Goal: Task Accomplishment & Management: Complete application form

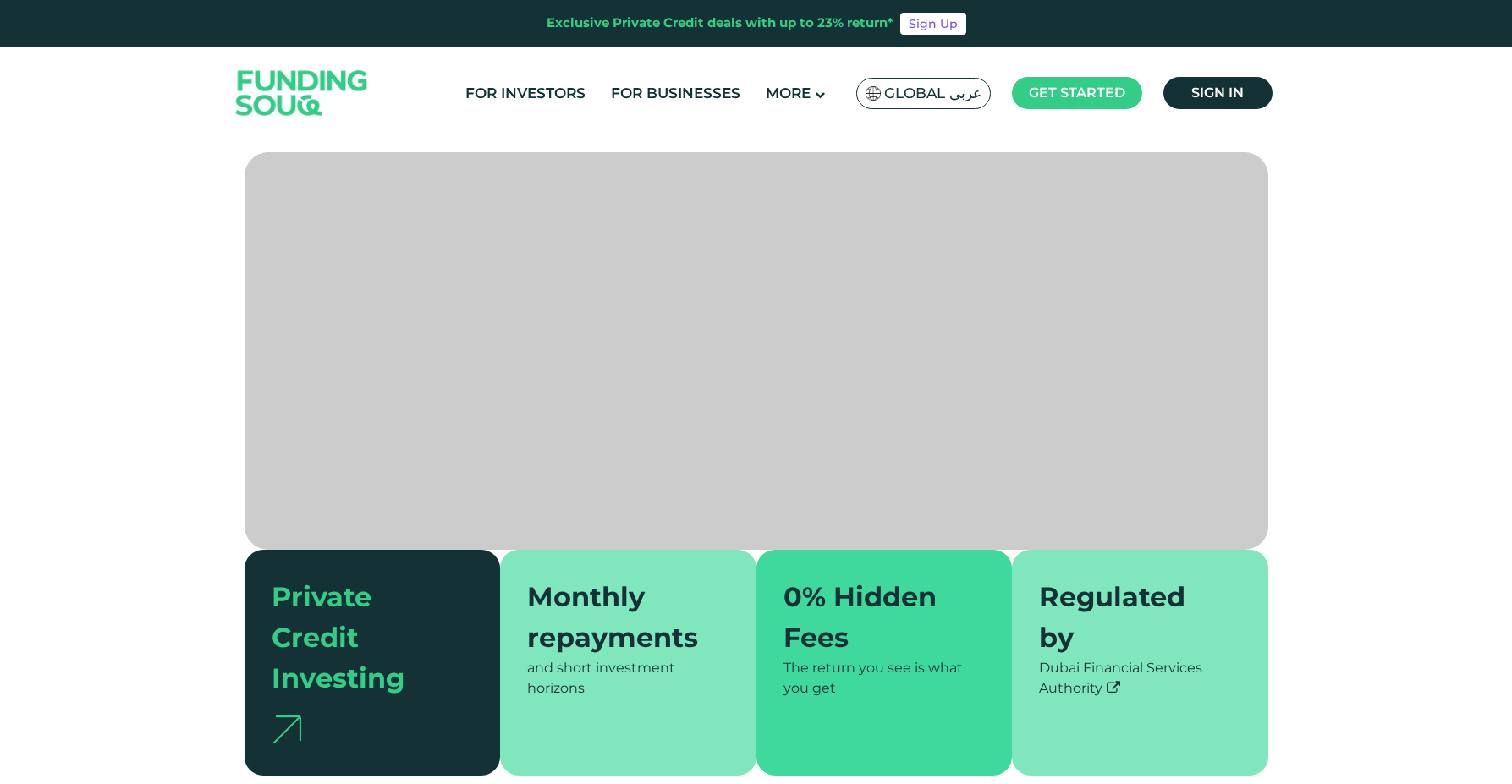
click at [938, 88] on span "Global عربي" at bounding box center [933, 93] width 98 height 20
click at [945, 94] on span "Global عربي" at bounding box center [933, 93] width 98 height 20
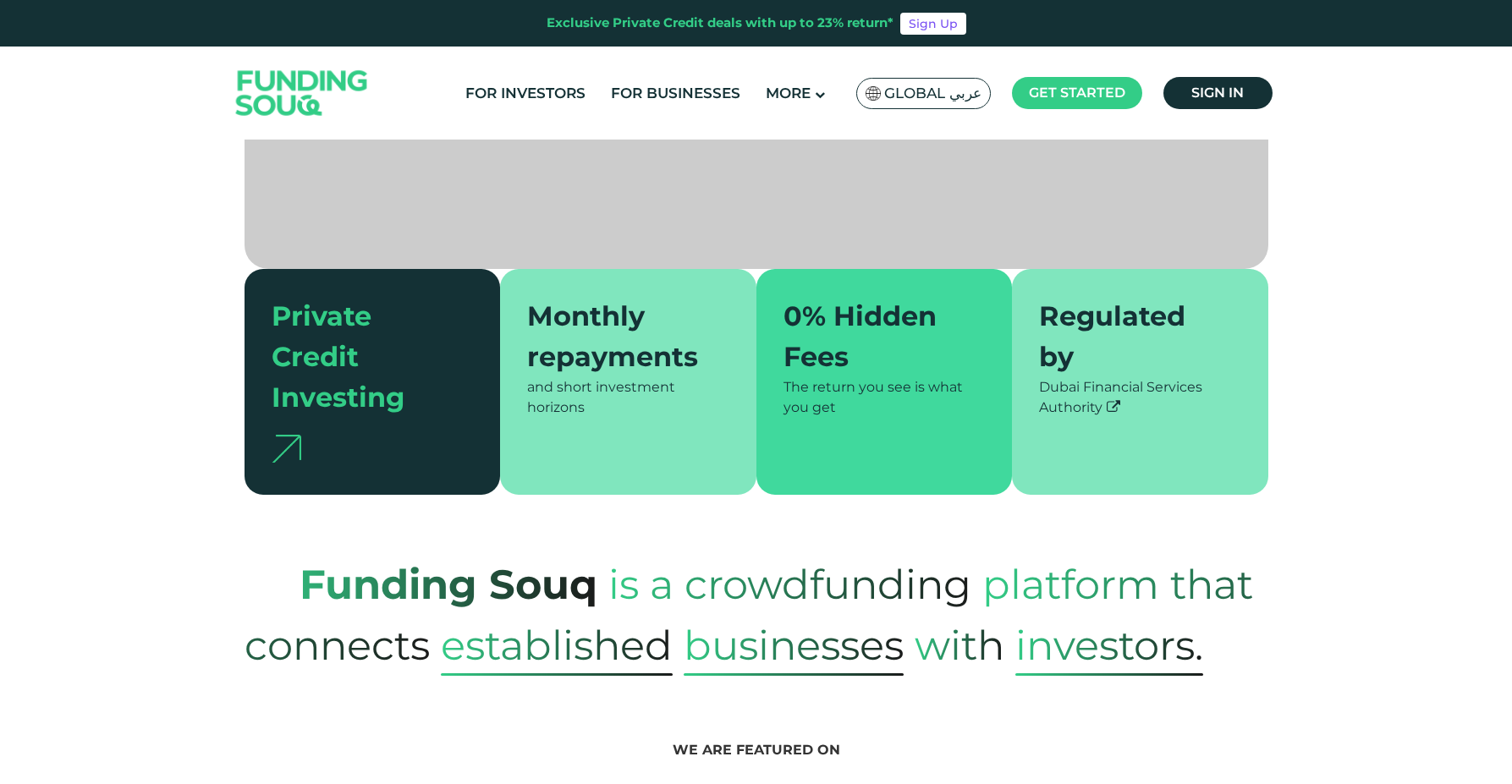
scroll to position [283, 0]
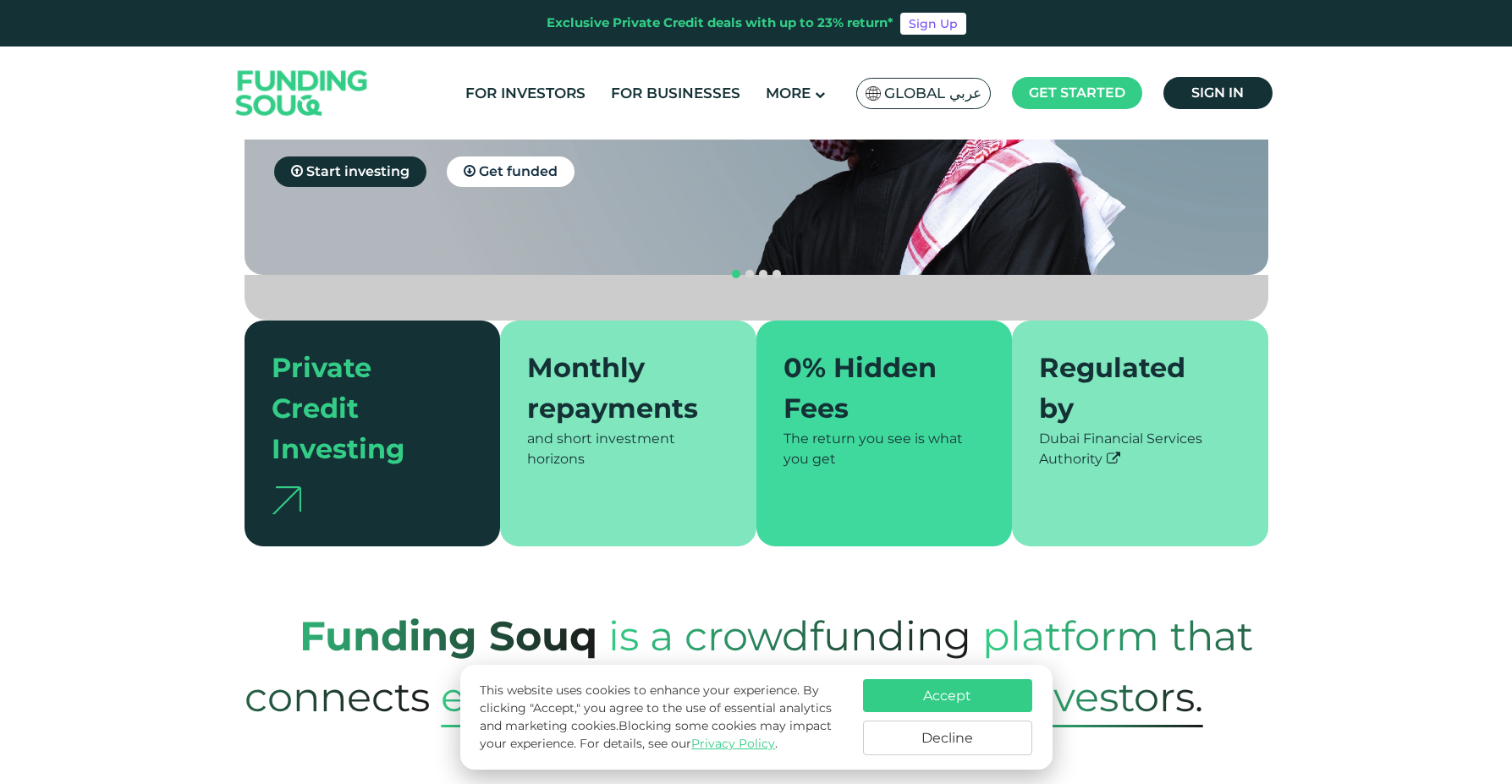
click at [951, 701] on button "Accept" at bounding box center [947, 696] width 169 height 33
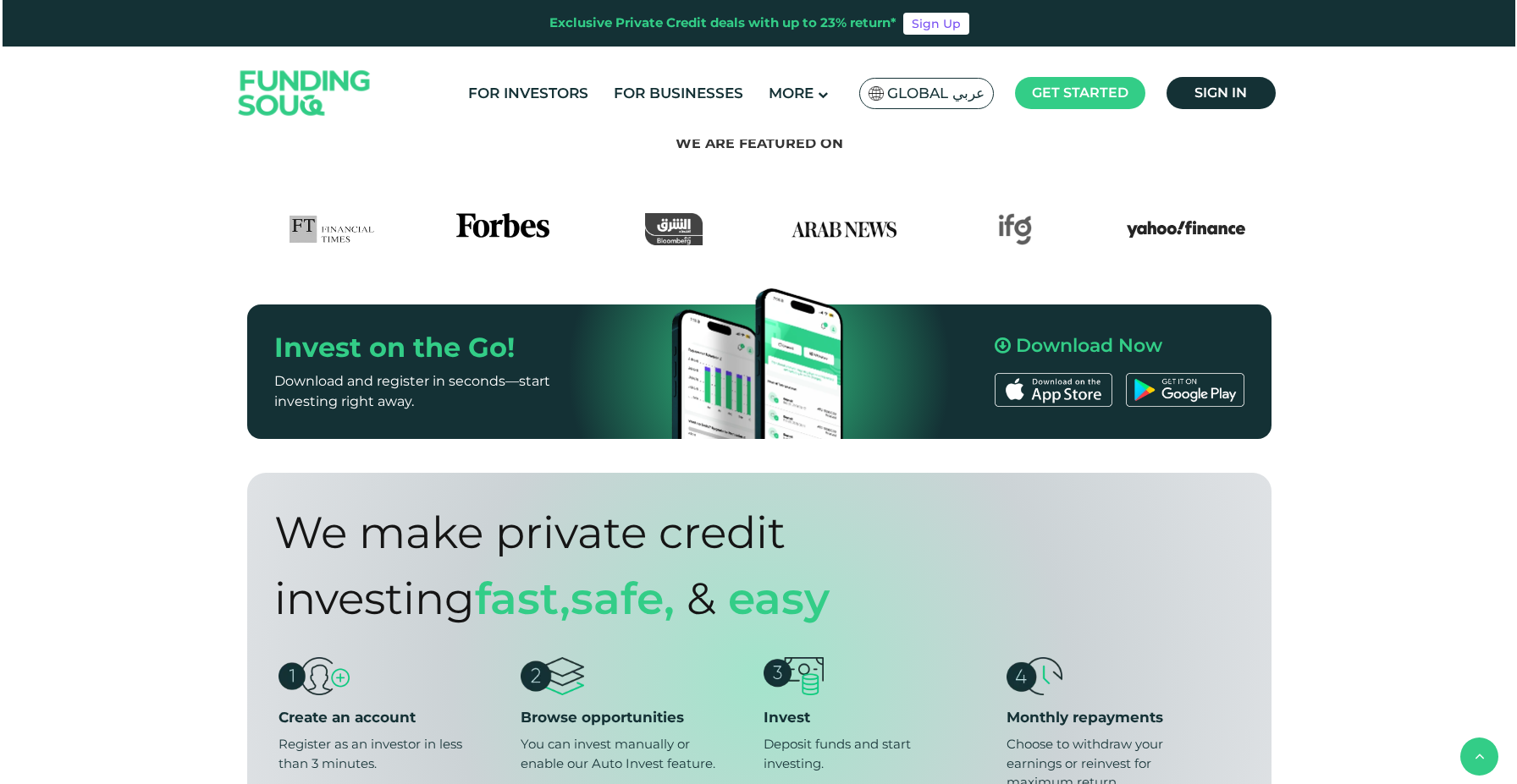
scroll to position [942, 0]
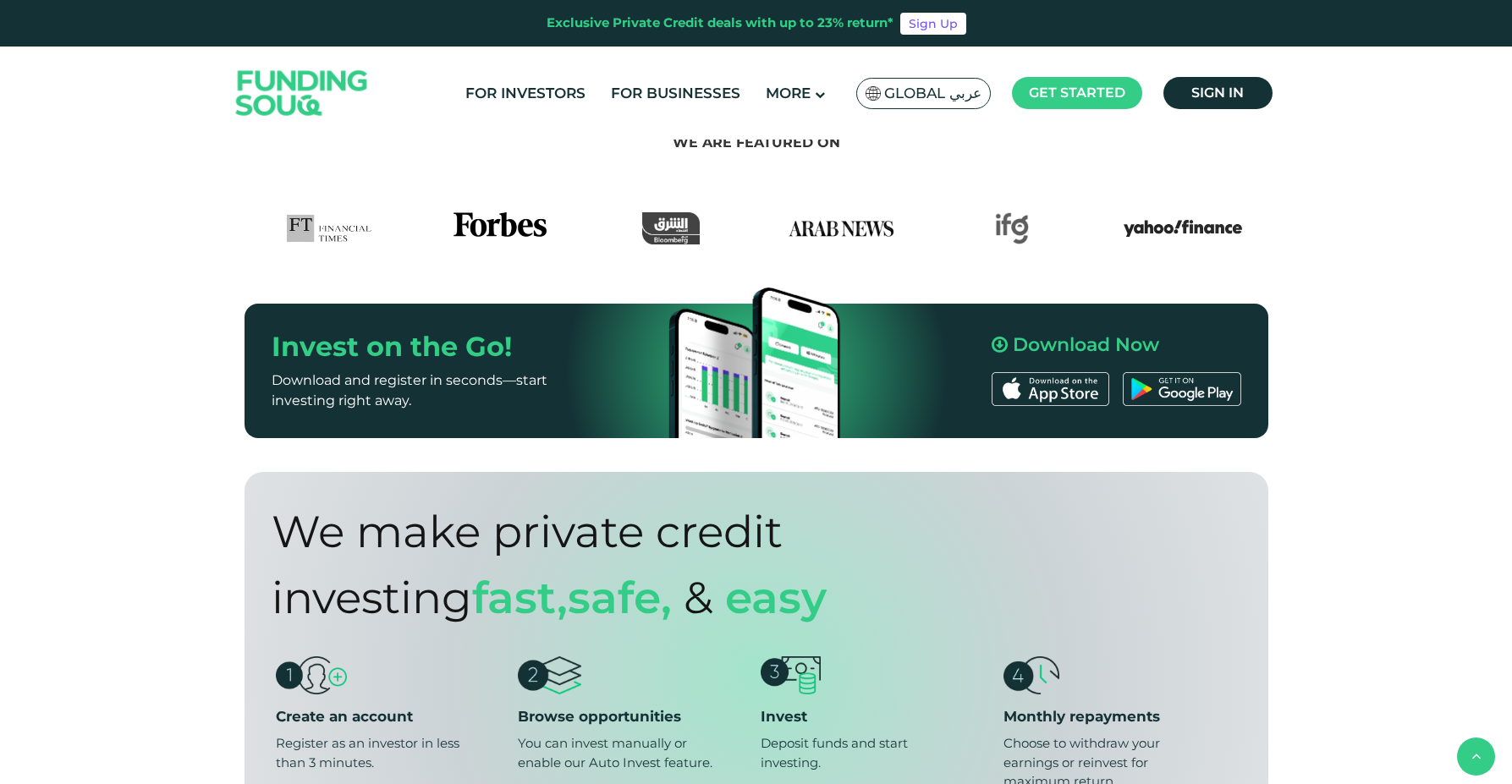
click at [933, 92] on span "Global عربي" at bounding box center [933, 93] width 98 height 20
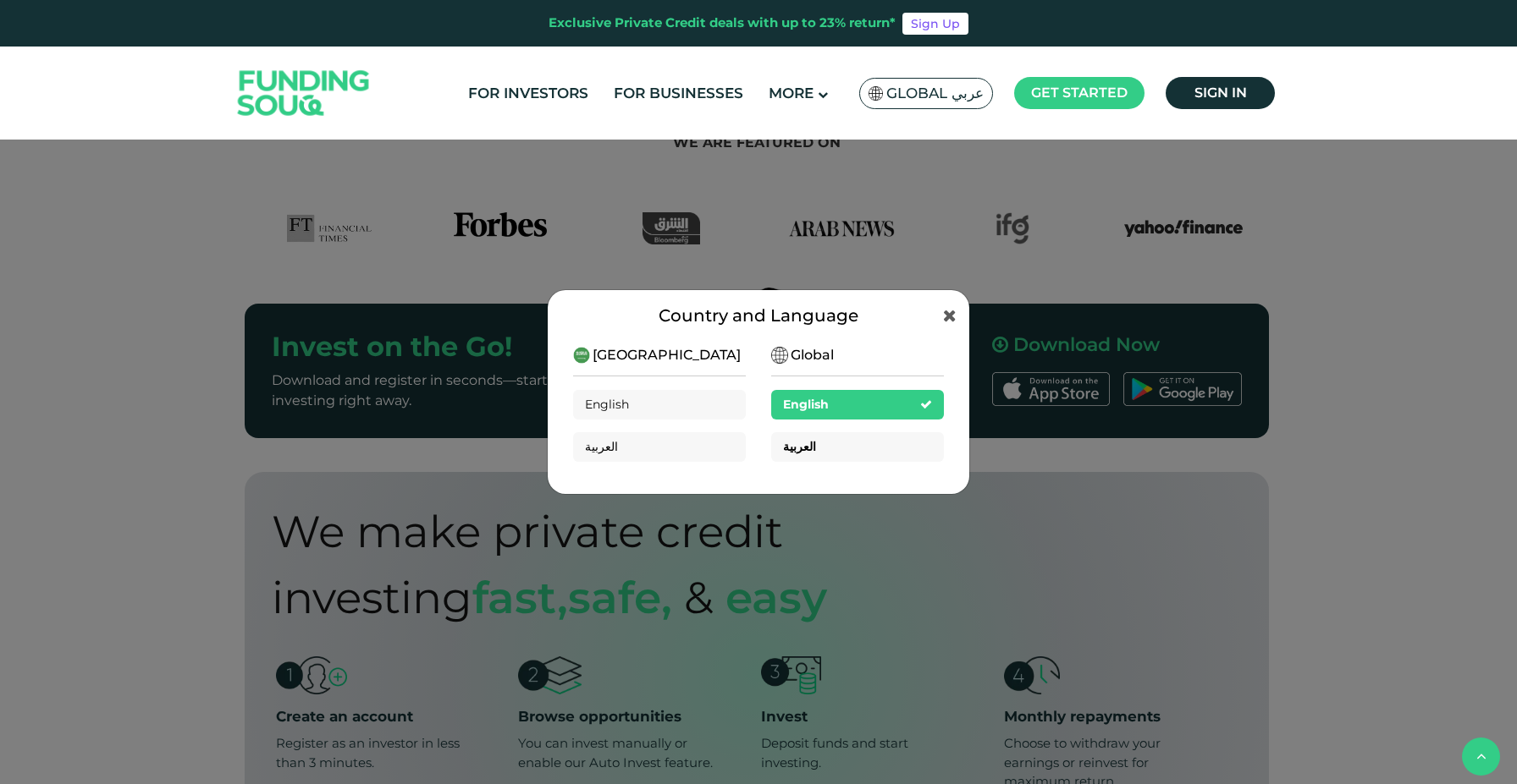
click at [830, 446] on div "العربية" at bounding box center [858, 447] width 173 height 29
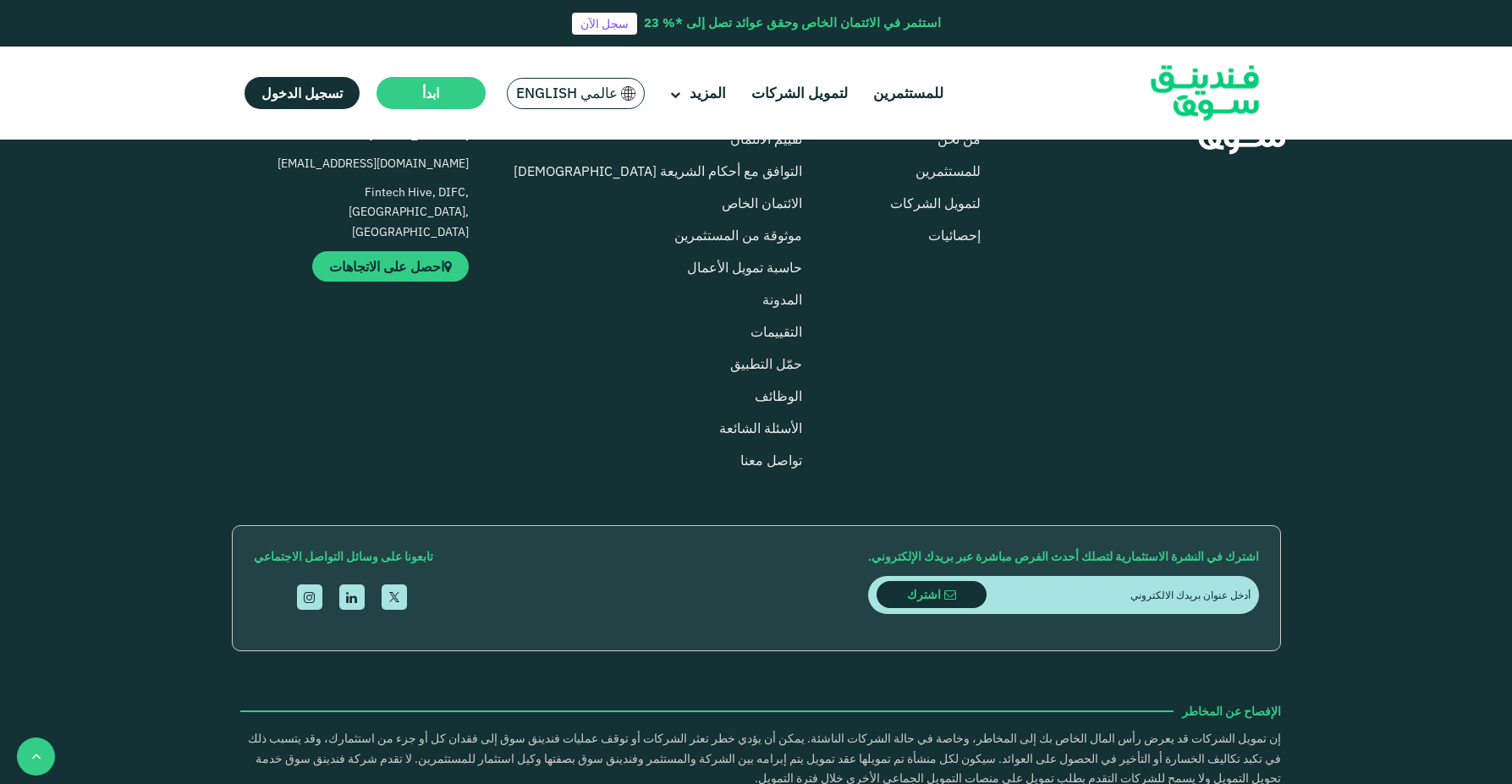
scroll to position [1825, 0]
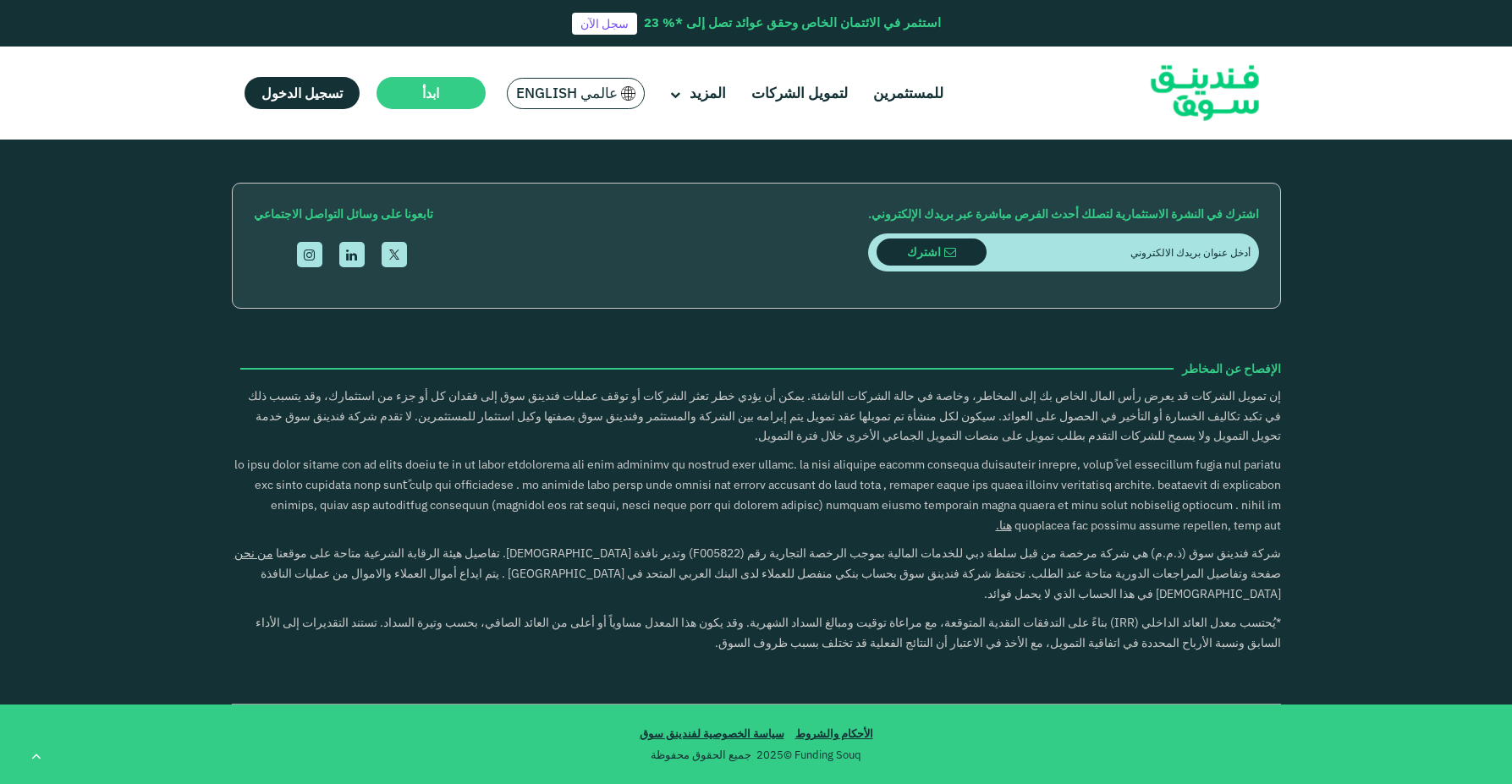
type tc-range-slider "4"
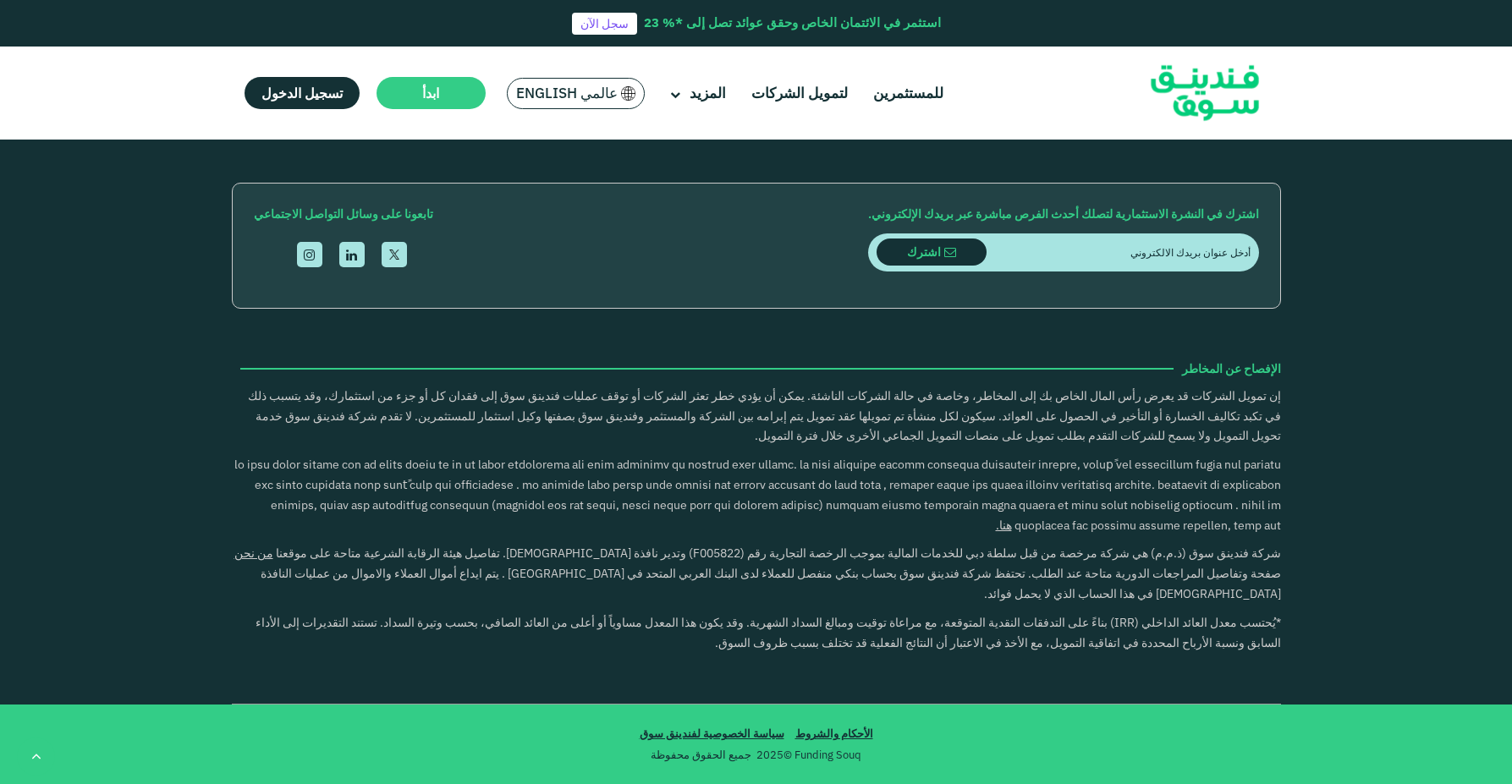
type tc-range-slider "10000"
drag, startPoint x: 1208, startPoint y: 470, endPoint x: 1225, endPoint y: 474, distance: 17.5
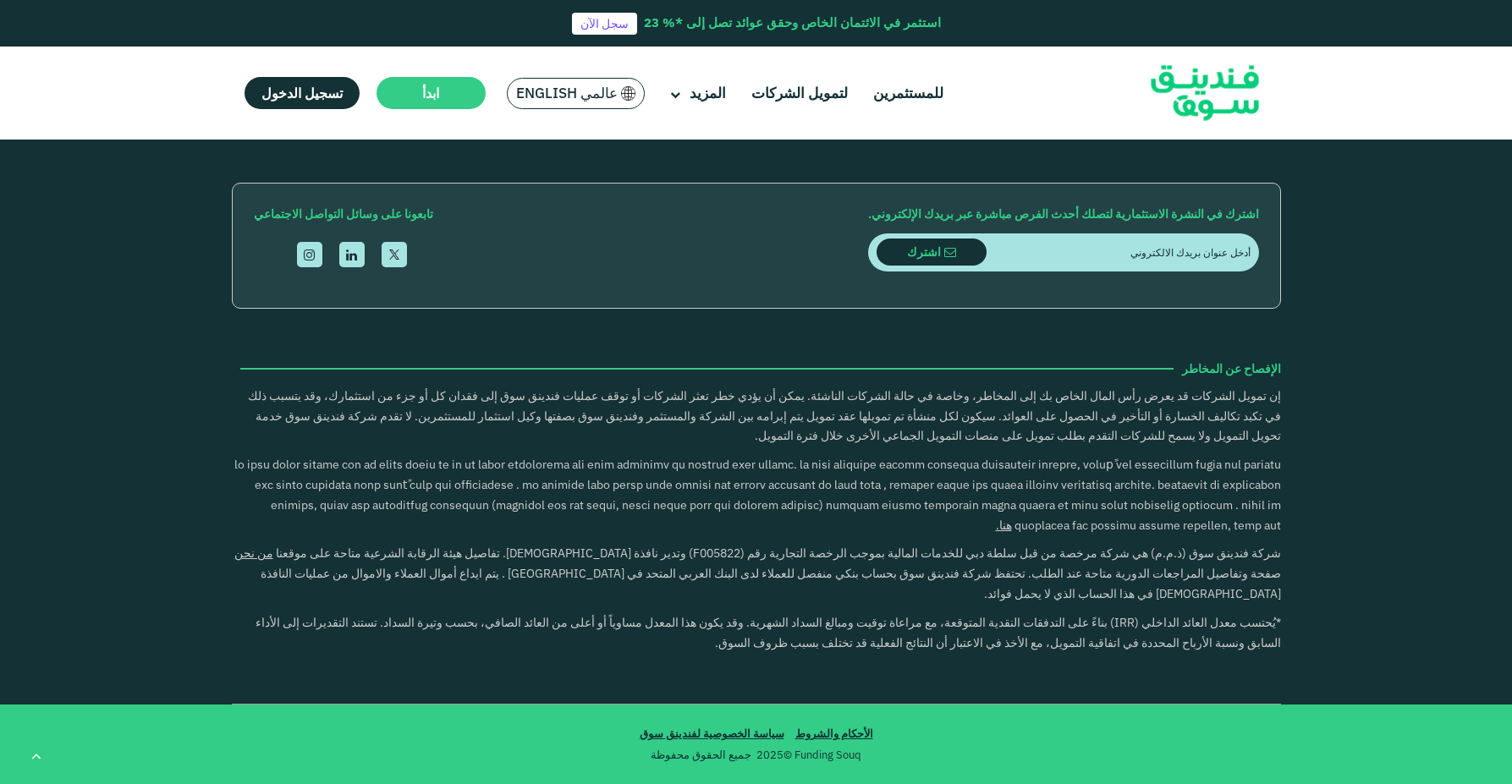
radio input "true"
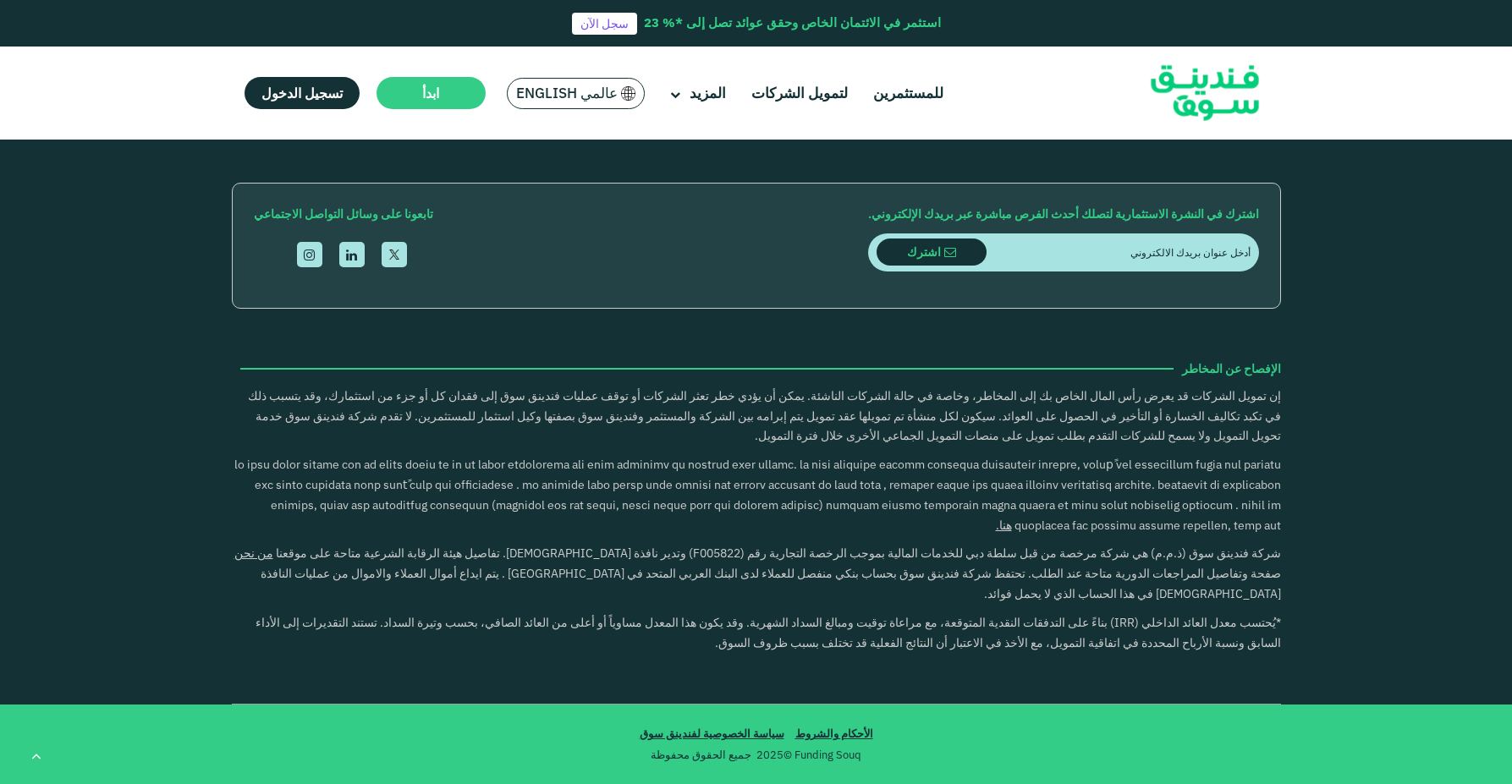
scroll to position [2977, 0]
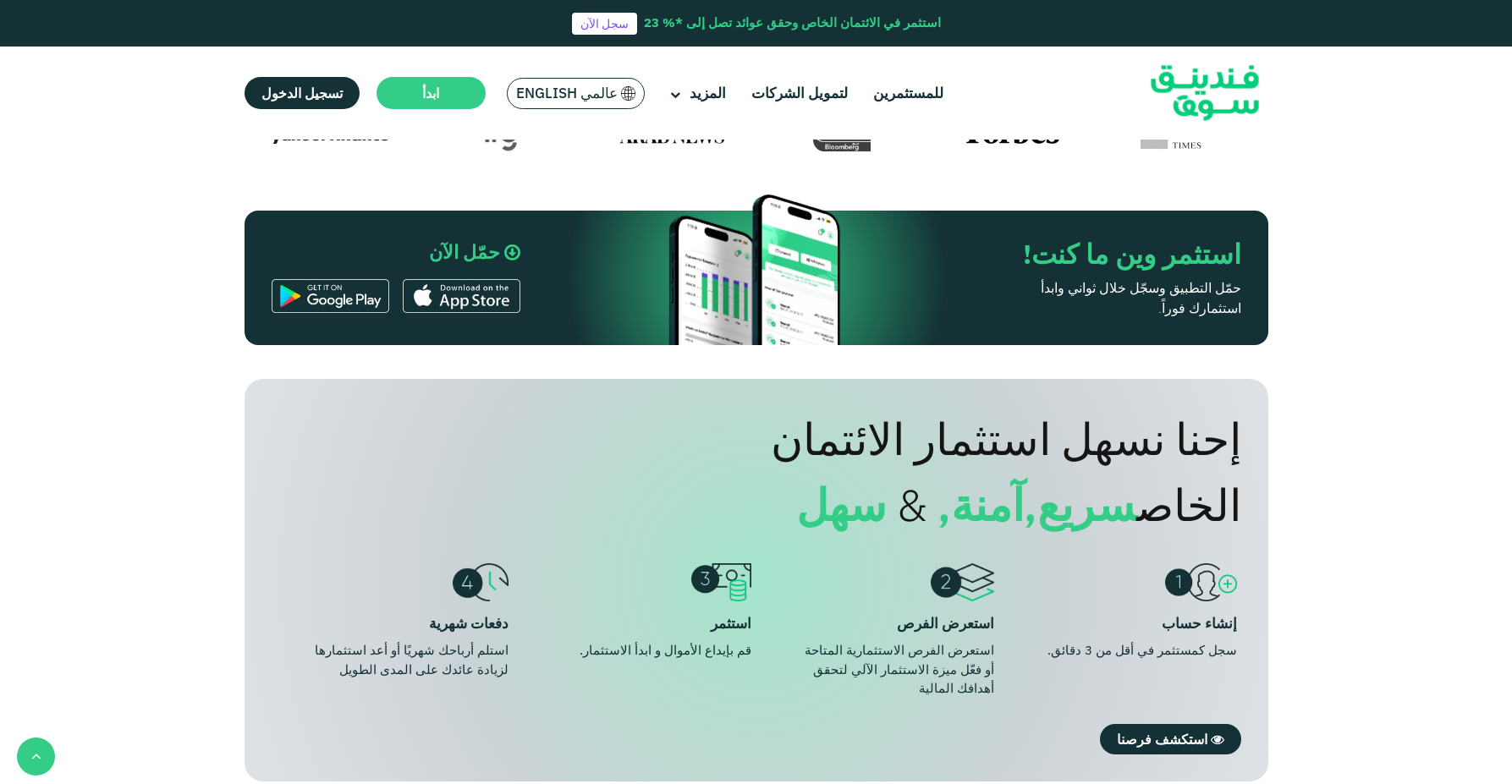
scroll to position [572, 0]
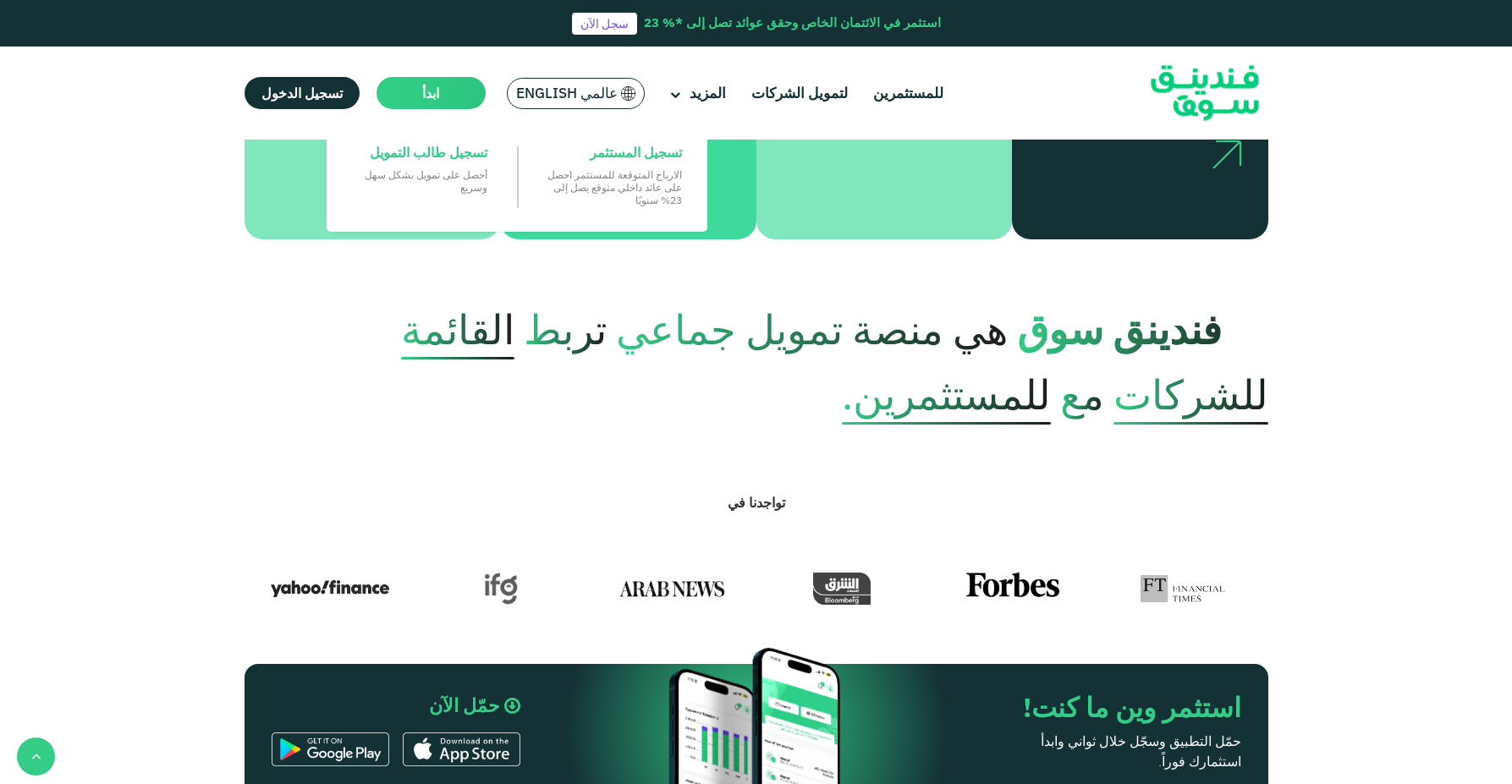
click at [397, 98] on main "ابدأ" at bounding box center [431, 92] width 109 height 32
click at [601, 165] on link "تسجيل المستثمر الارباح المتوقعة للمستثمر احصل على عائد داخلي متوقع يصل إلى 23% …" at bounding box center [614, 174] width 152 height 80
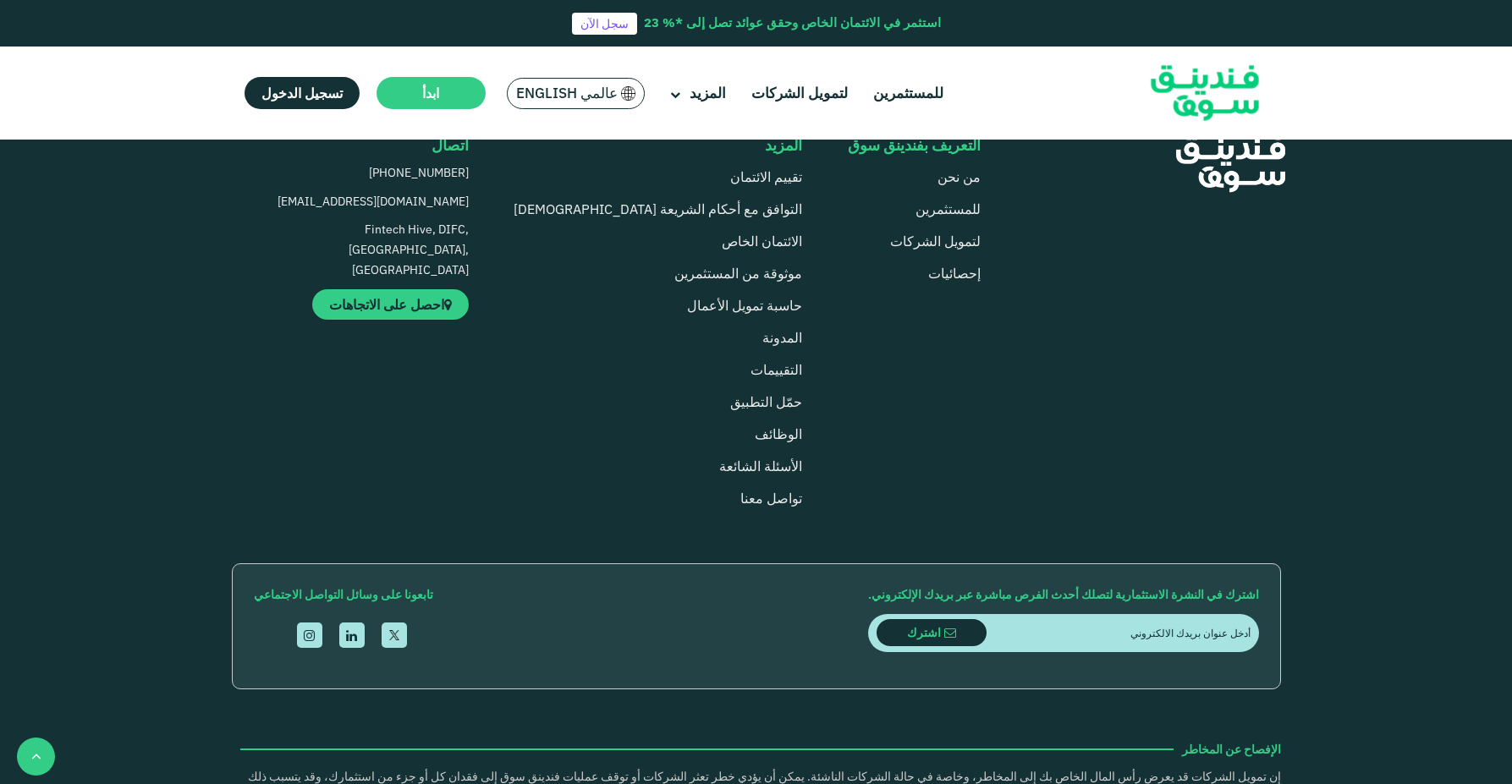
scroll to position [1286, 0]
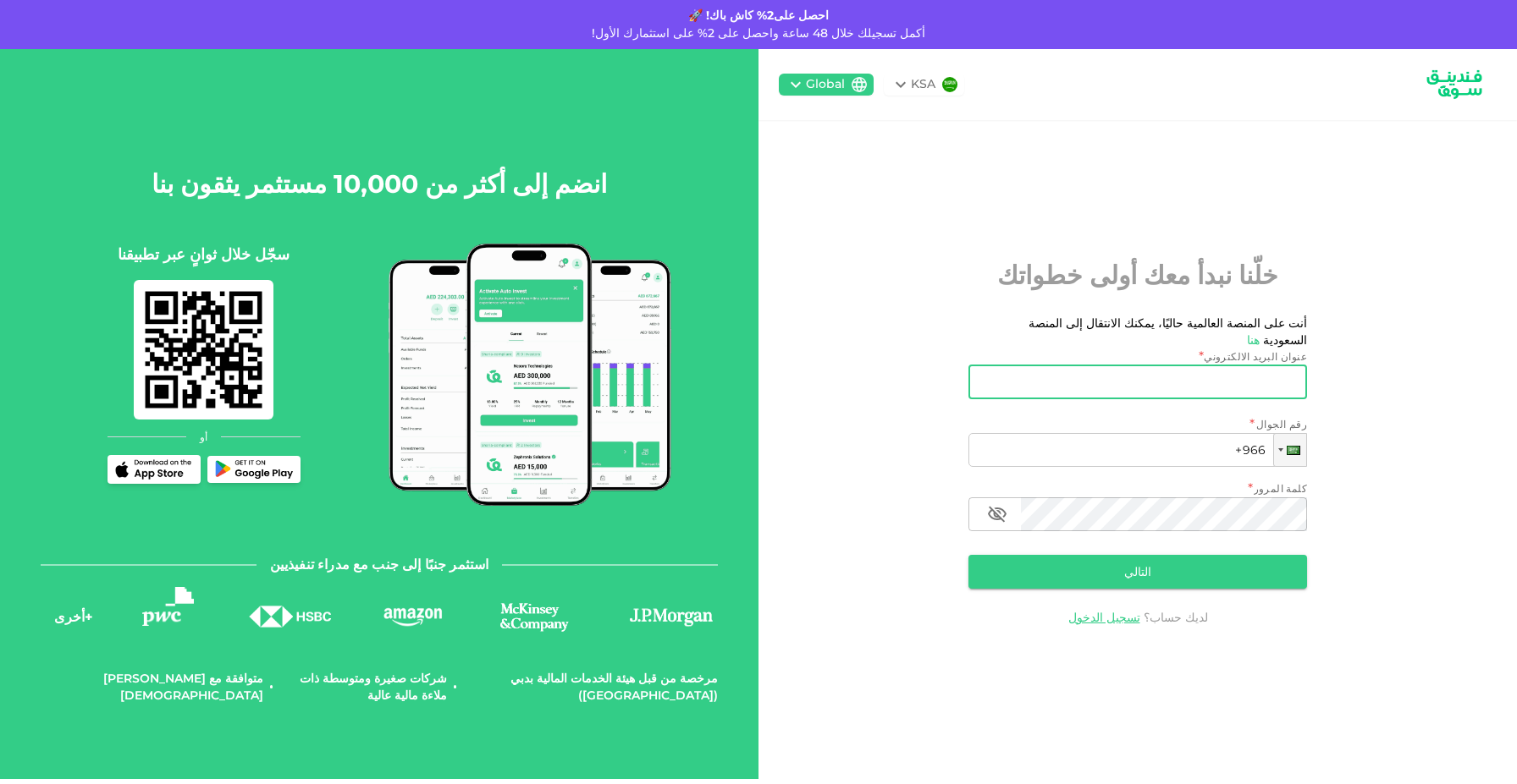
click at [1192, 376] on input "عنوان البريد الالكتروني" at bounding box center [1146, 382] width 320 height 34
type input "[EMAIL_ADDRESS][DOMAIN_NAME]"
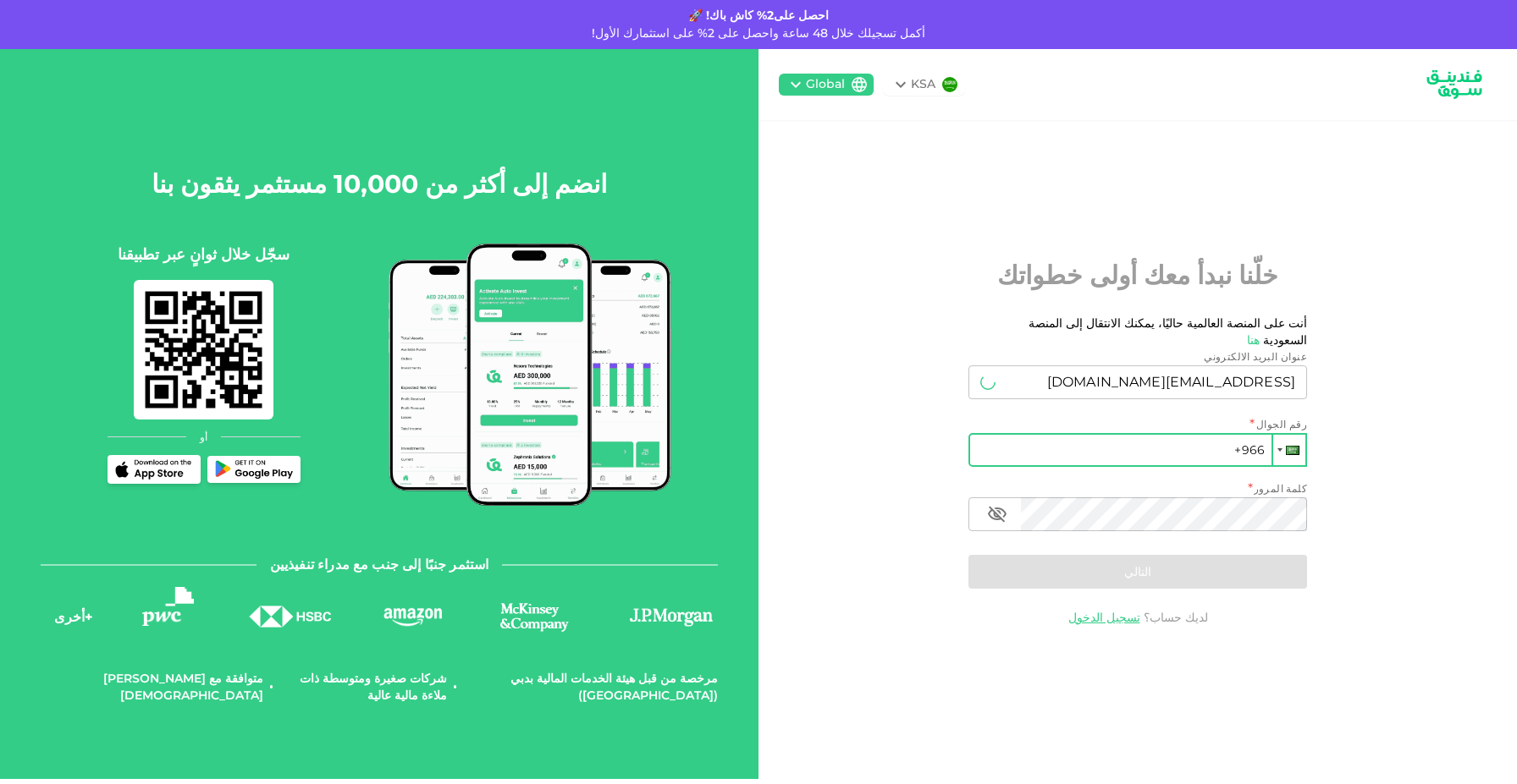
click at [1277, 446] on div at bounding box center [1289, 450] width 32 height 30
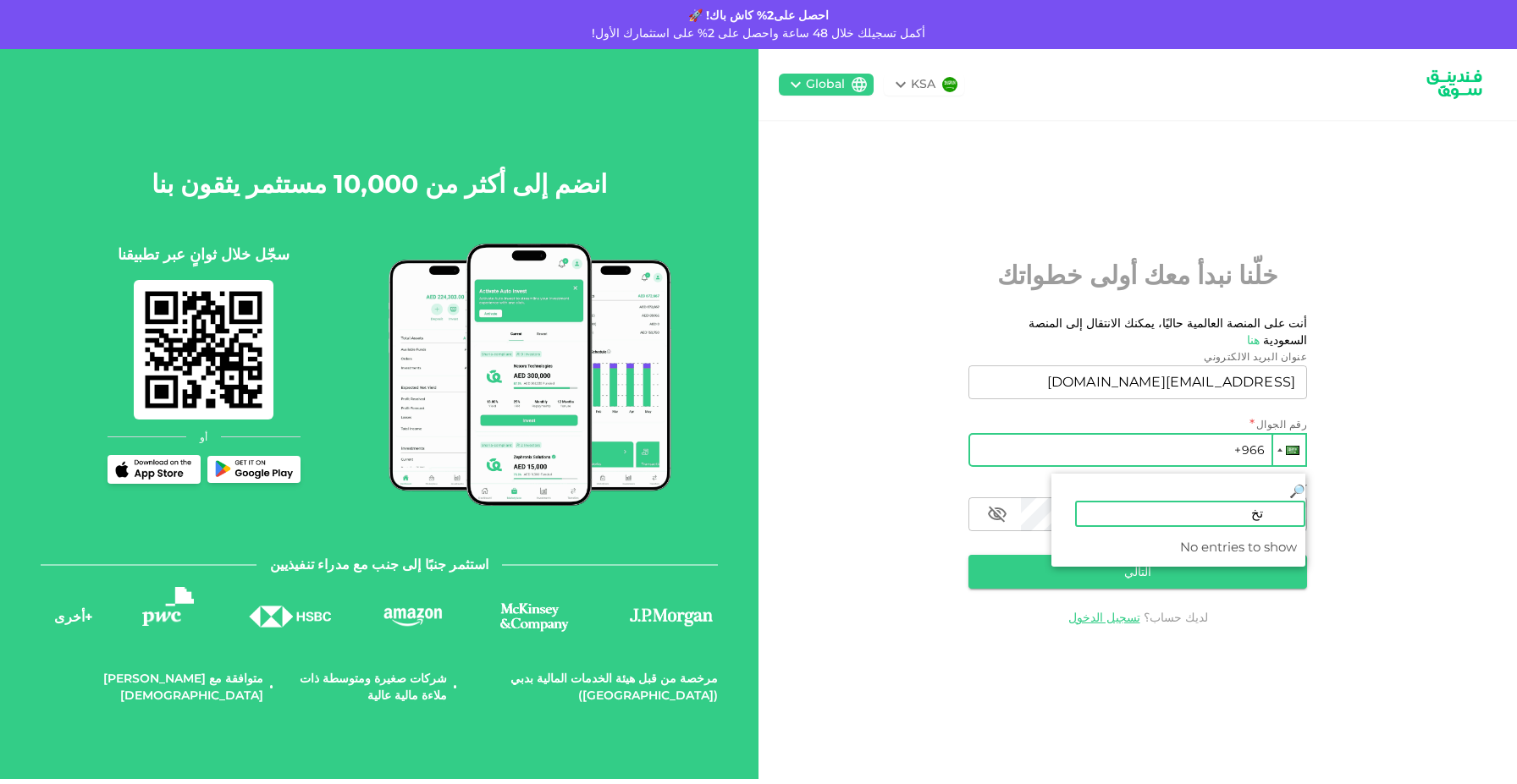
type input "ت"
type input "jo"
click at [1219, 539] on span "Jordan" at bounding box center [1220, 547] width 44 height 16
click at [1166, 447] on input "+962" at bounding box center [1138, 450] width 339 height 34
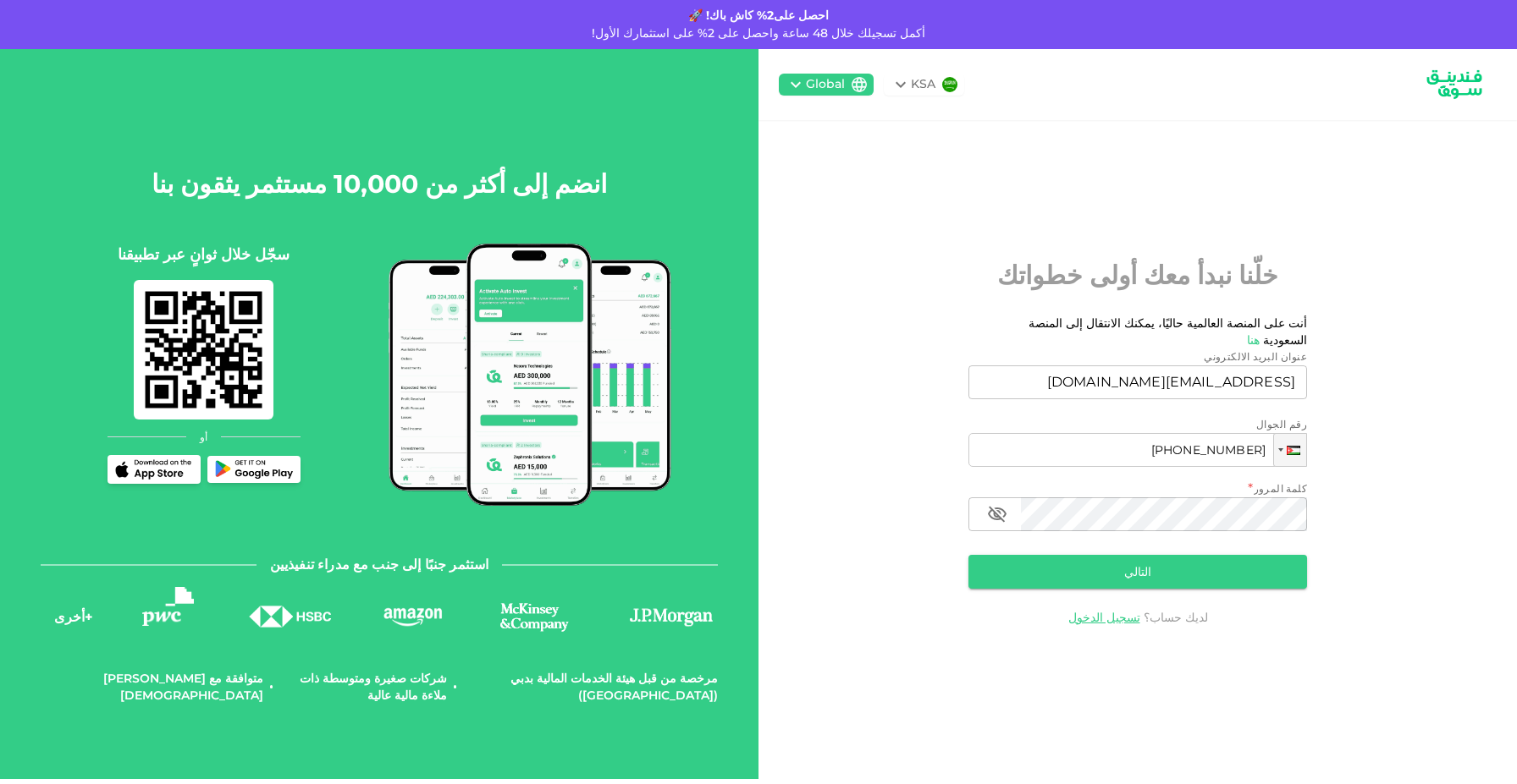
type input "+962 780 501 038"
click at [1184, 568] on button "التالي" at bounding box center [1138, 572] width 339 height 34
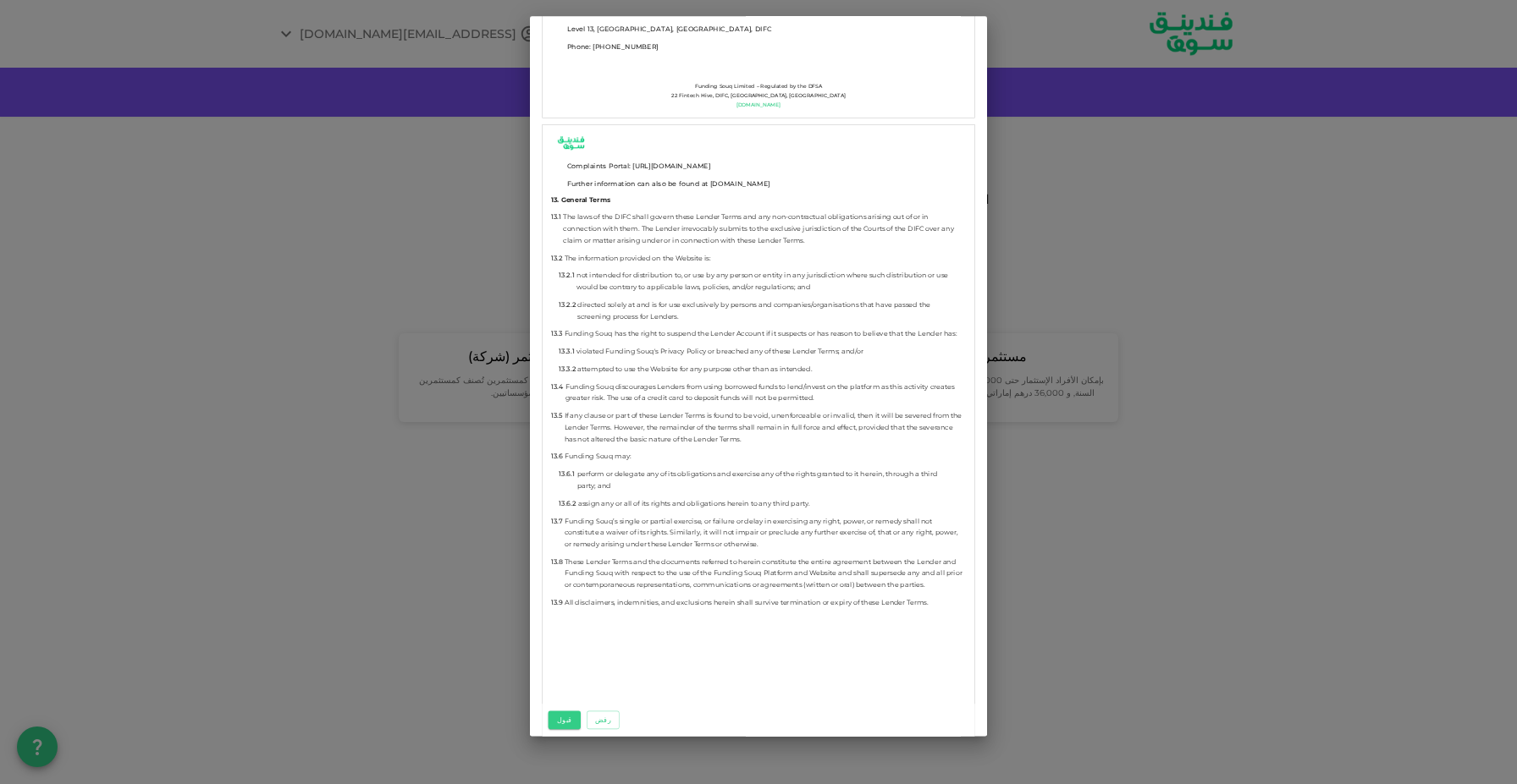
scroll to position [9377, 0]
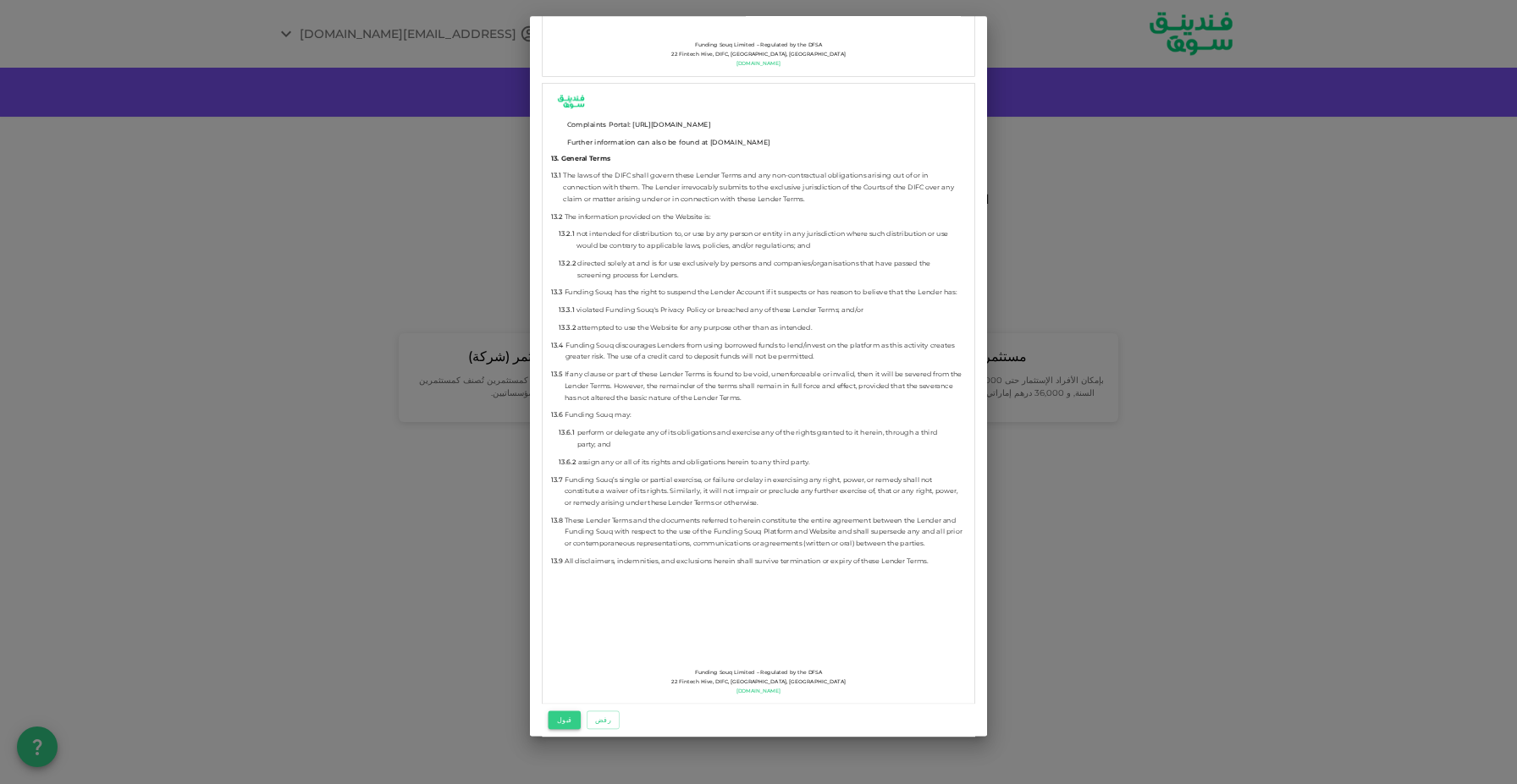
click at [558, 724] on button "قبول" at bounding box center [564, 721] width 32 height 19
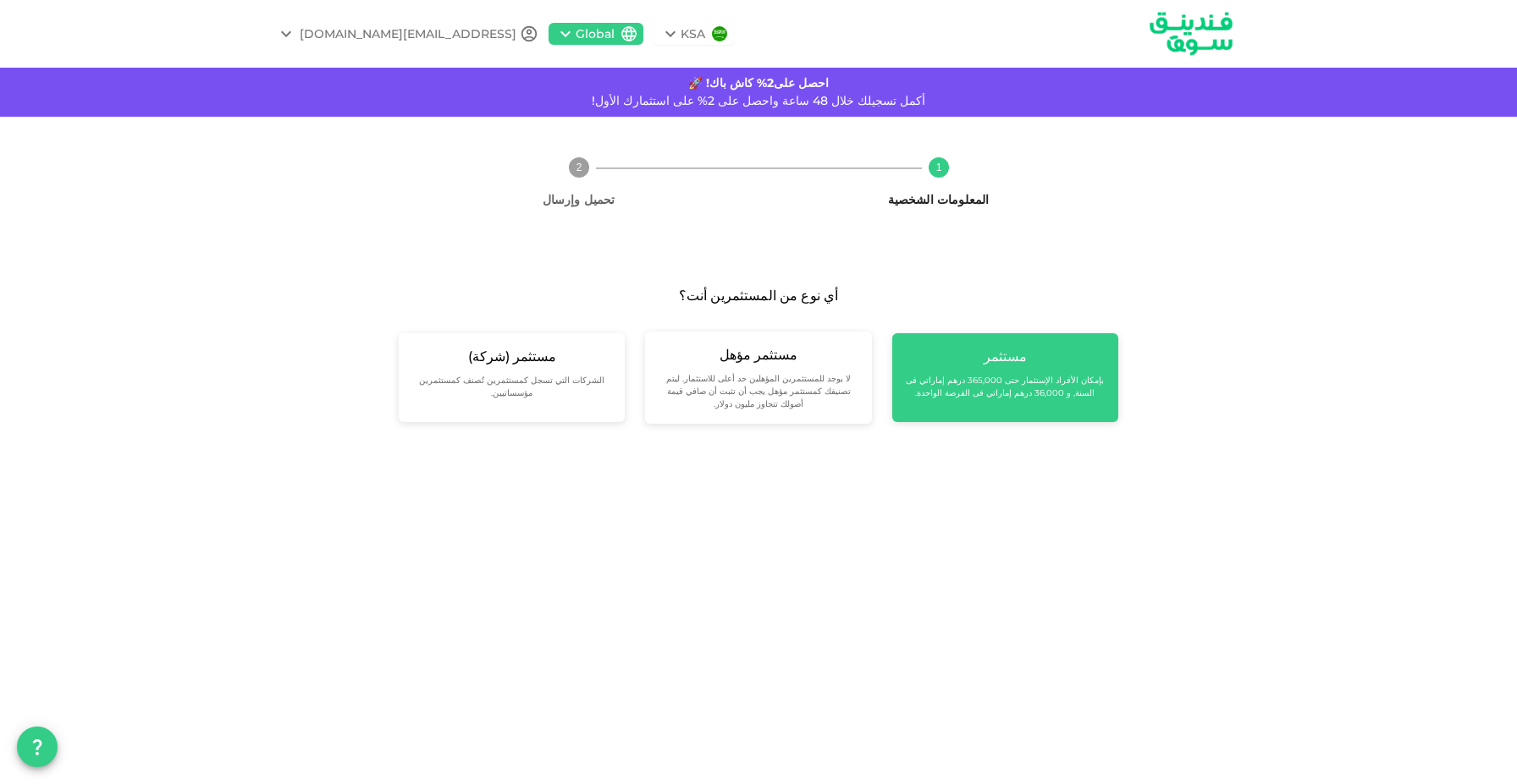
click at [1007, 399] on div "مستثمر بإمكان الأفراد الإستثمار حتى 365,000 درهم إماراتي فى السنة, و 36,000 دره…" at bounding box center [1006, 377] width 226 height 89
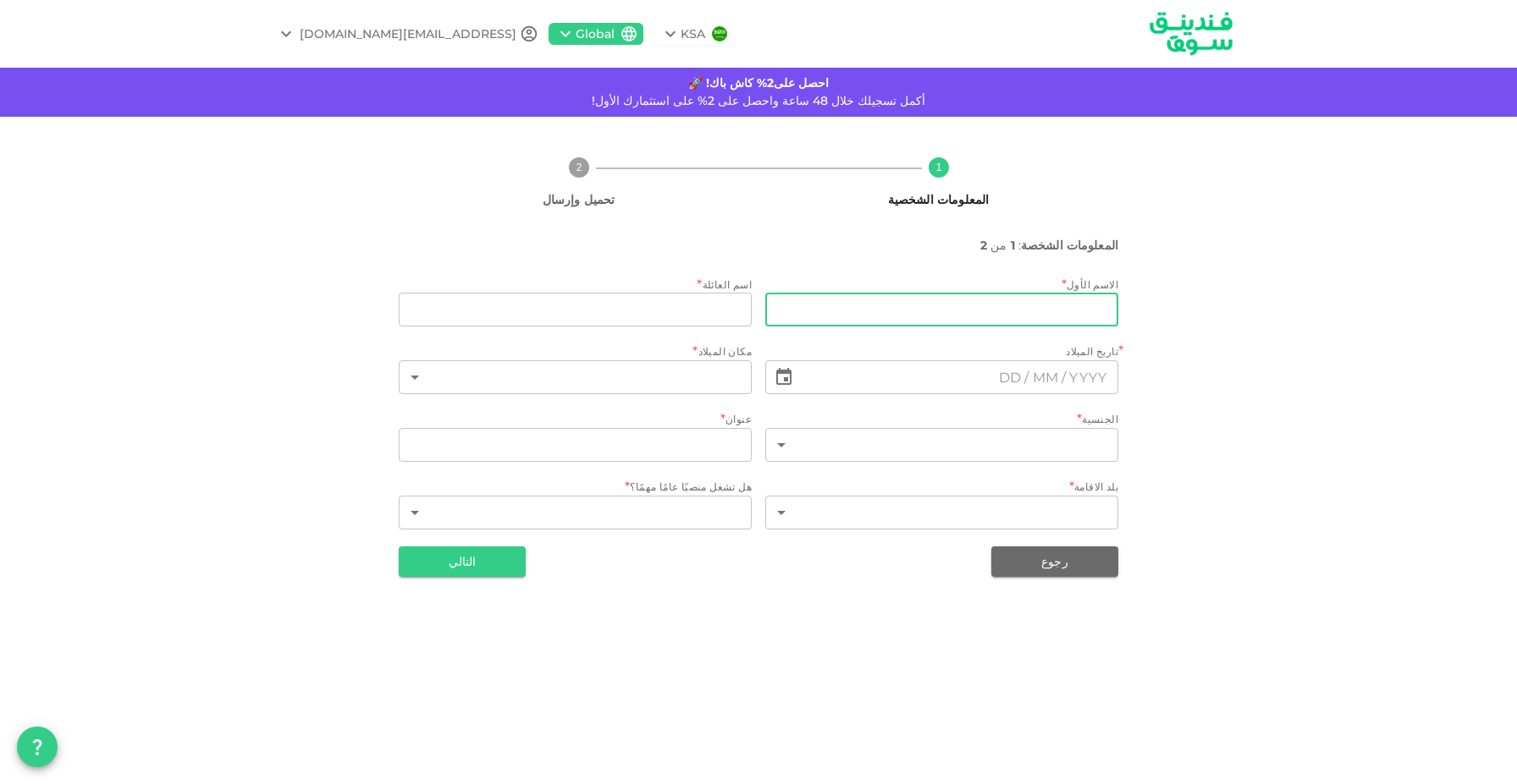
click at [1012, 319] on input "firstName" at bounding box center [942, 309] width 353 height 34
type input "Issa"
click at [690, 320] on input "lastName" at bounding box center [574, 309] width 353 height 34
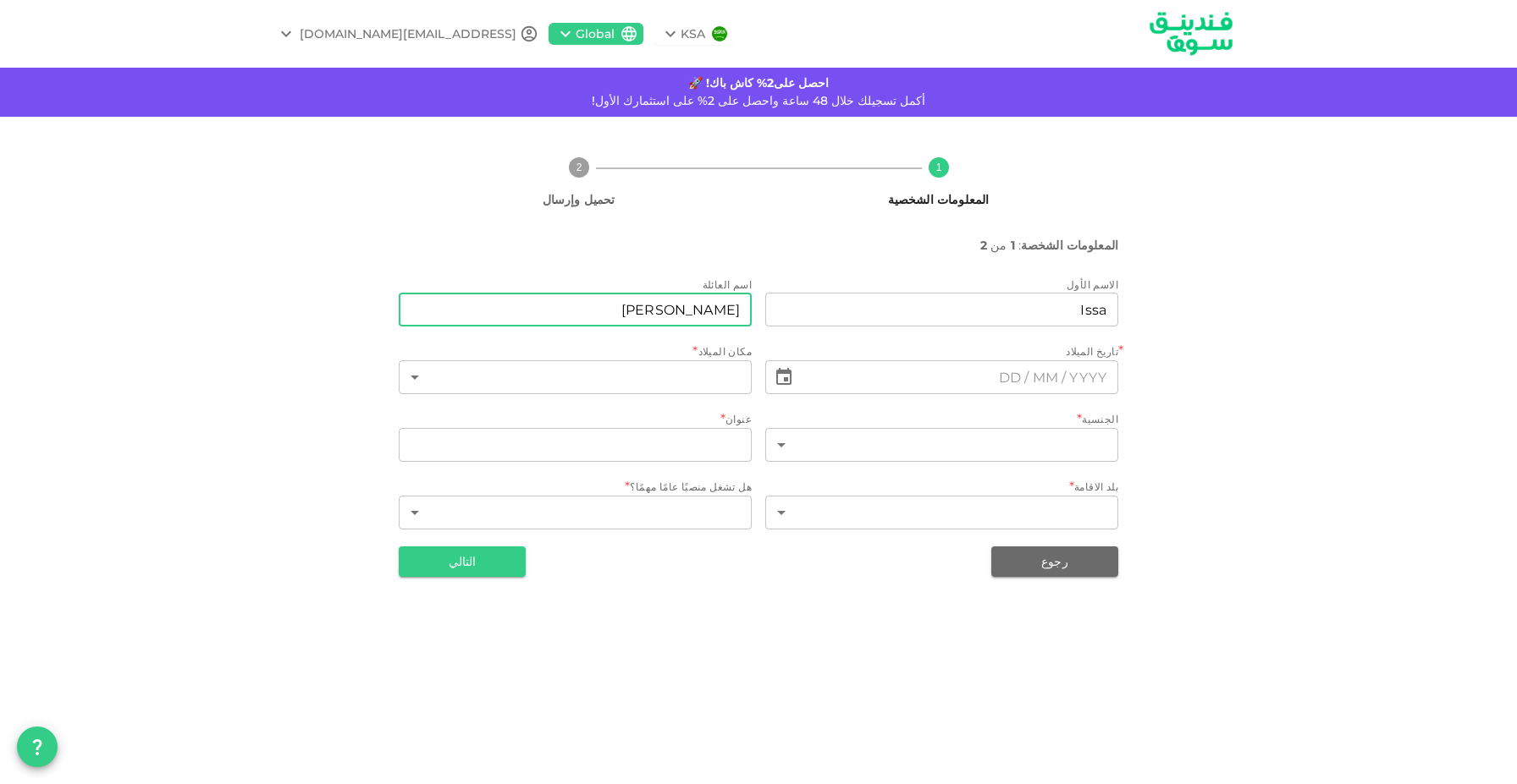
click at [697, 316] on input "Abdulhadi" at bounding box center [574, 309] width 353 height 34
type input "Abdelhade"
type input "⁦⁨DD⁩ / ⁨MM⁩ / ⁨YYYY⁩⁩"
click at [831, 376] on input "⁦⁨DD⁩ / ⁨MM⁩ / ⁨YYYY⁩⁩" at bounding box center [959, 376] width 317 height 34
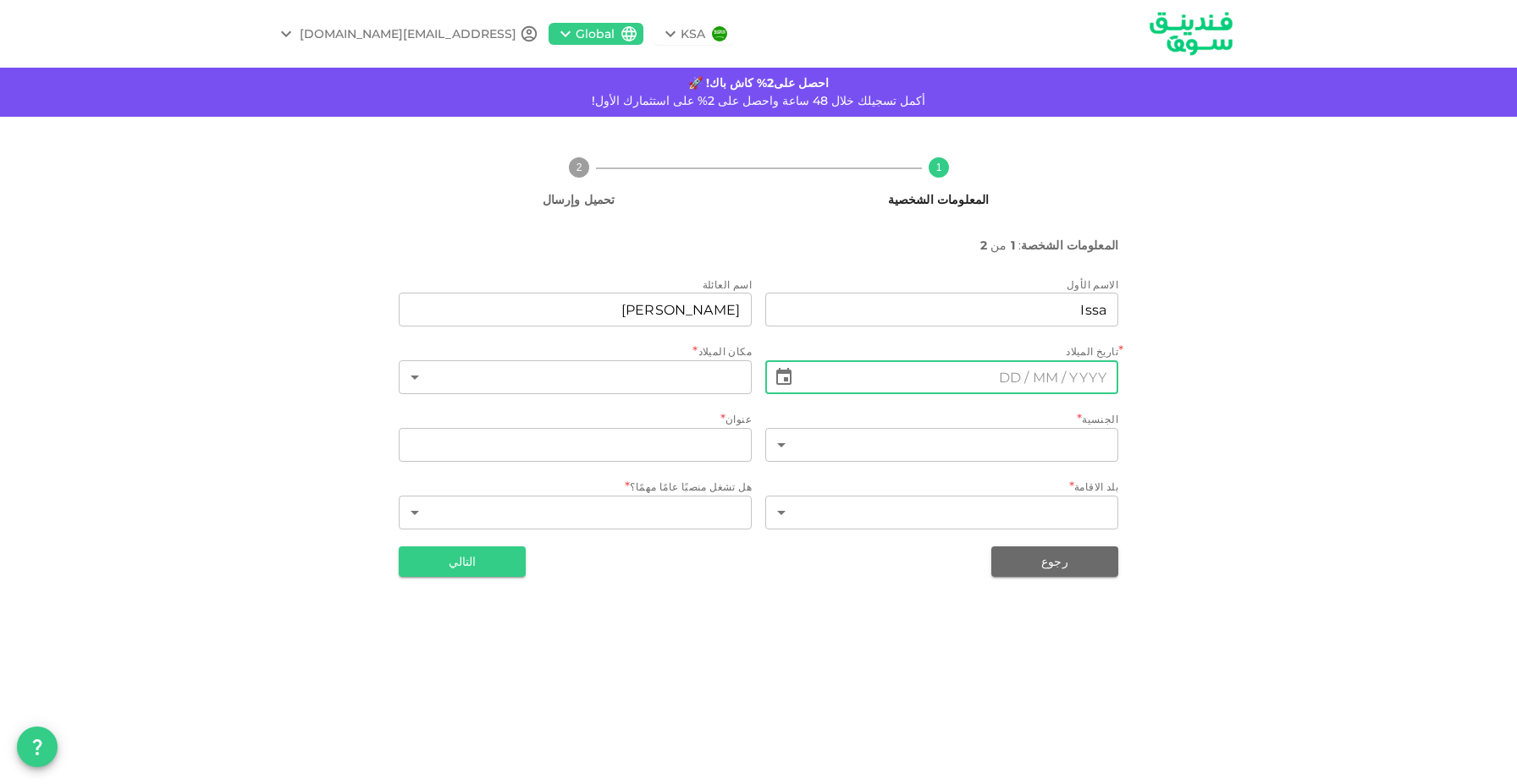
click at [776, 376] on icon "Choose date" at bounding box center [784, 376] width 16 height 17
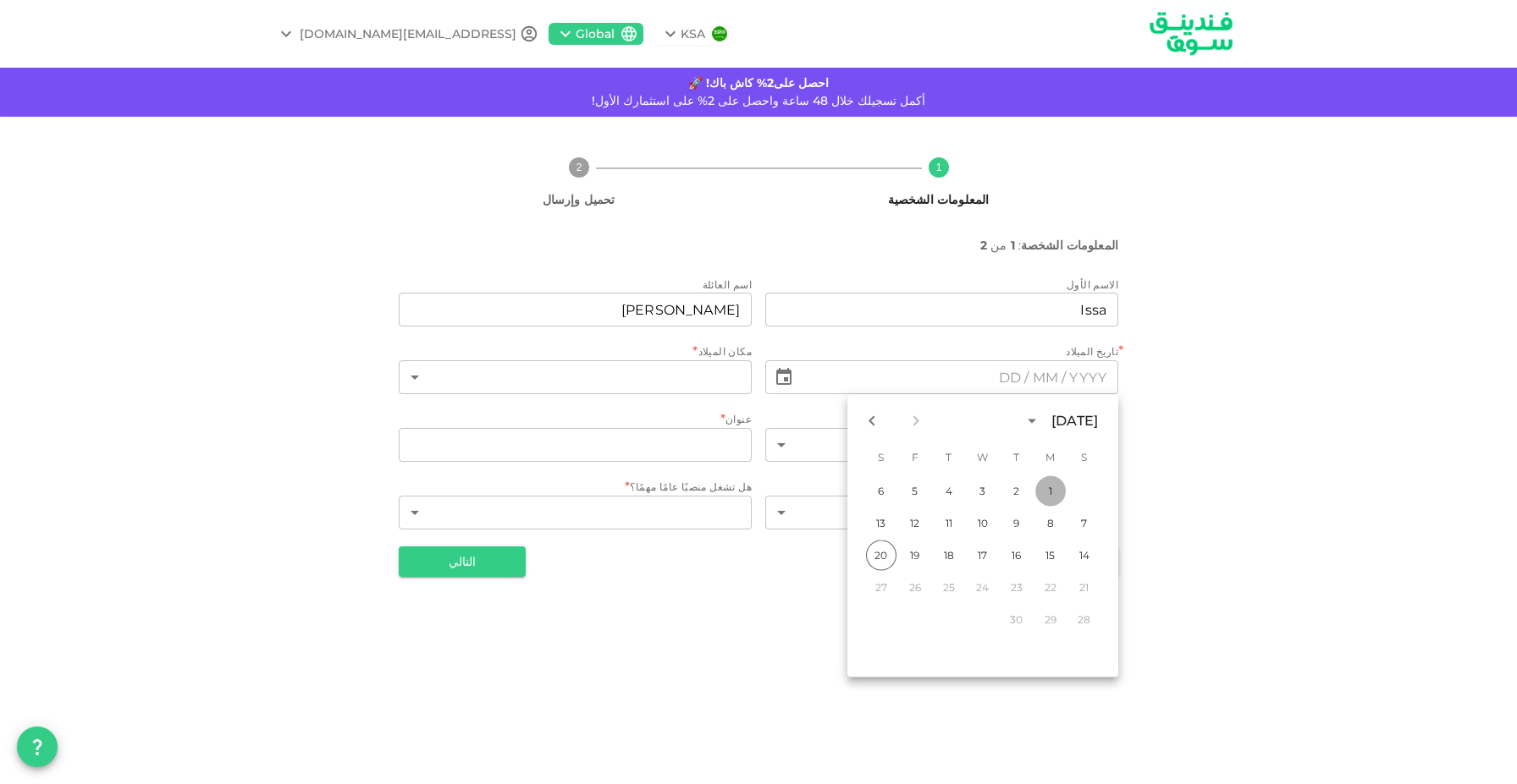
click at [1055, 486] on button "1" at bounding box center [1050, 491] width 30 height 30
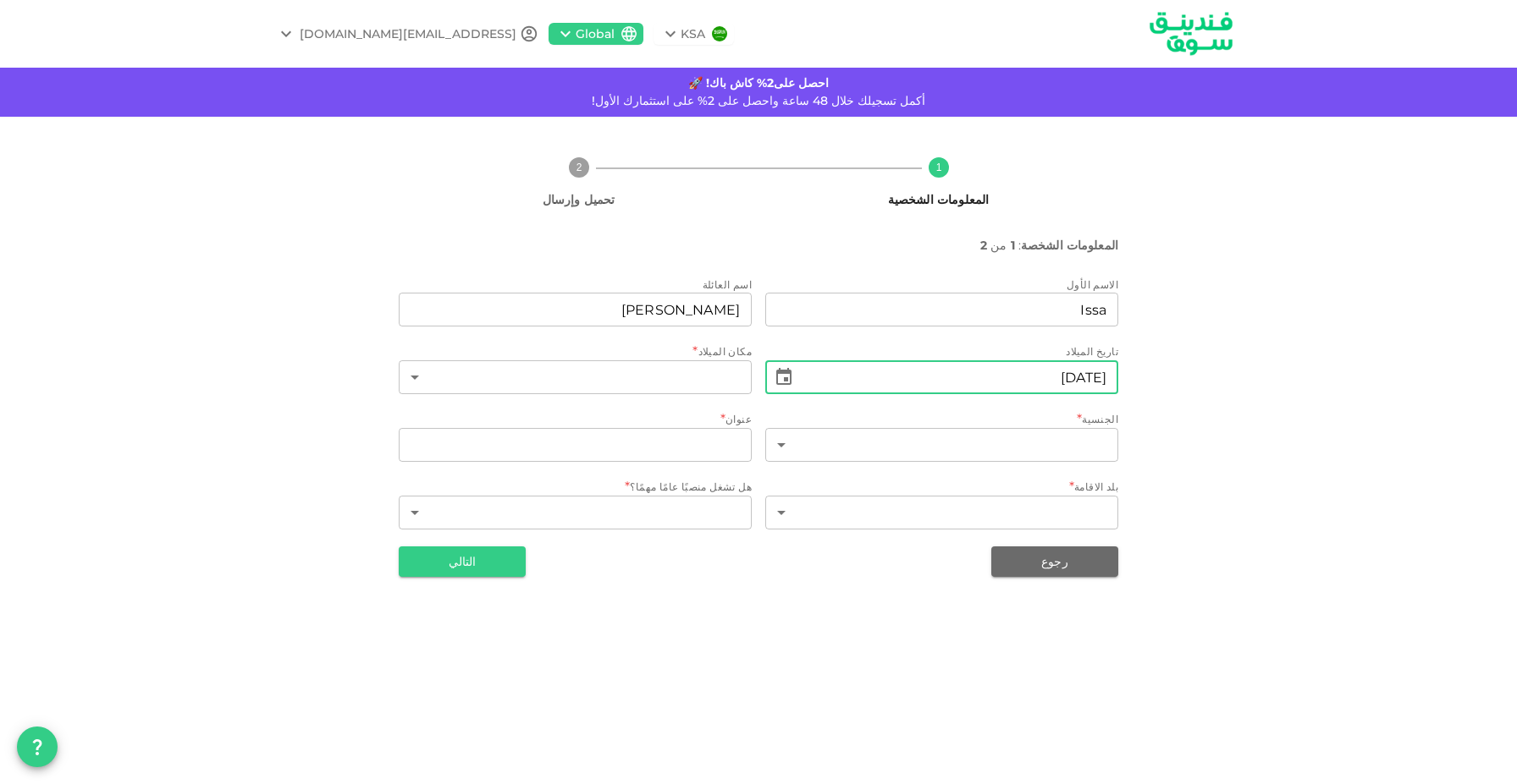
click at [1049, 382] on input "⁦⁨01⁩ / ⁨09⁩ / ⁨2025⁩⁩" at bounding box center [959, 376] width 317 height 34
type input "⁦⁨01⁩ / ⁨06⁩ / ⁨1994⁩⁩"
click at [725, 383] on body "KSA Global issa.abdulhadi16@gmail.com احصل على2% كاش باك! 🚀 أكمل تسجيلك خلال 48…" at bounding box center [758, 392] width 1517 height 784
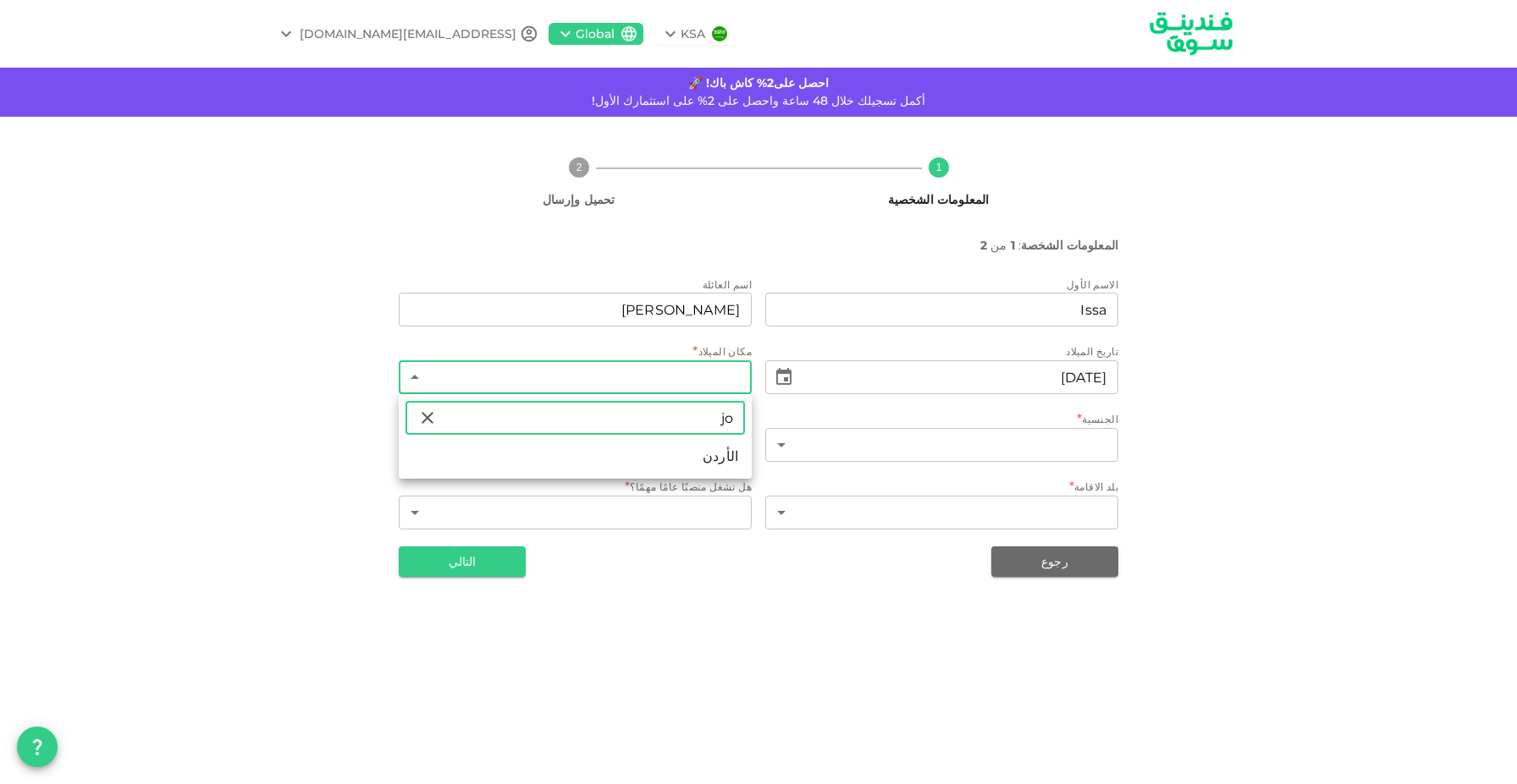
type input "jo"
click at [717, 453] on li "الأردن" at bounding box center [574, 456] width 353 height 30
type input "98"
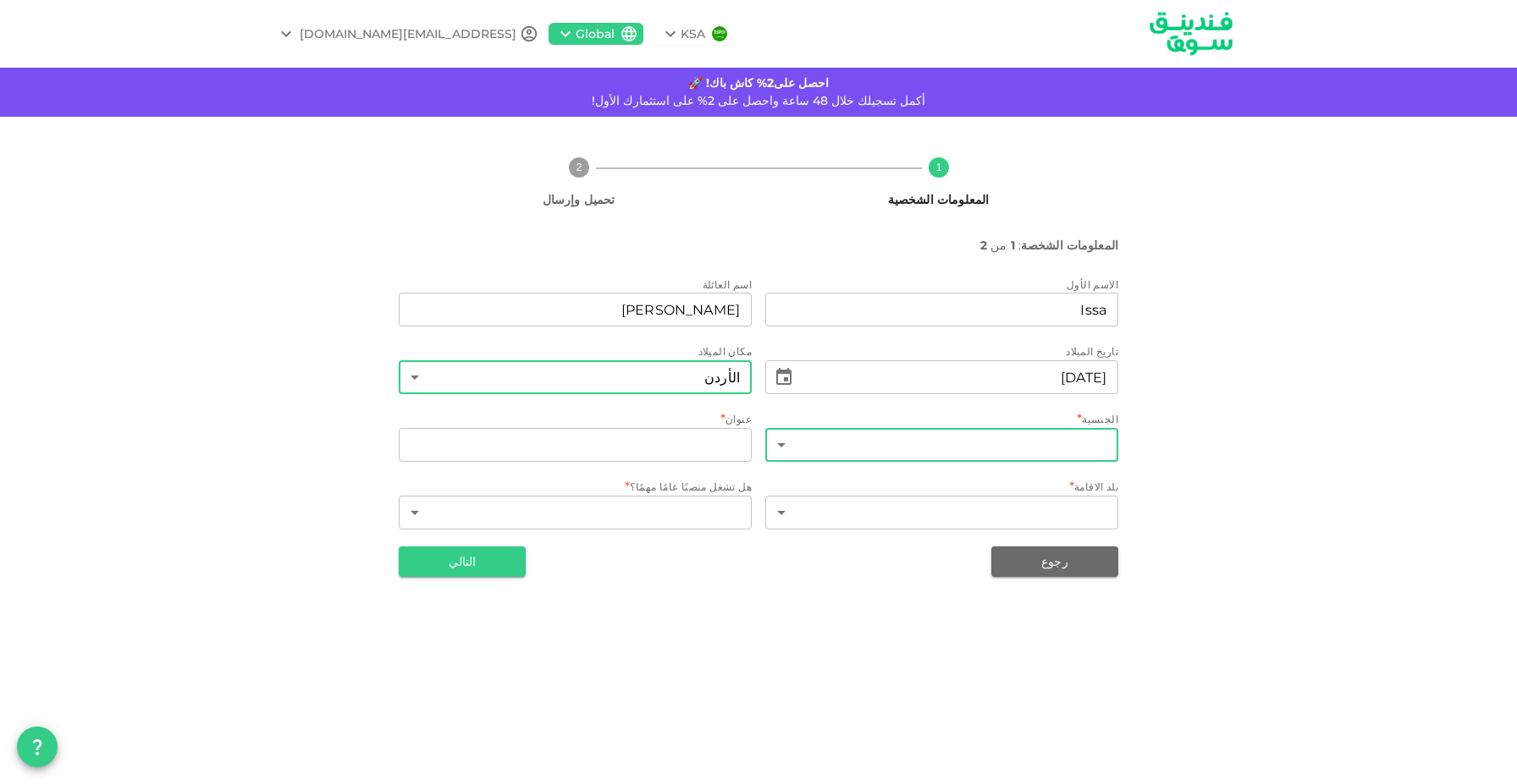
click at [862, 450] on body "KSA Global issa.abdulhadi16@gmail.com احصل على2% كاش باك! 🚀 أكمل تسجيلك خلال 48…" at bounding box center [758, 392] width 1517 height 784
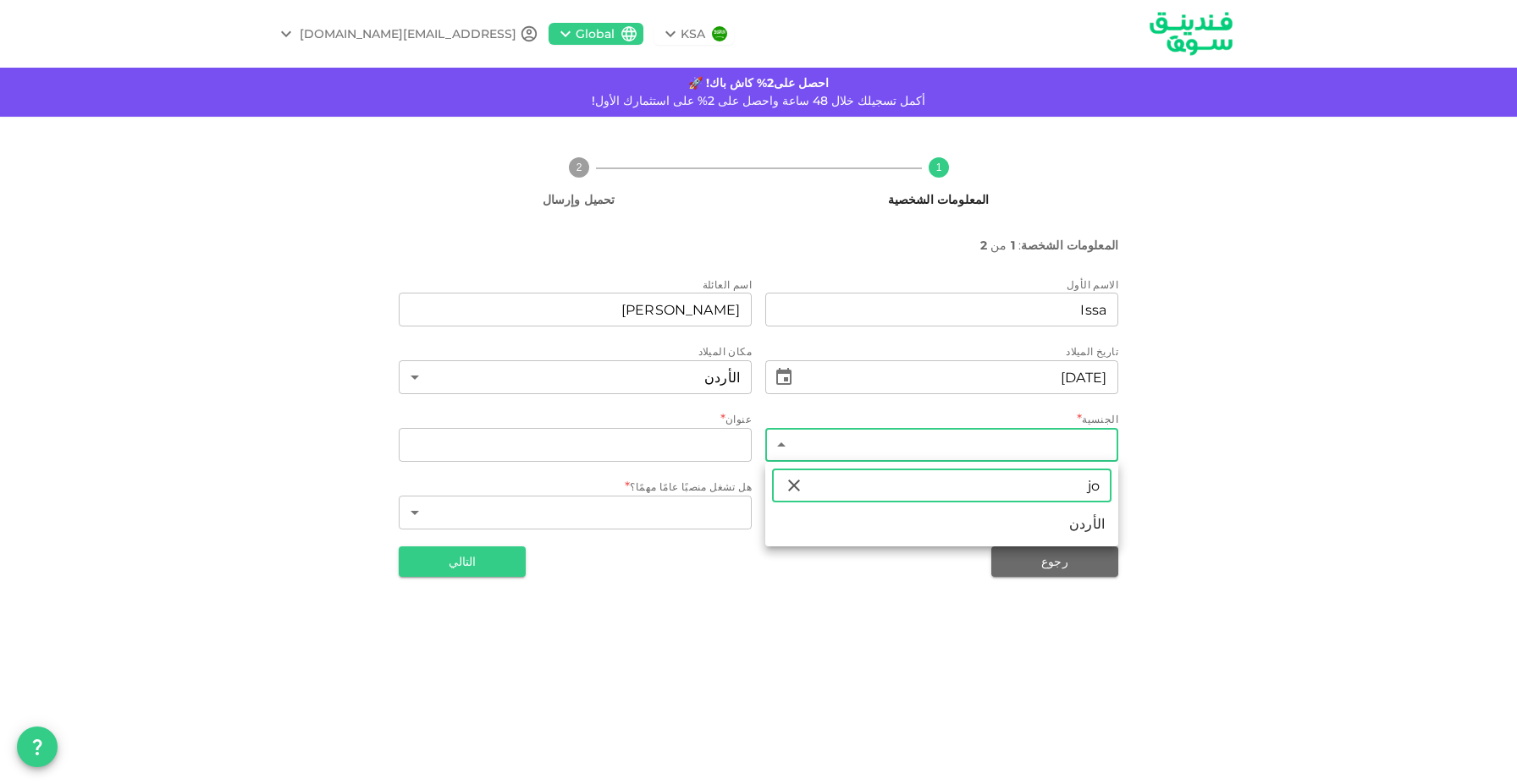
type input "jo"
click at [994, 528] on li "الأردن" at bounding box center [942, 524] width 353 height 30
type input "98"
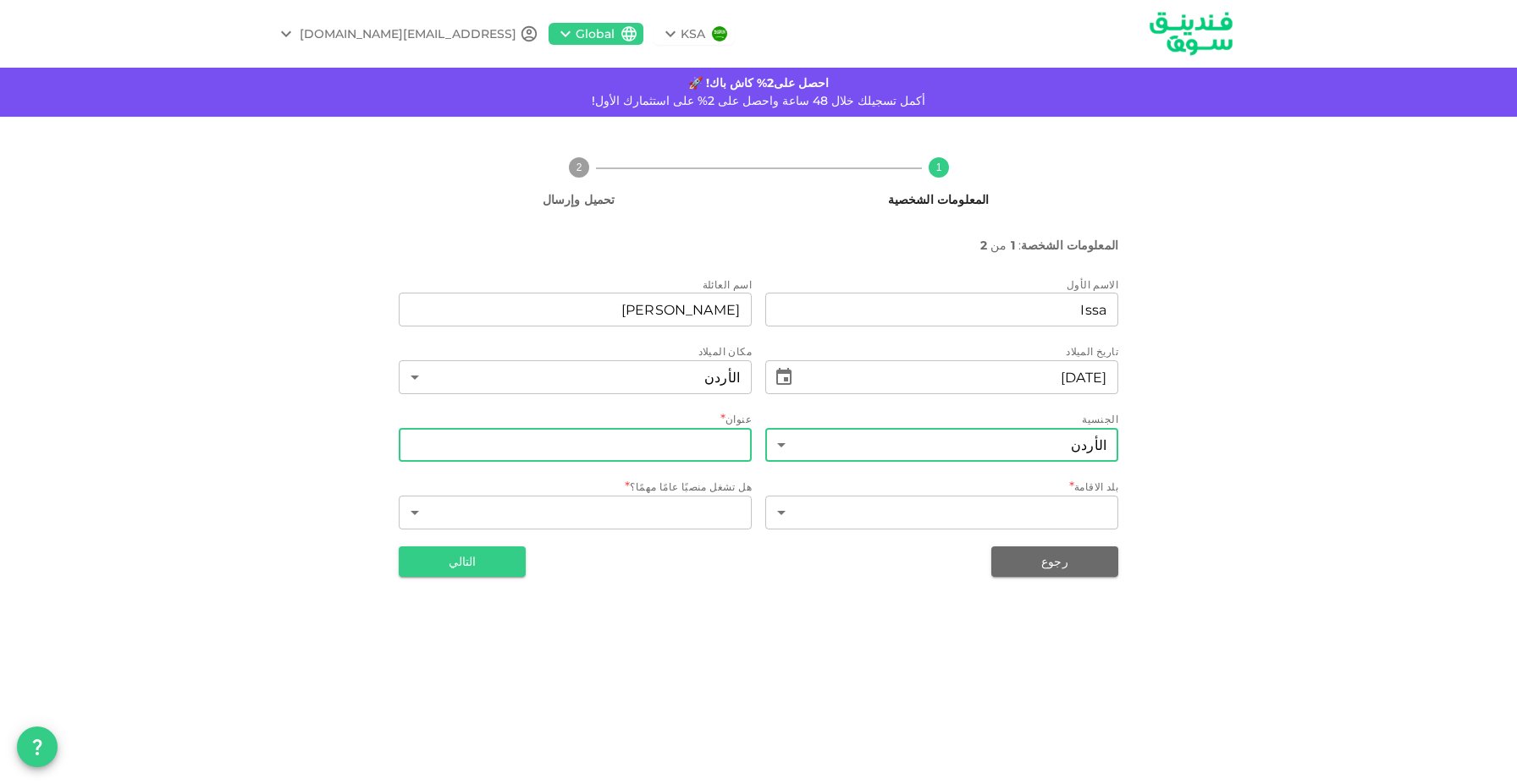
click at [723, 440] on input "address" at bounding box center [574, 445] width 353 height 34
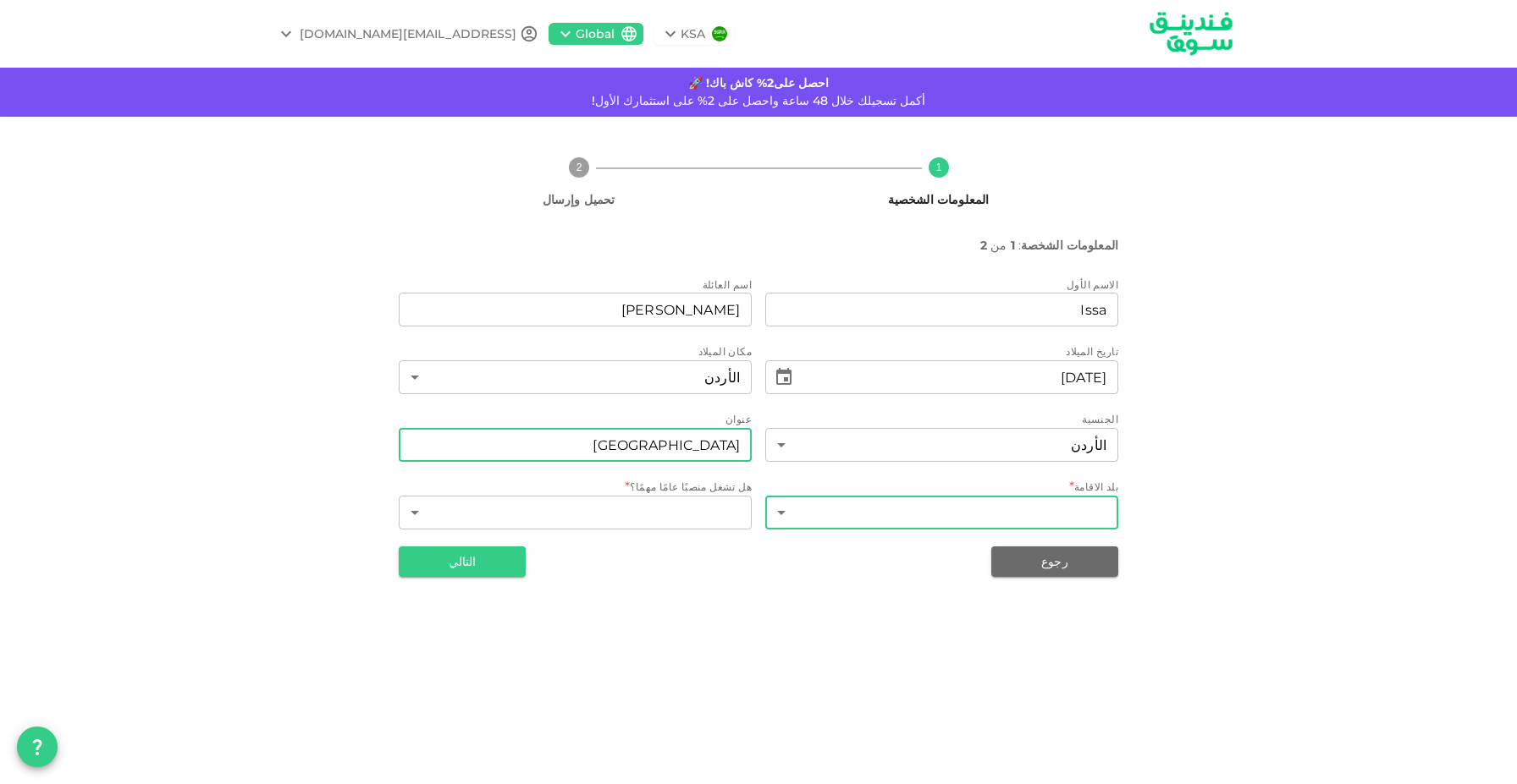
type input "Amman"
click at [920, 506] on body "KSA Global issa.abdulhadi16@gmail.com احصل على2% كاش باك! 🚀 أكمل تسجيلك خلال 48…" at bounding box center [758, 392] width 1517 height 784
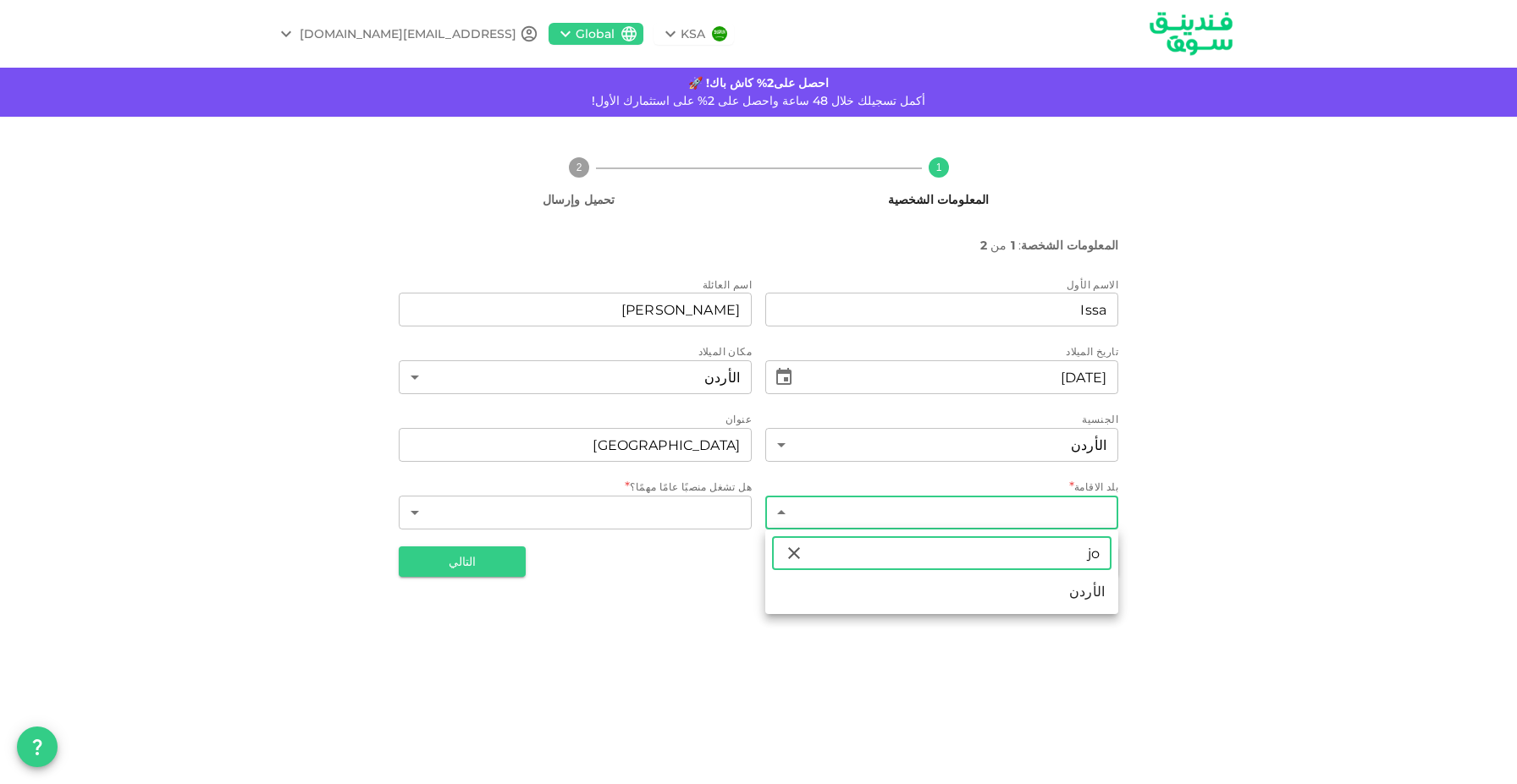
type input "jo"
click at [924, 604] on li "الأردن" at bounding box center [942, 591] width 353 height 30
type input "98"
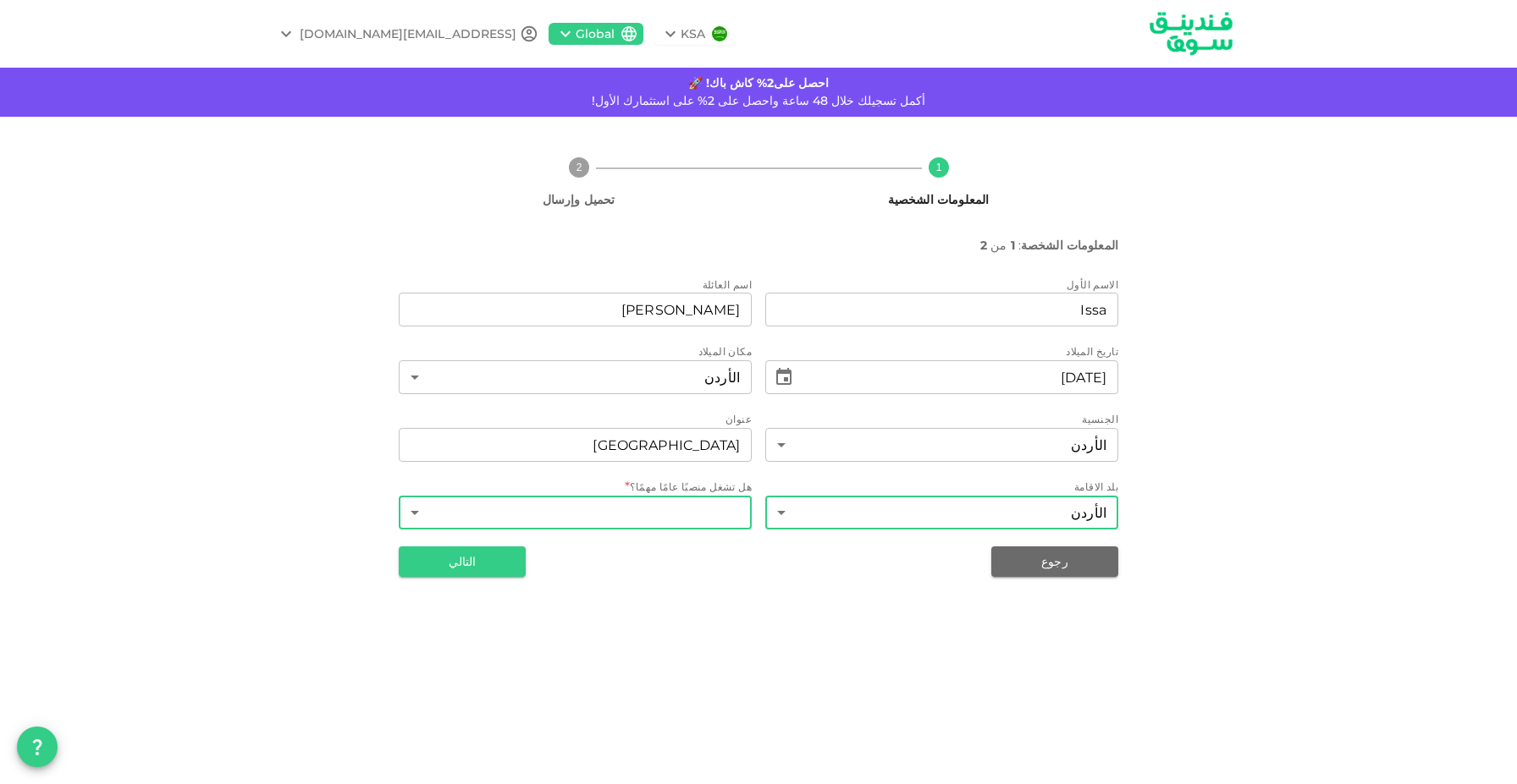
click at [691, 515] on body "KSA Global issa.abdulhadi16@gmail.com احصل على2% كاش باك! 🚀 أكمل تسجيلك خلال 48…" at bounding box center [758, 392] width 1517 height 784
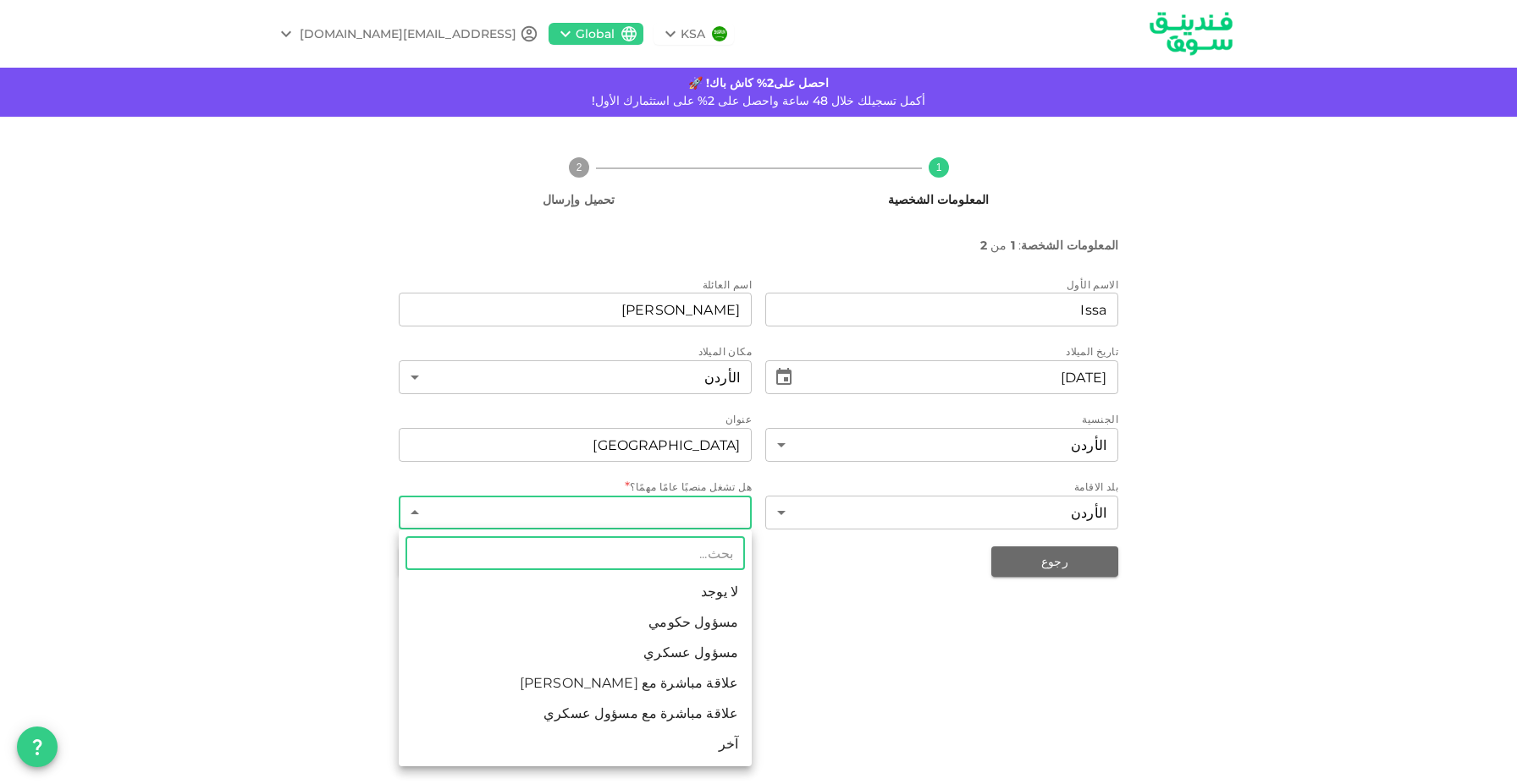
click at [714, 597] on li "لا يوجد" at bounding box center [574, 591] width 353 height 30
type input "1"
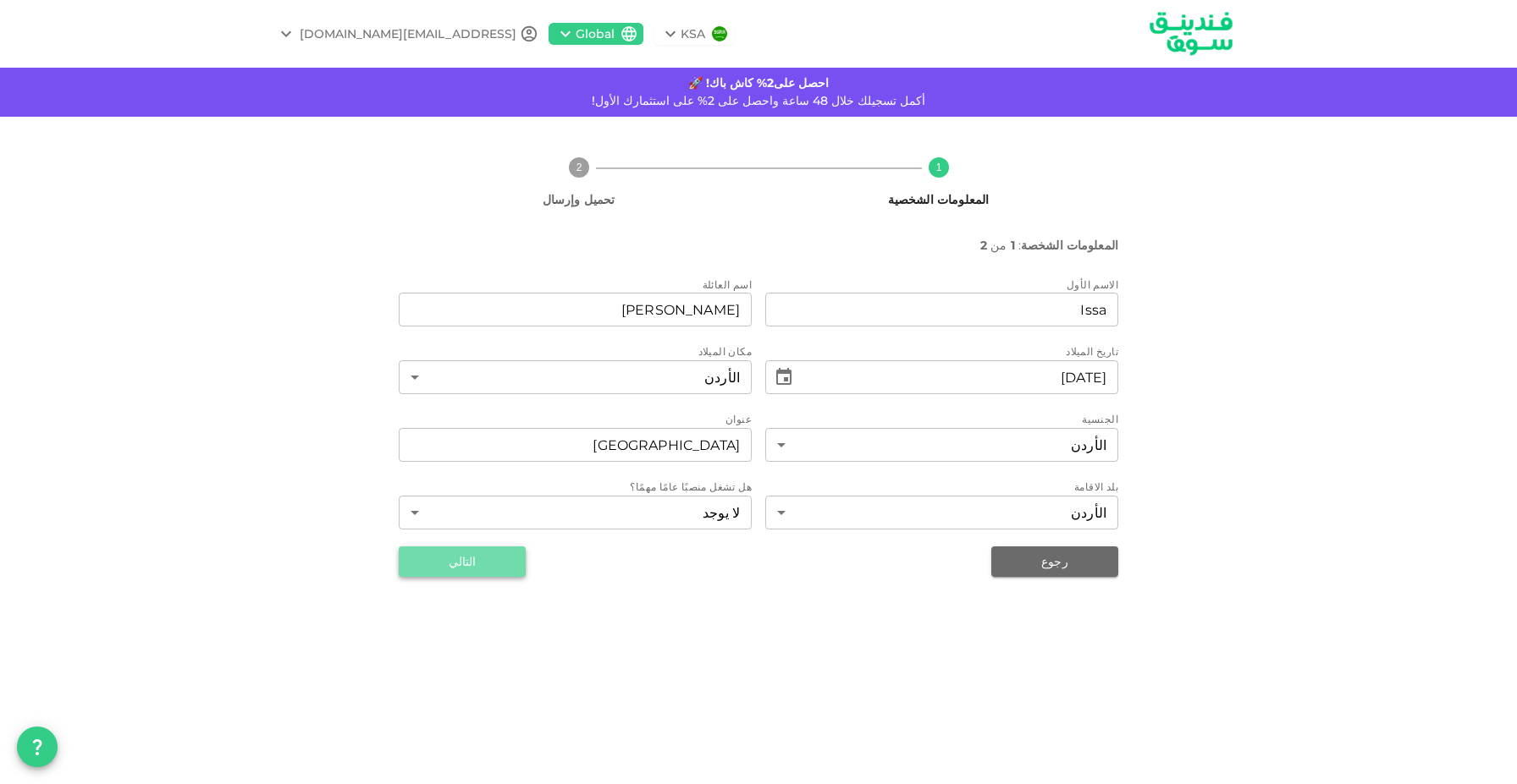
click at [503, 559] on button "التالي" at bounding box center [461, 561] width 127 height 30
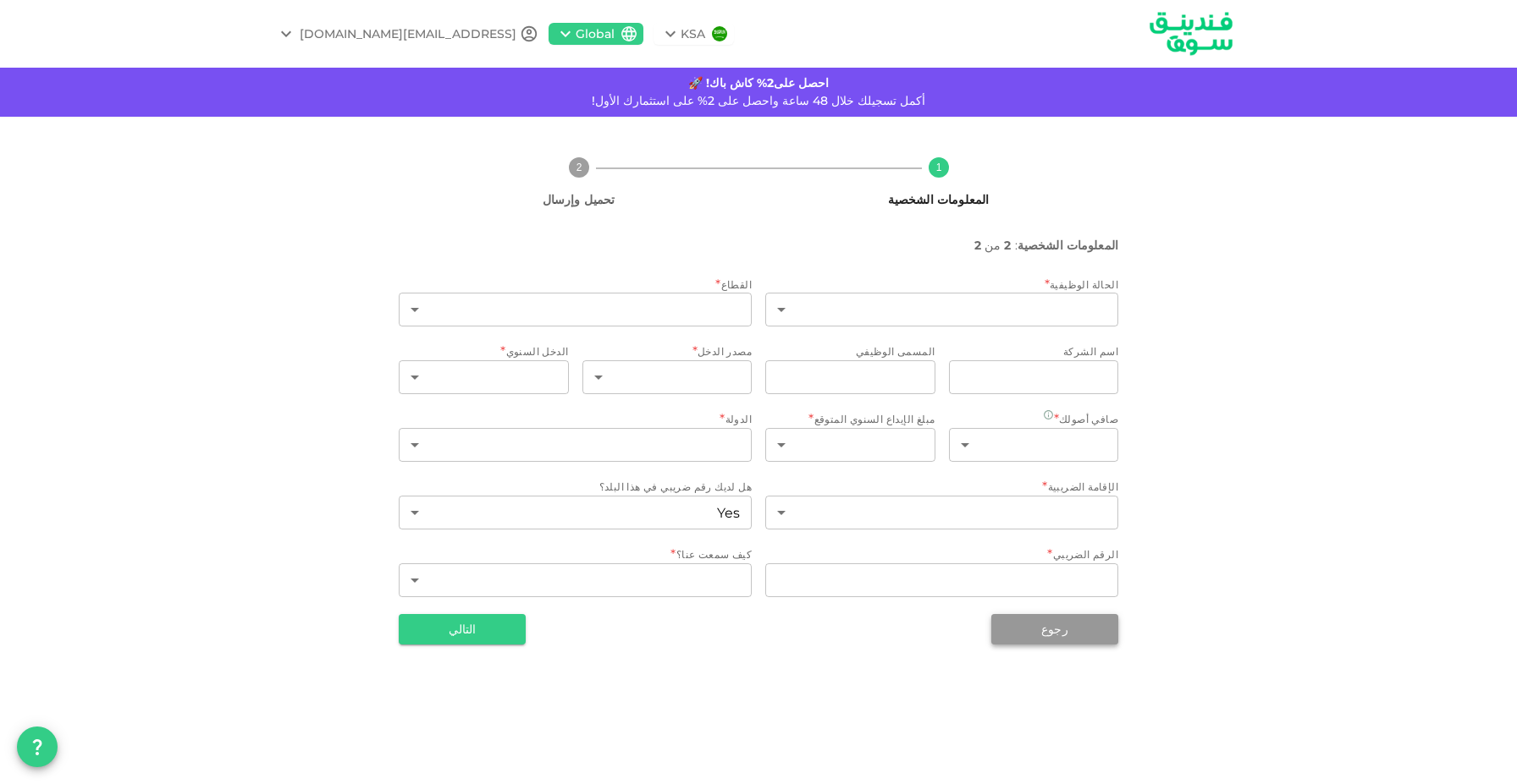
click at [1035, 642] on button "رجوع" at bounding box center [1054, 629] width 127 height 30
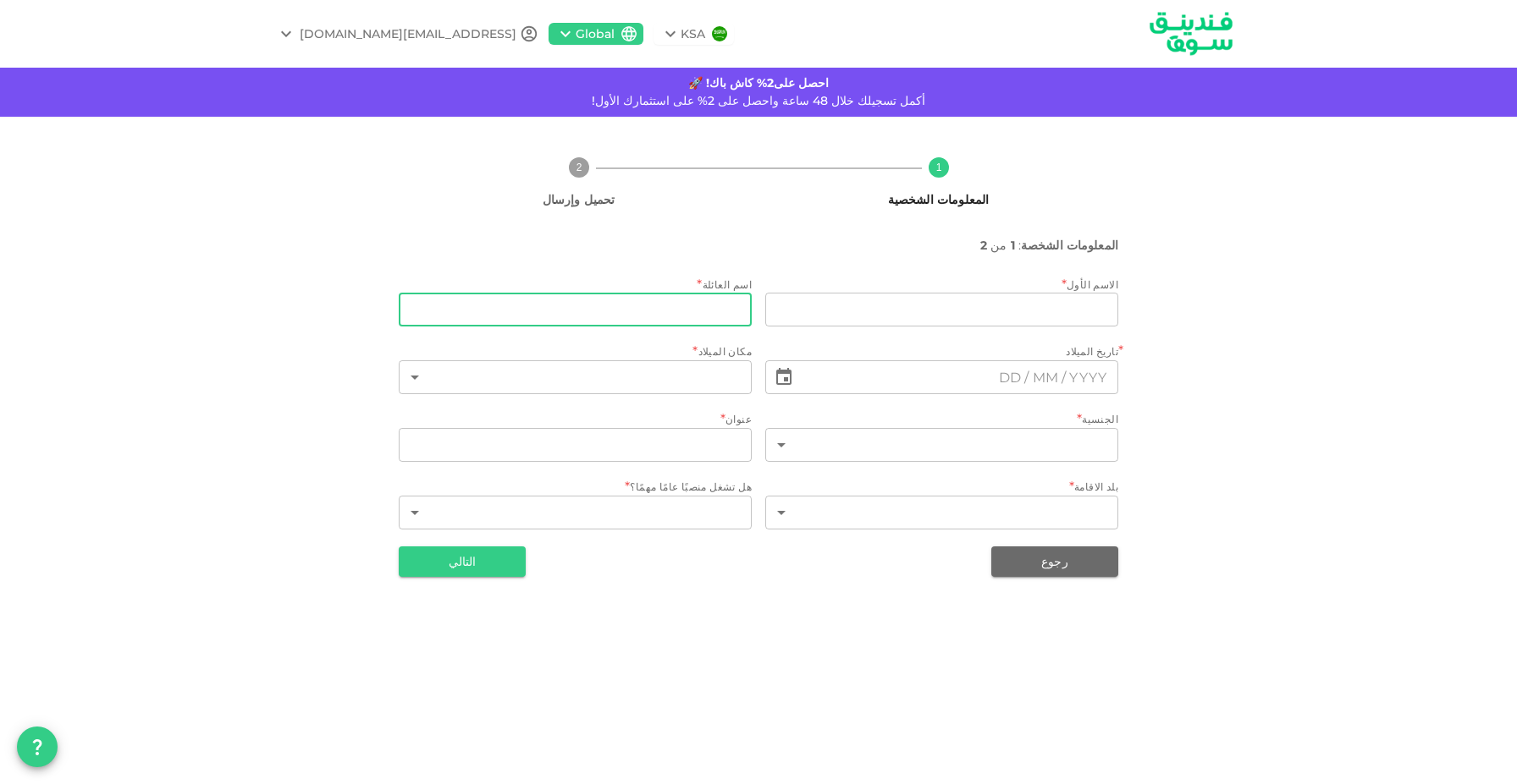
type input "Issa"
type input "Abdelhade"
type input "98"
type input "Amman"
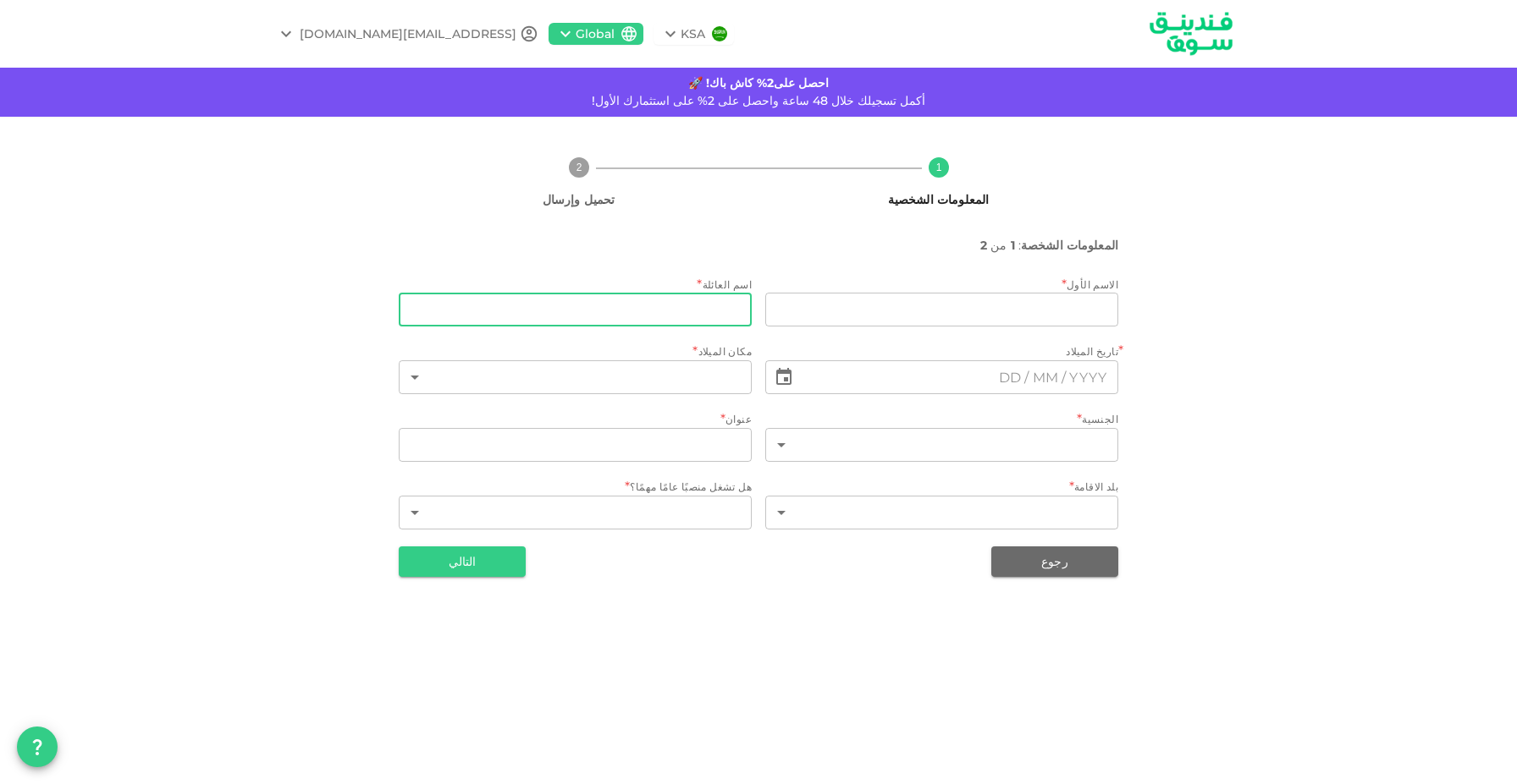
type input "98"
type input "1"
type input "⁦⁨01⁩ / ⁨06⁩ / ⁨1994⁩⁩"
click at [725, 306] on input "Abdelhade" at bounding box center [574, 309] width 353 height 34
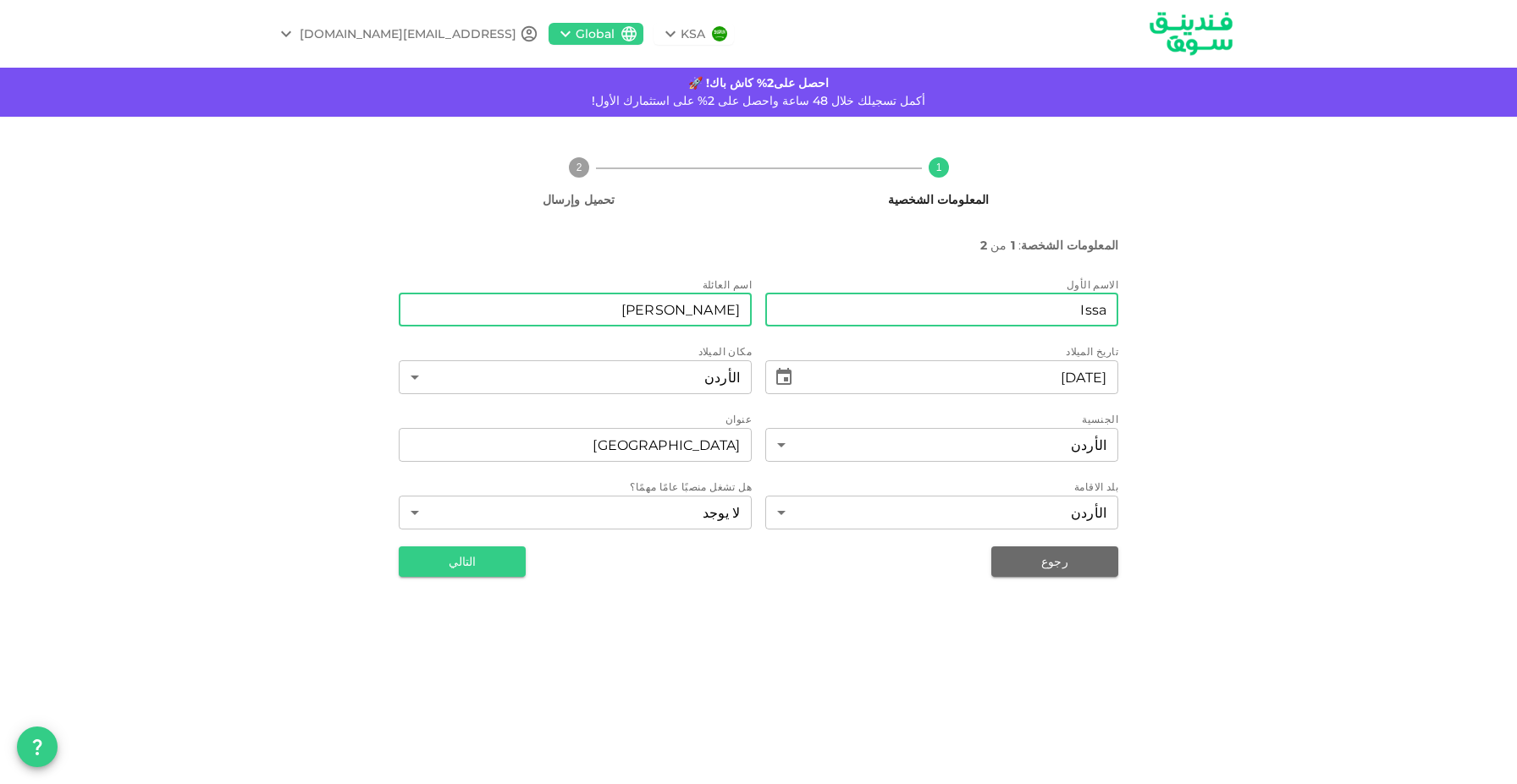
type input "ABDELHADI"
click at [956, 297] on input "Issa" at bounding box center [942, 309] width 353 height 34
type input "ISSA"
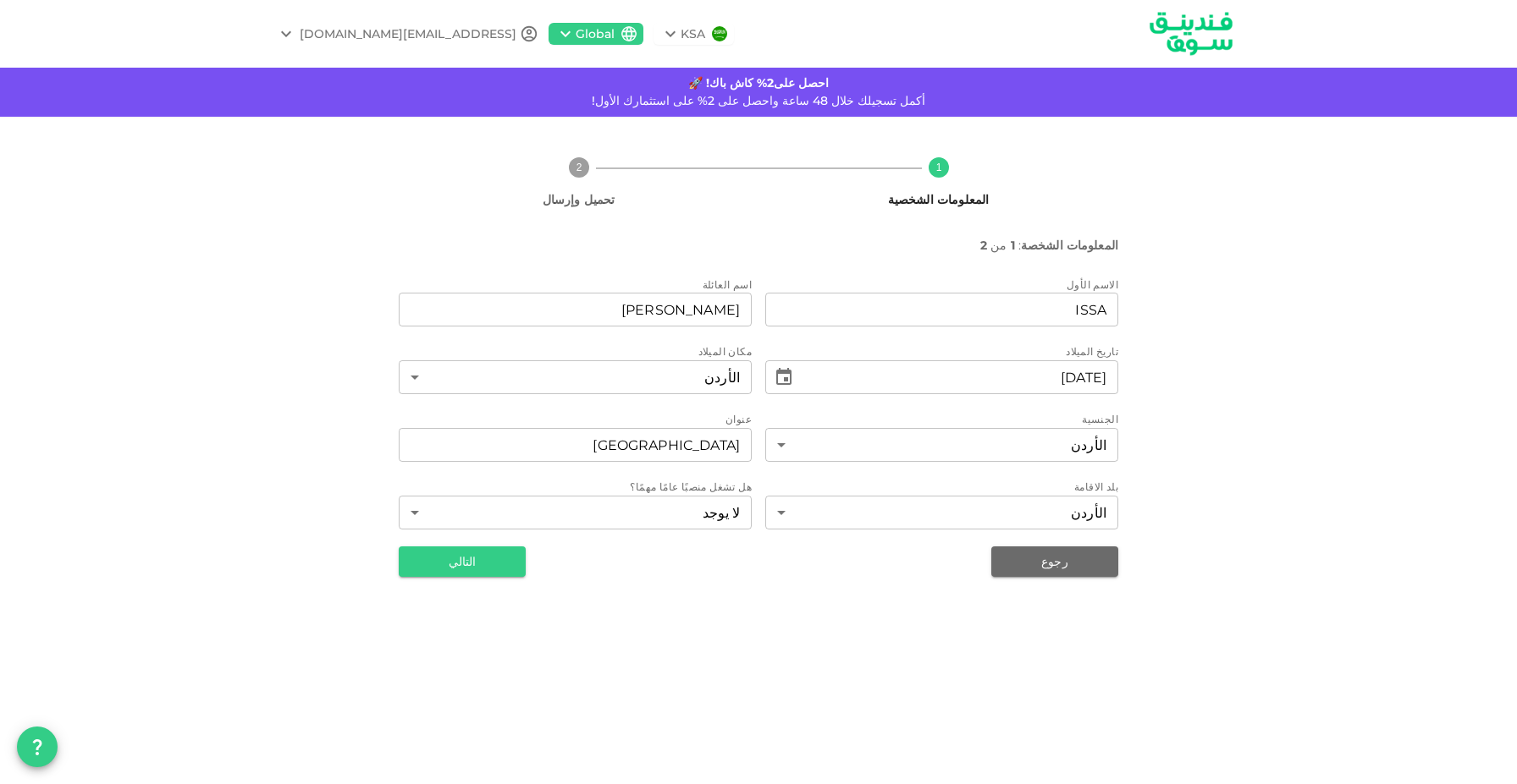
click at [1291, 292] on div "1 المعلومات الشخصية 2 تحميل وإرسال المعلومات الشخصة : 1 من 2 الاسم الأول firstN…" at bounding box center [758, 360] width 1517 height 487
click at [507, 564] on button "التالي" at bounding box center [461, 561] width 127 height 30
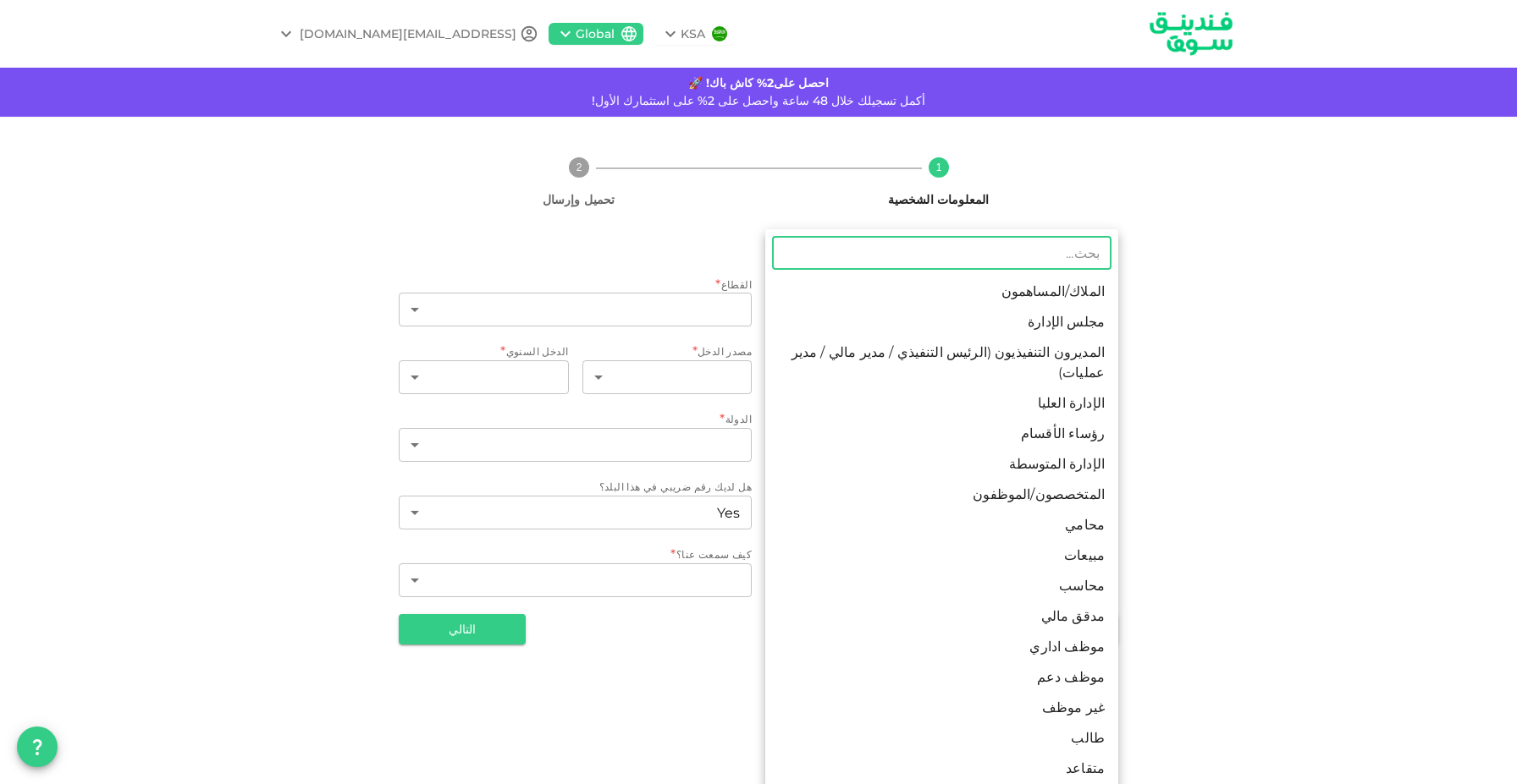
click at [1012, 316] on body "KSA Global issa.abdulhadi16@gmail.com احصل على2% كاش باك! 🚀 أكمل تسجيلك خلال 48…" at bounding box center [758, 392] width 1517 height 784
click at [1098, 480] on li "المتخصصون/الموظفون" at bounding box center [942, 495] width 353 height 30
type input "7"
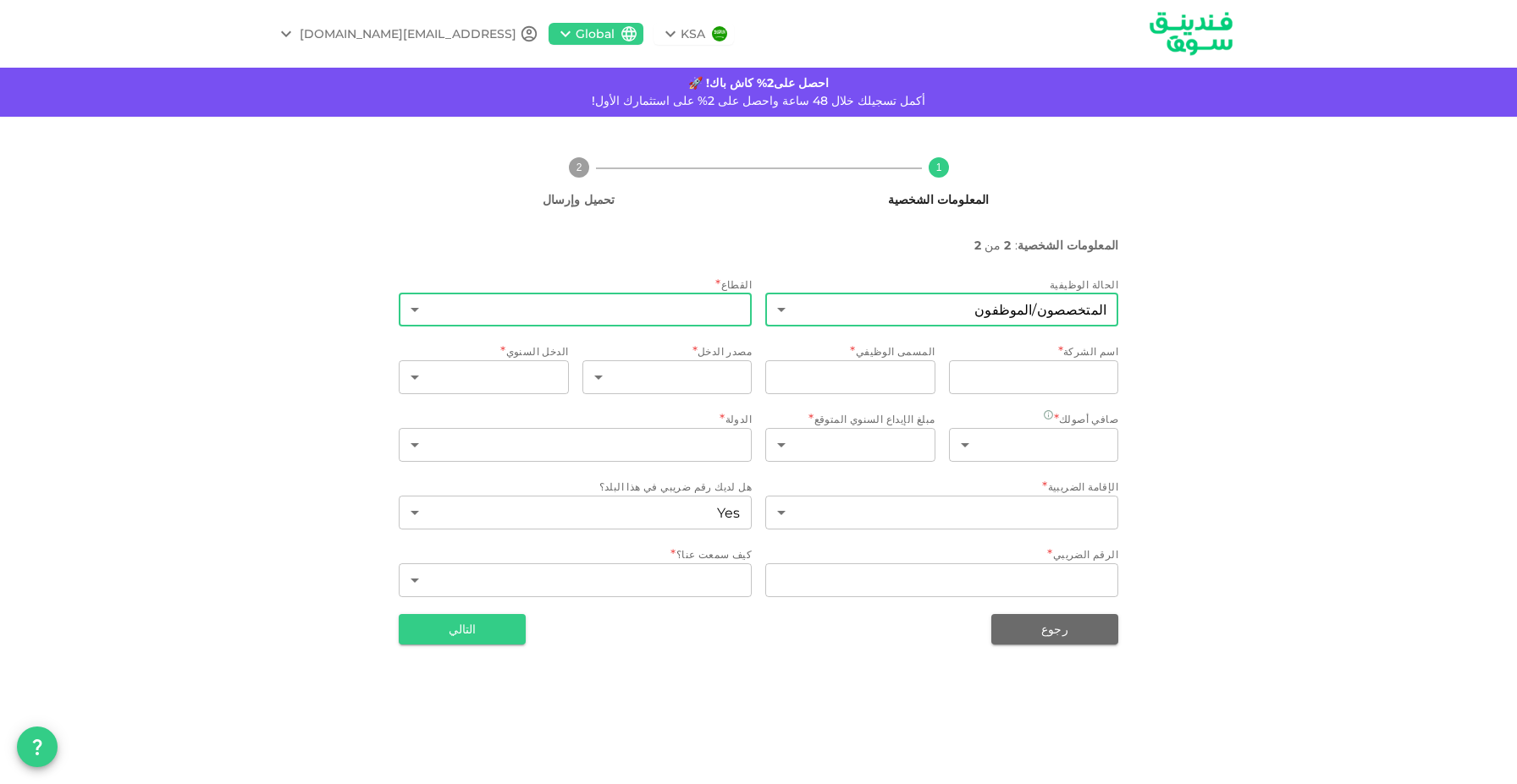
click at [701, 318] on body "KSA Global issa.abdulhadi16@gmail.com احصل على2% كاش باك! 🚀 أكمل تسجيلك خلال 48…" at bounding box center [758, 392] width 1517 height 784
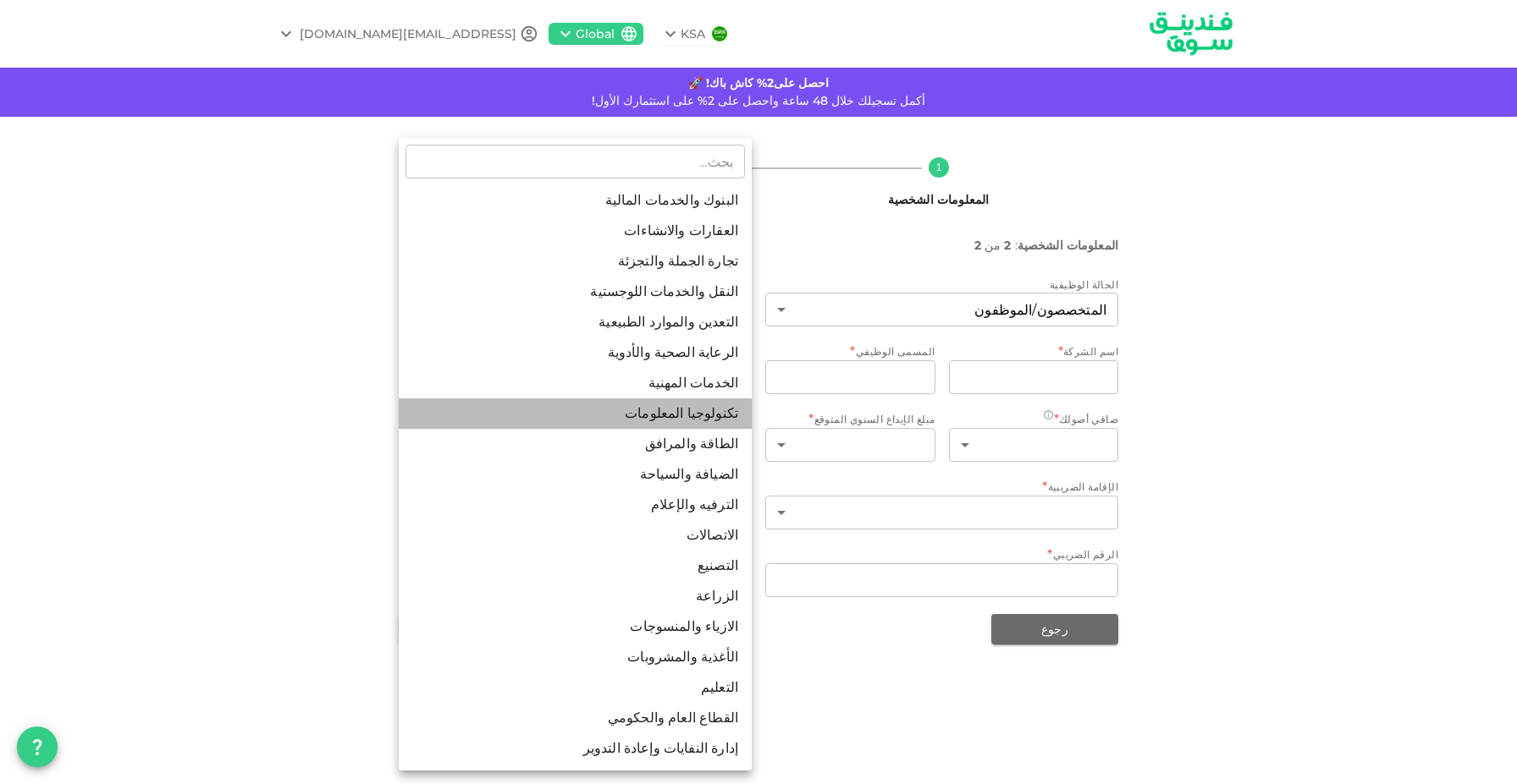
click at [702, 405] on li "تكنولوجيا المعلومات" at bounding box center [574, 413] width 353 height 30
type input "8"
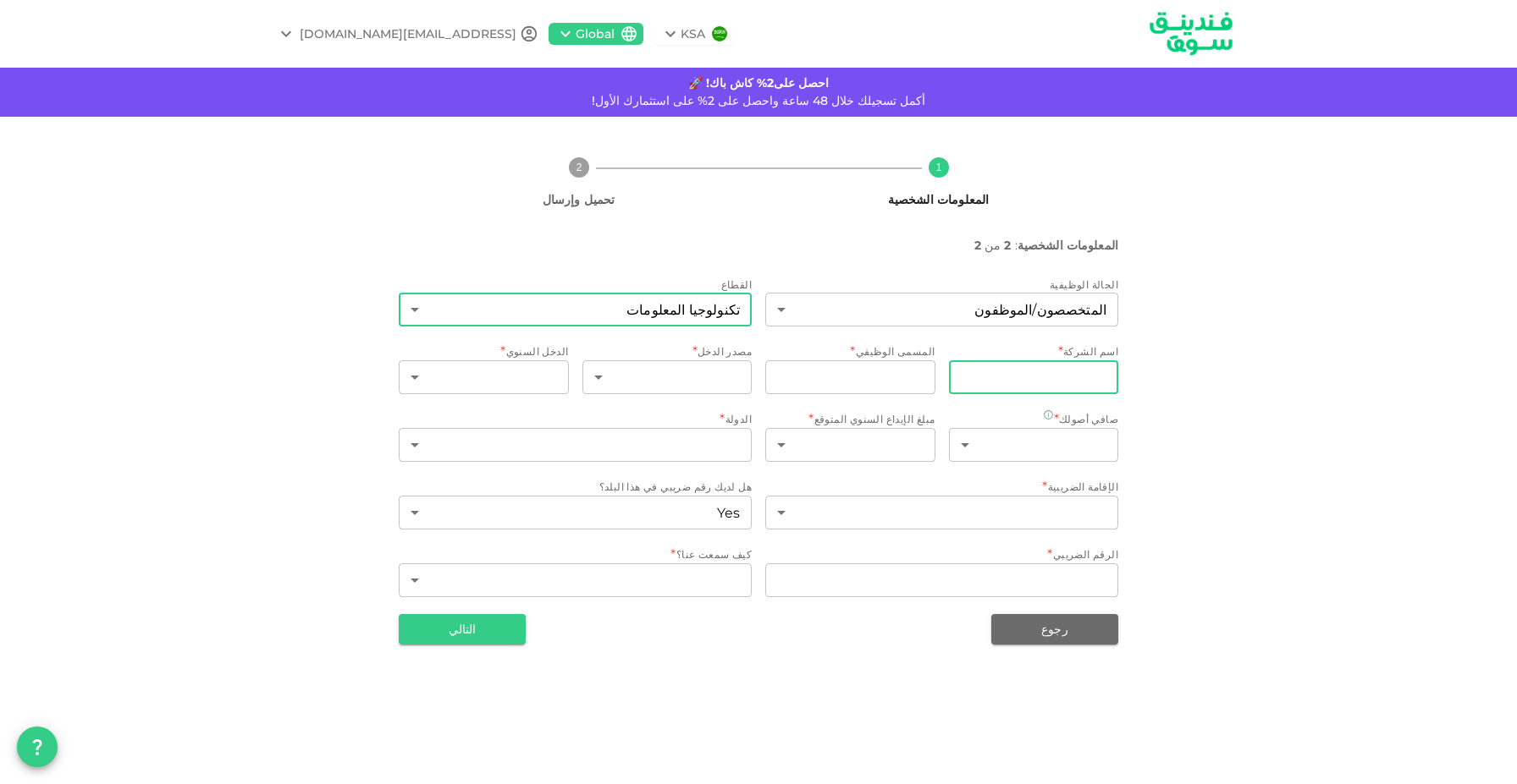
click at [1002, 364] on input "companyName" at bounding box center [1033, 376] width 170 height 34
type input "P"
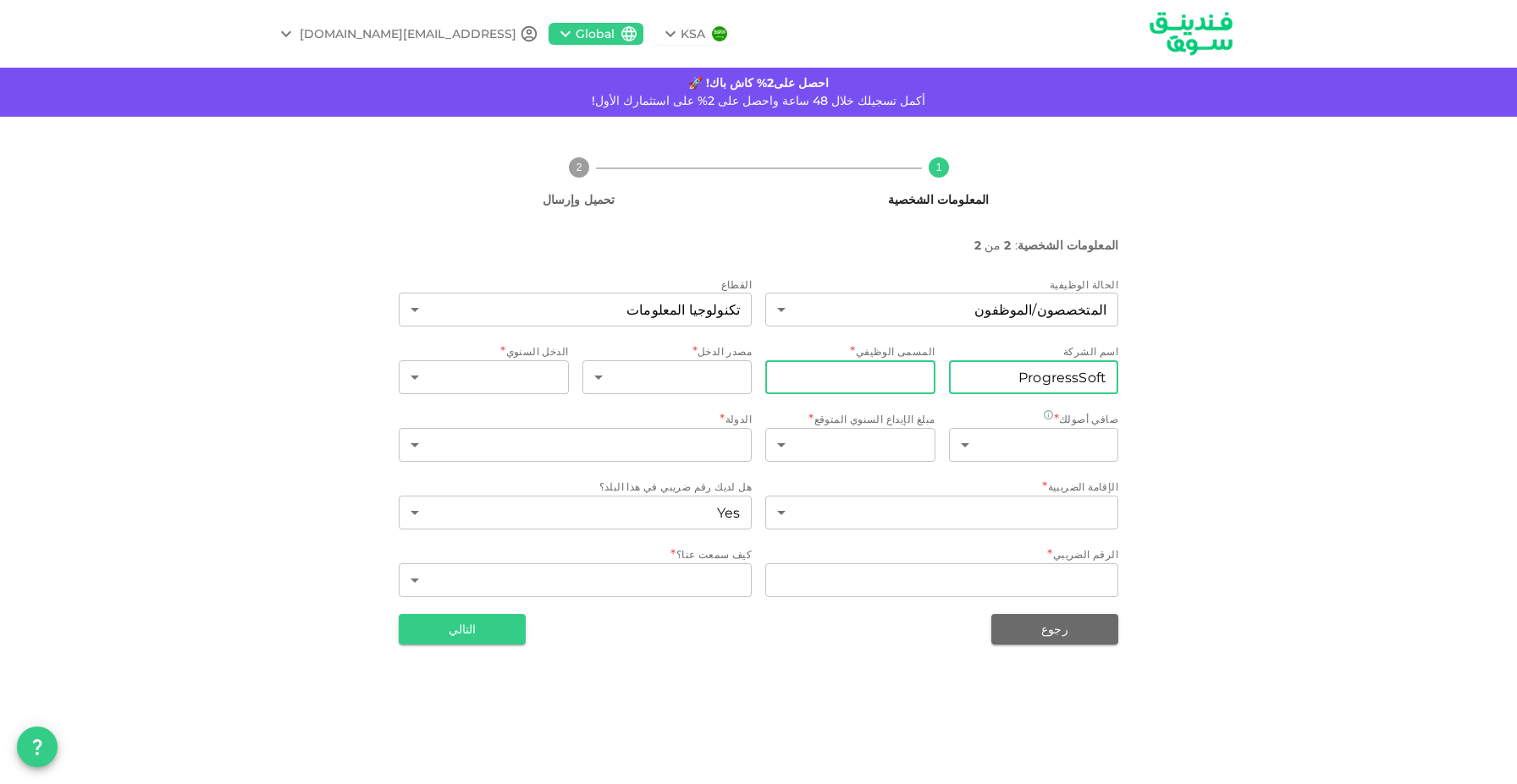
type input "ProgressSoft"
click at [904, 377] on input "jobTitle" at bounding box center [850, 376] width 170 height 34
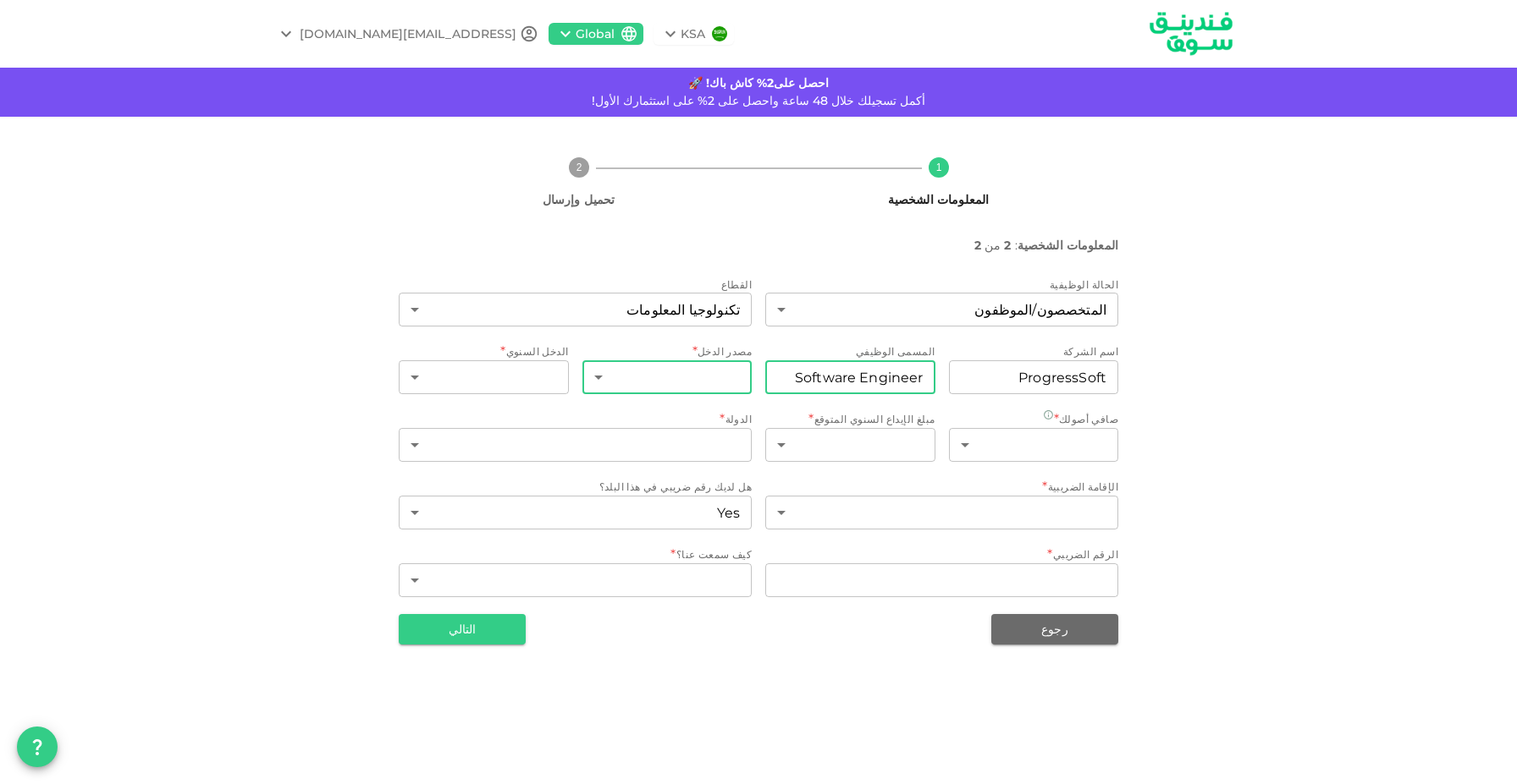
type input "Software Engineer"
click at [696, 387] on body "KSA Global issa.abdulhadi16@gmail.com احصل على2% كاش باك! 🚀 أكمل تسجيلك خلال 48…" at bounding box center [758, 392] width 1517 height 784
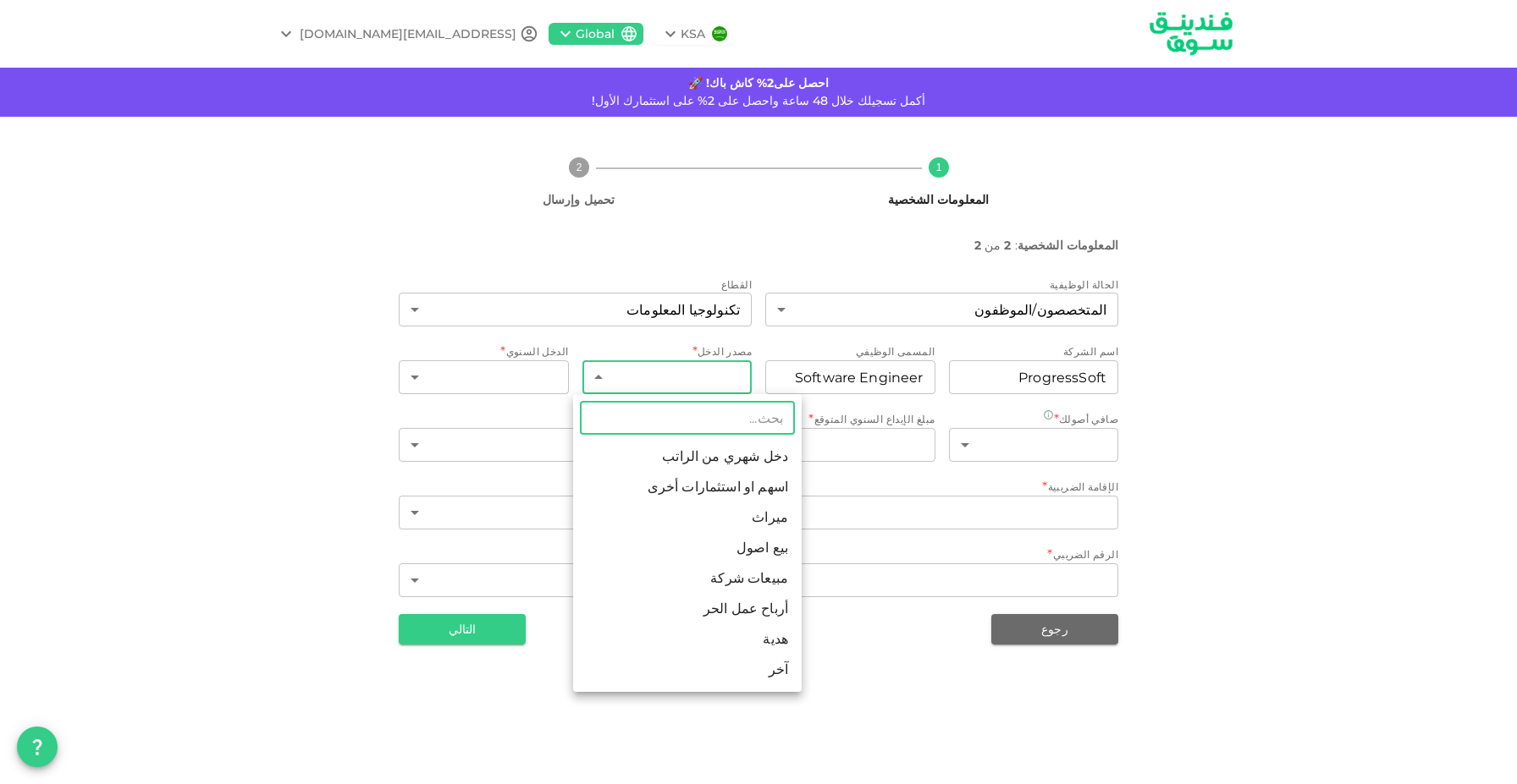
click at [689, 460] on li "دخل شهري من الراتب" at bounding box center [687, 456] width 229 height 30
type input "1"
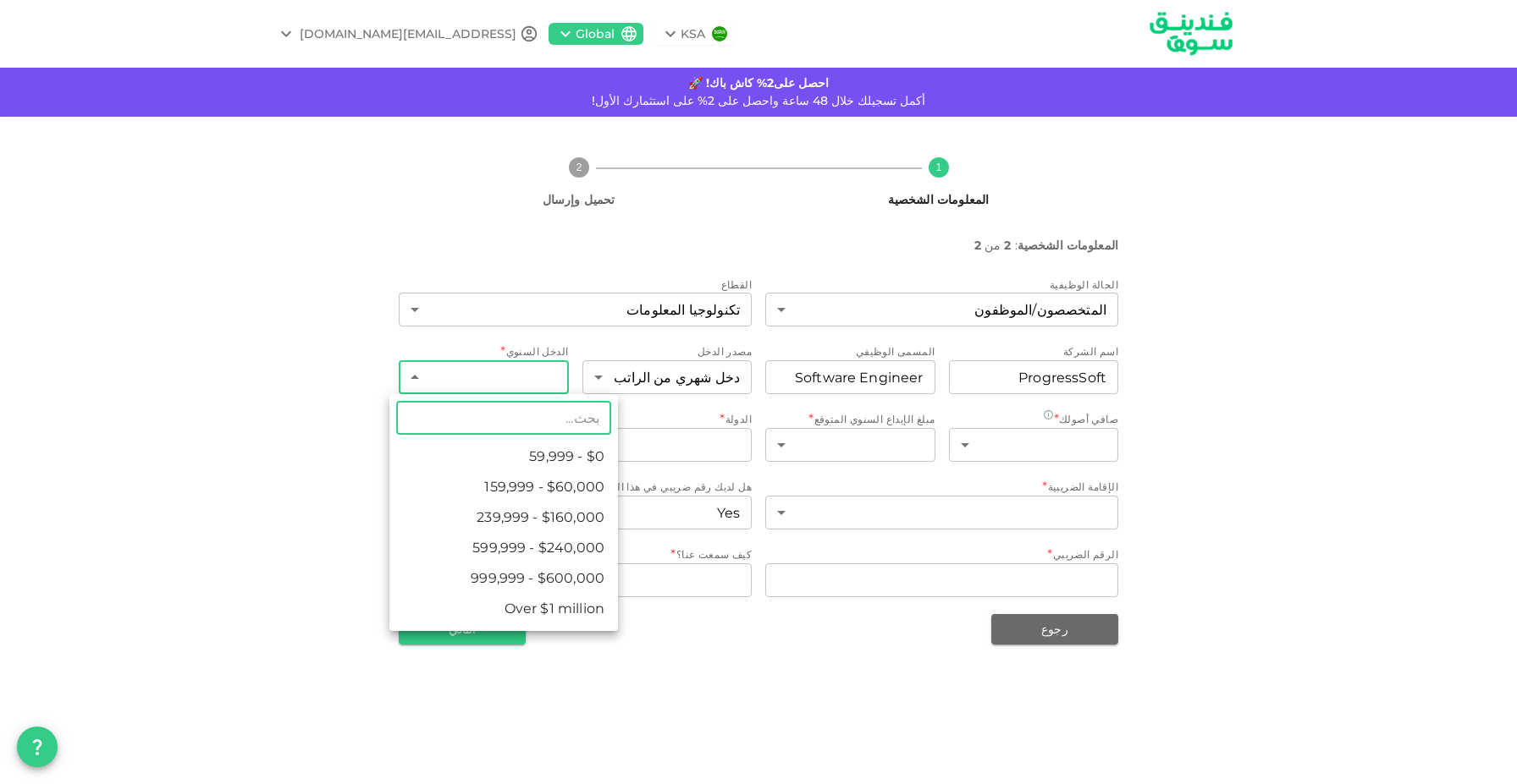
click at [539, 392] on body "KSA Global issa.abdulhadi16@gmail.com احصل على2% كاش باك! 🚀 أكمل تسجيلك خلال 48…" at bounding box center [758, 392] width 1517 height 784
click at [524, 449] on li "$0 - 59,999" at bounding box center [504, 456] width 229 height 30
type input "1"
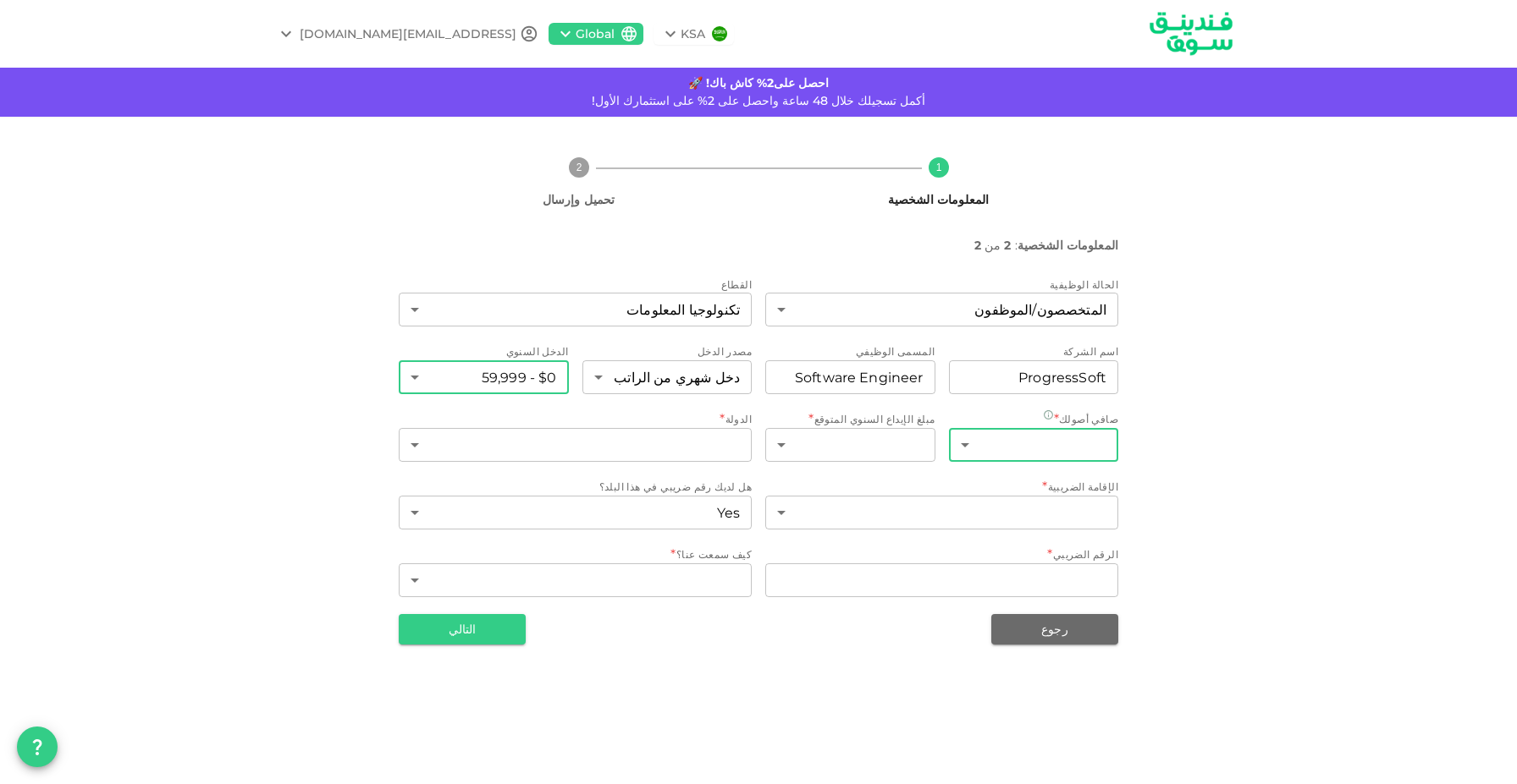
click at [1082, 439] on body "KSA Global issa.abdulhadi16@gmail.com احصل على2% كاش باك! 🚀 أكمل تسجيلك خلال 48…" at bounding box center [758, 392] width 1517 height 784
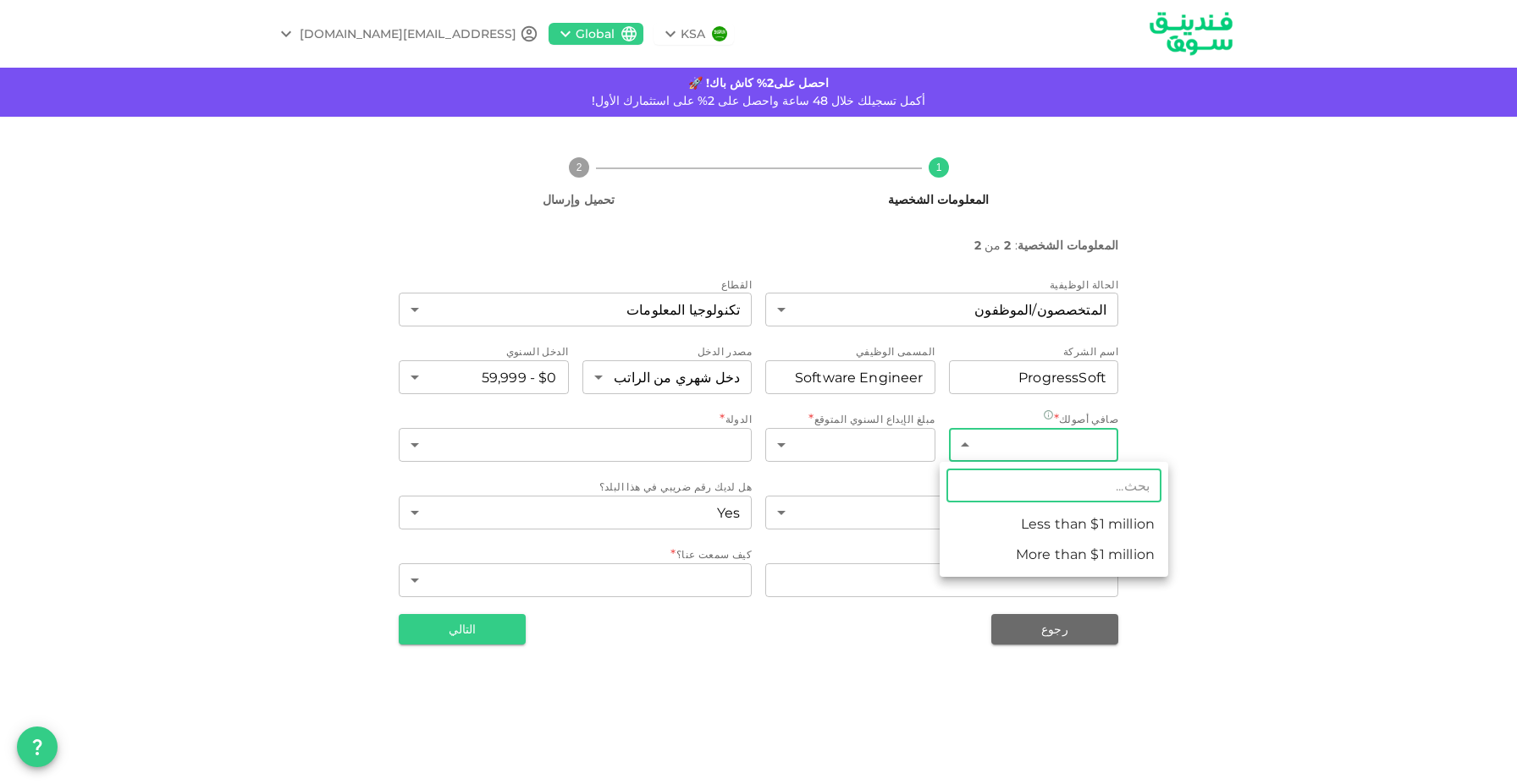
click at [1027, 530] on li "Less than $1 million" at bounding box center [1054, 524] width 229 height 30
type input "1"
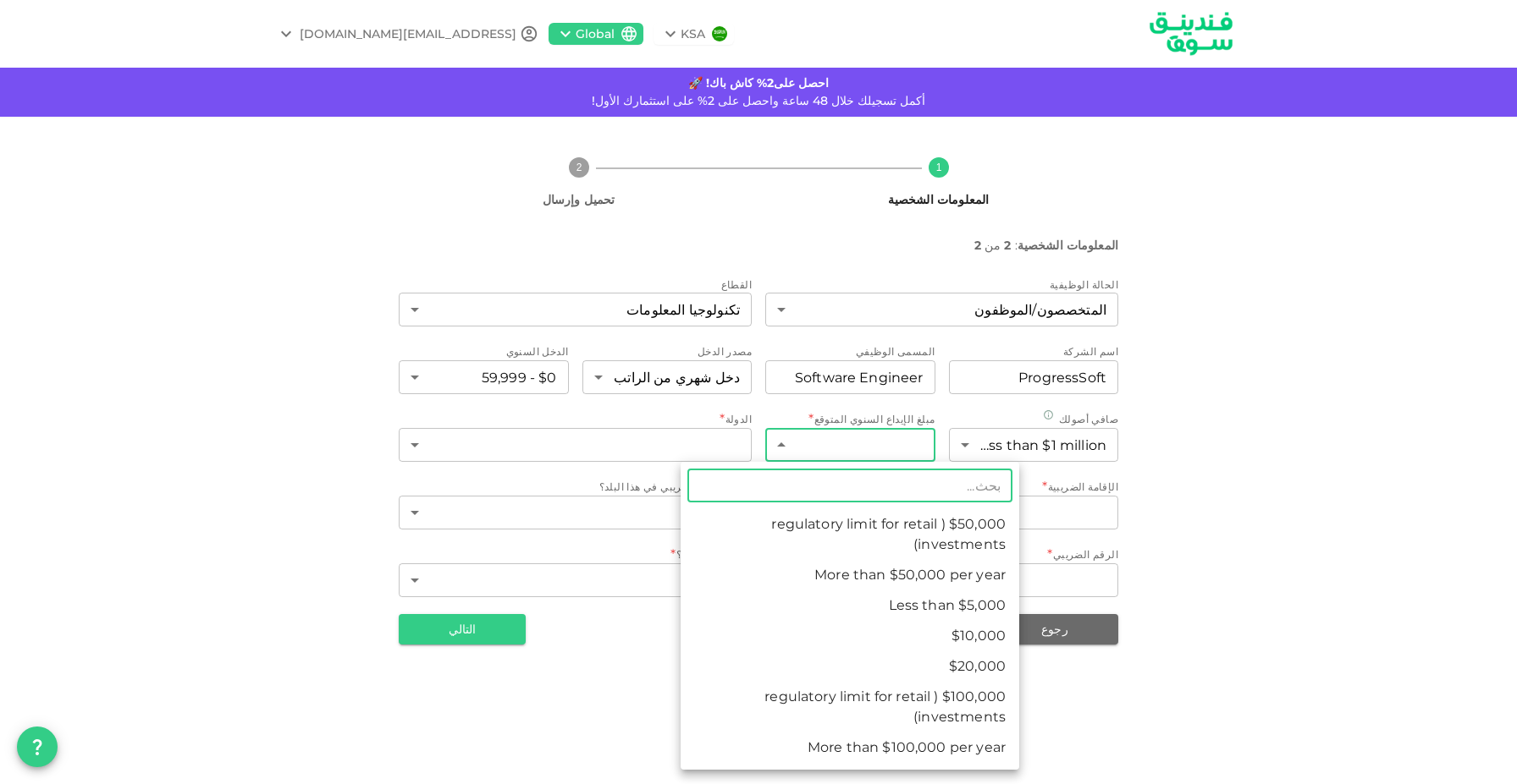
click at [890, 455] on body "KSA Global issa.abdulhadi16@gmail.com احصل على2% كاش باك! 🚀 أكمل تسجيلك خلال 48…" at bounding box center [758, 392] width 1517 height 784
click at [970, 612] on li "Less than $5,000" at bounding box center [850, 605] width 339 height 30
type input "1"
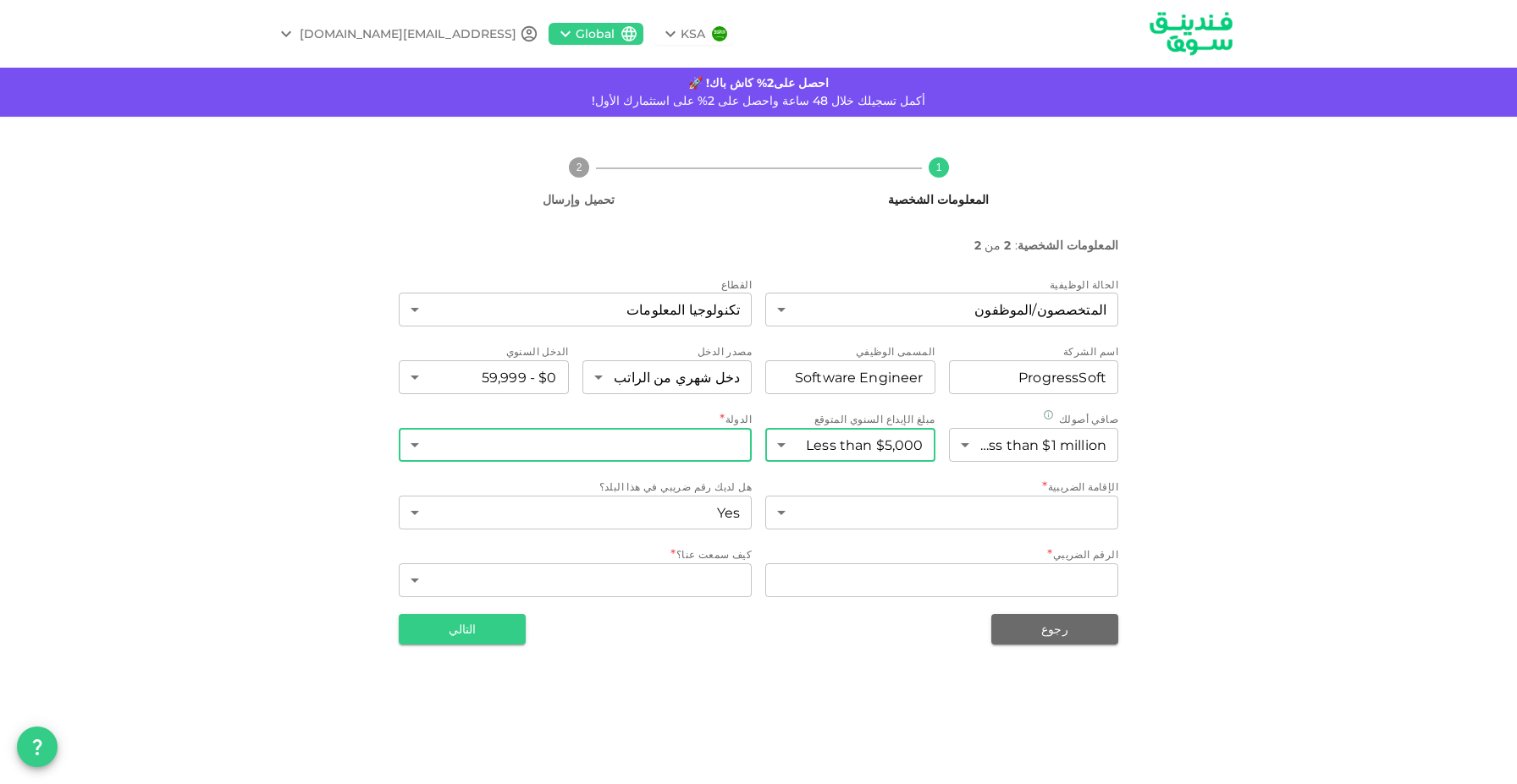
click at [713, 447] on body "KSA Global issa.abdulhadi16@gmail.com احصل على2% كاش باك! 🚀 أكمل تسجيلك خلال 48…" at bounding box center [758, 392] width 1517 height 784
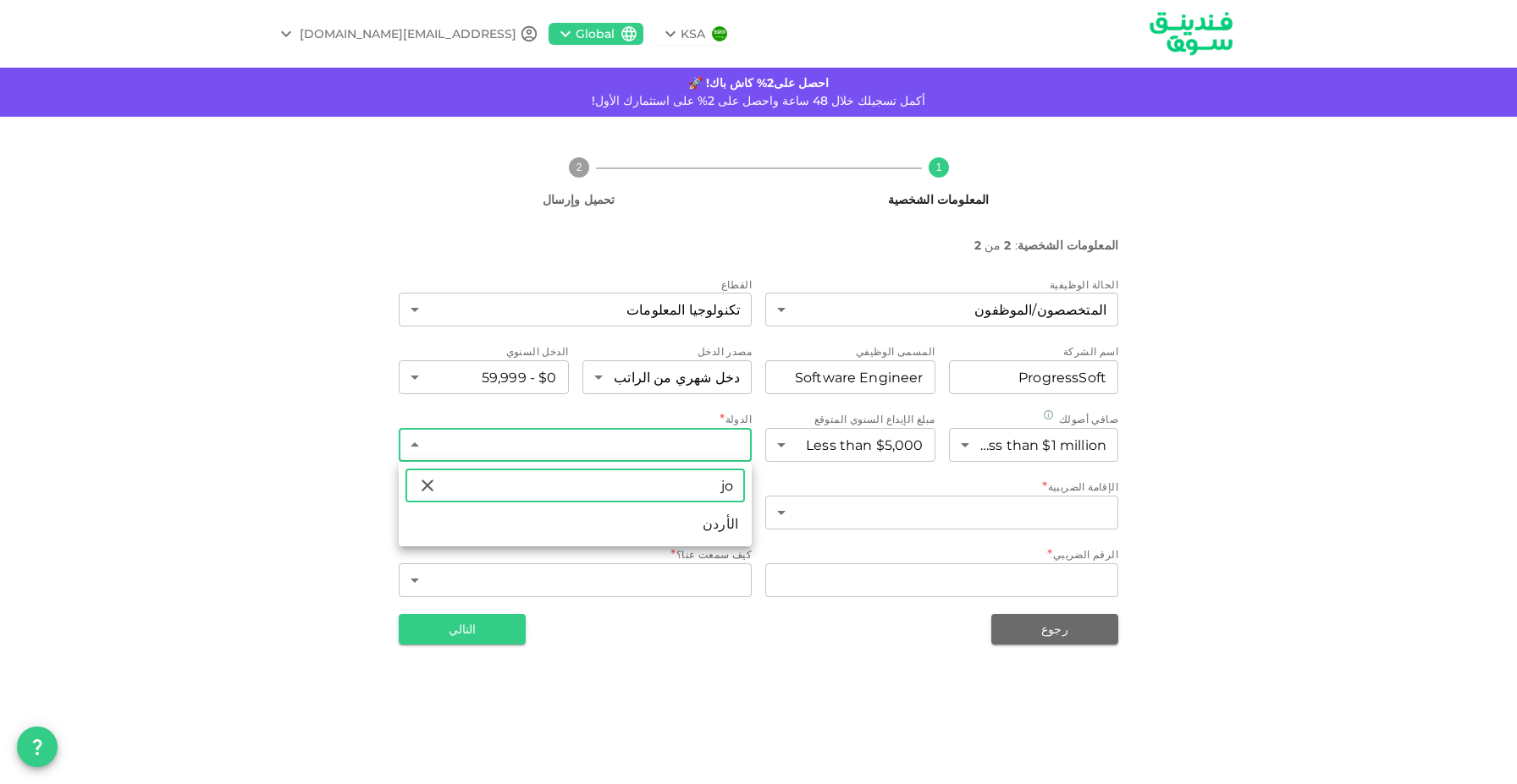
type input "jo"
click at [717, 524] on li "الأردن" at bounding box center [574, 524] width 353 height 30
type input "98"
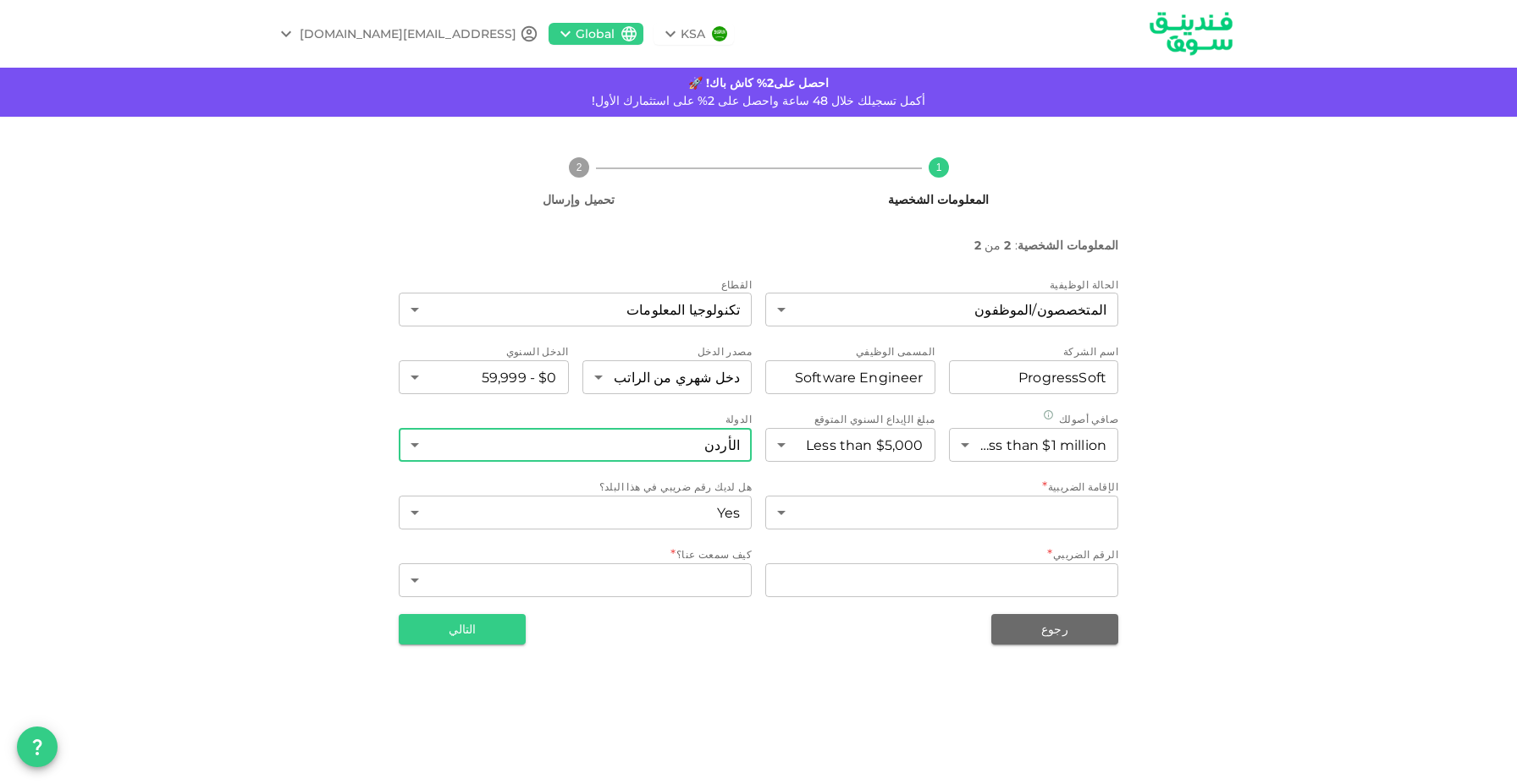
click at [878, 509] on body "KSA Global issa.abdulhadi16@gmail.com احصل على2% كاش باك! 🚀 أكمل تسجيلك خلال 48…" at bounding box center [758, 392] width 1517 height 784
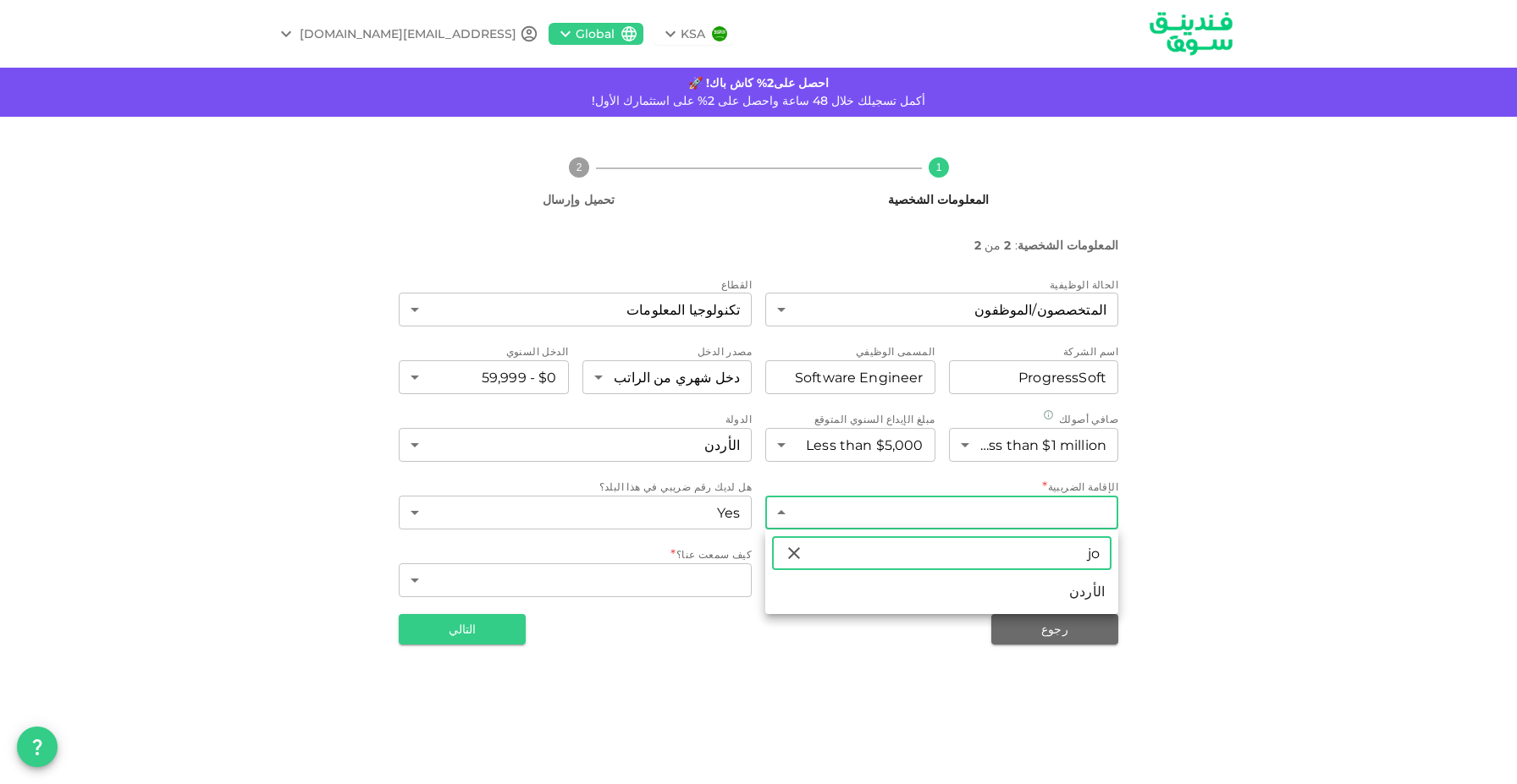
type input "jo"
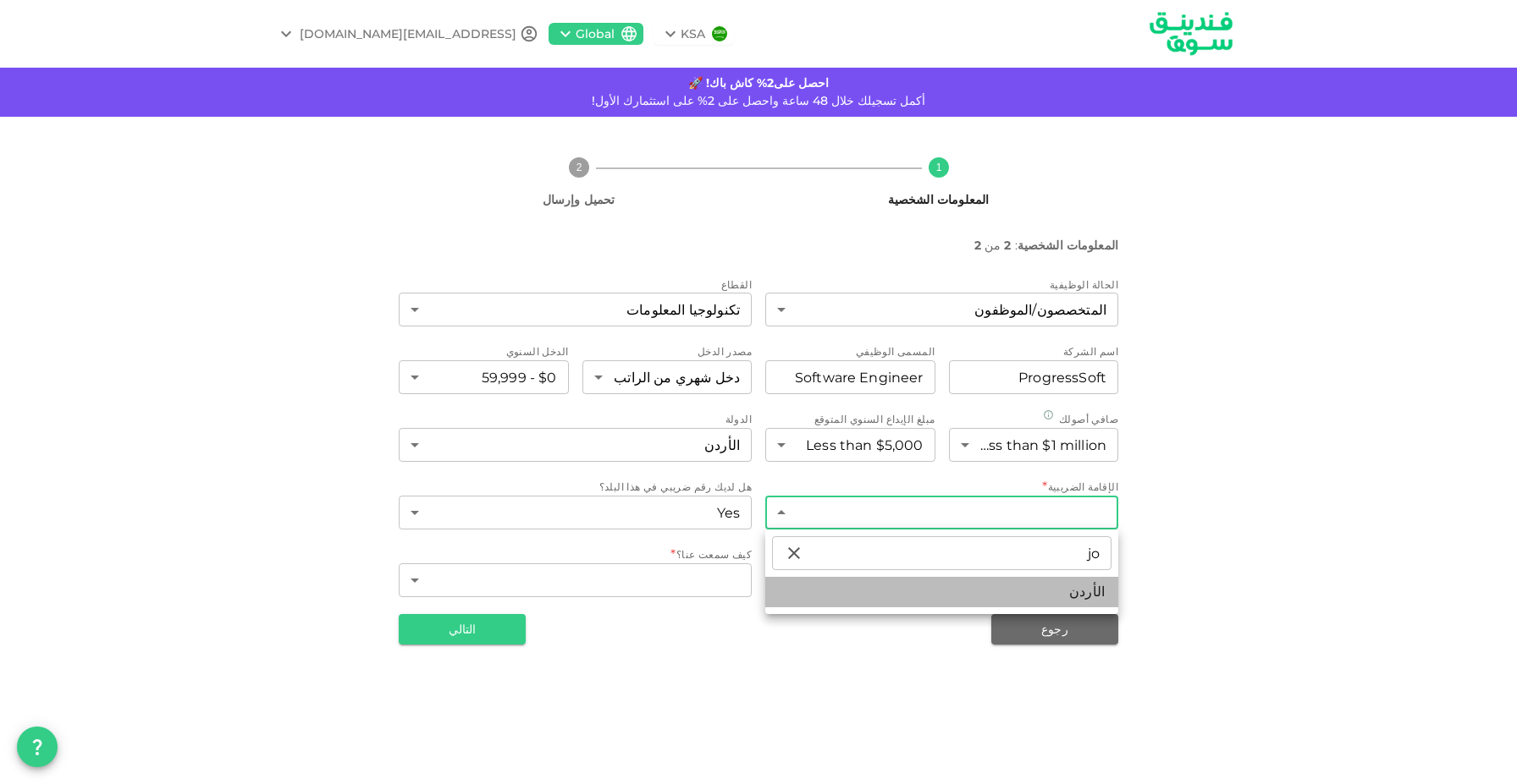
click at [943, 590] on li "الأردن" at bounding box center [942, 591] width 353 height 30
type input "98"
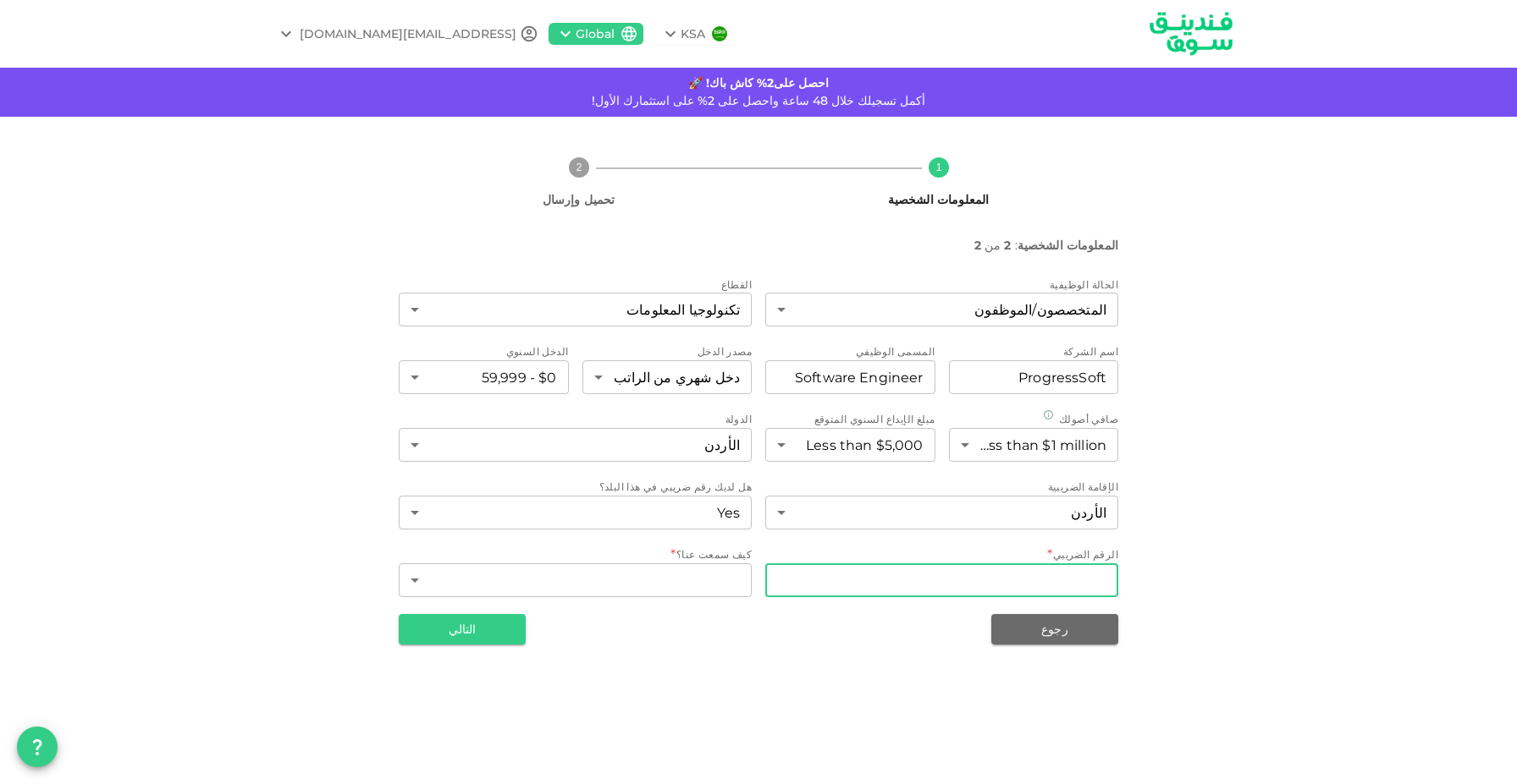
click at [898, 576] on input "الرقم الضريبي" at bounding box center [942, 580] width 353 height 34
type input "3375870"
click at [637, 580] on body "KSA Global issa.abdulhadi16@gmail.com احصل على2% كاش باك! 🚀 أكمل تسجيلك خلال 48…" at bounding box center [758, 392] width 1517 height 784
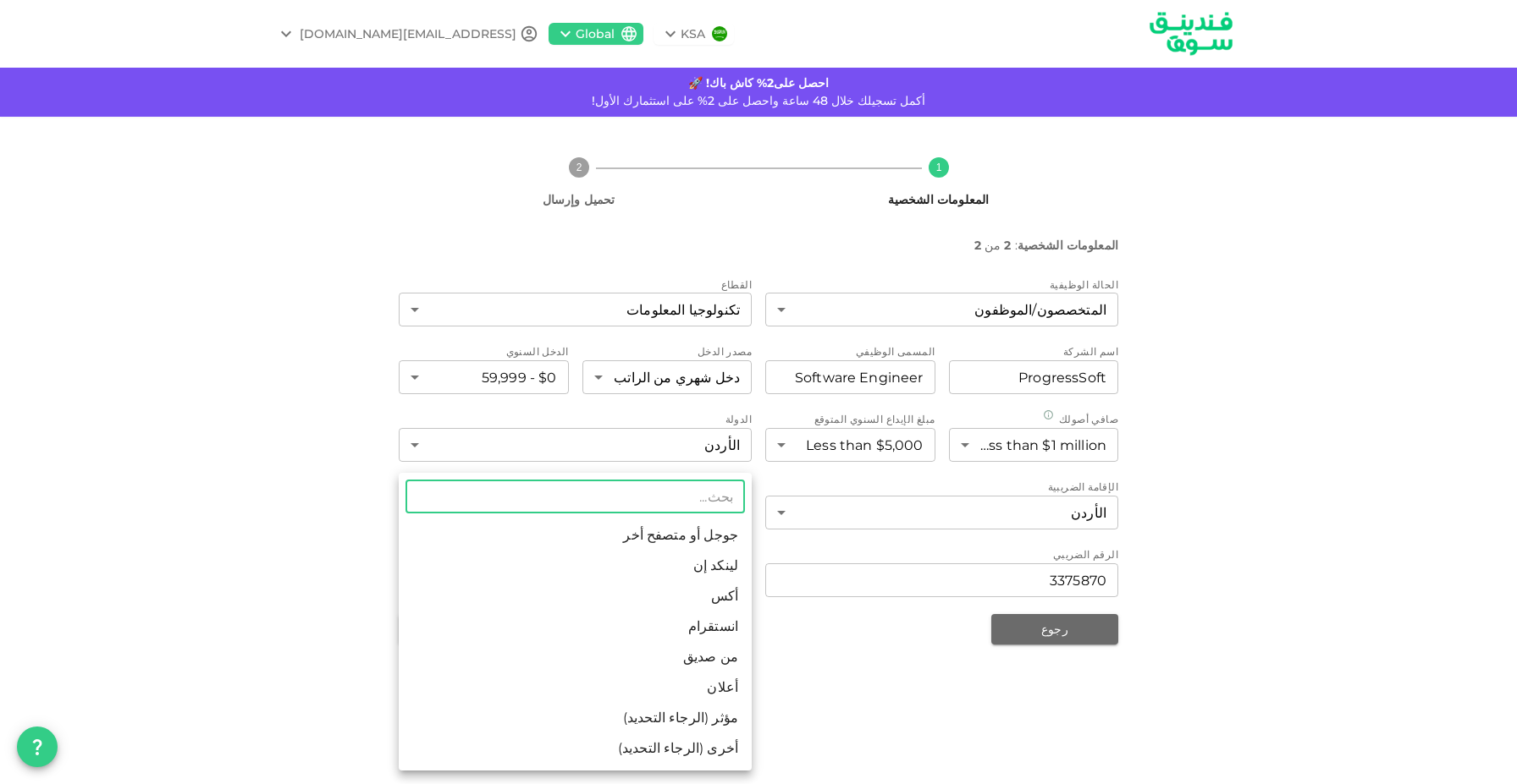
click at [717, 659] on li "من صديق" at bounding box center [574, 657] width 353 height 30
type input "10"
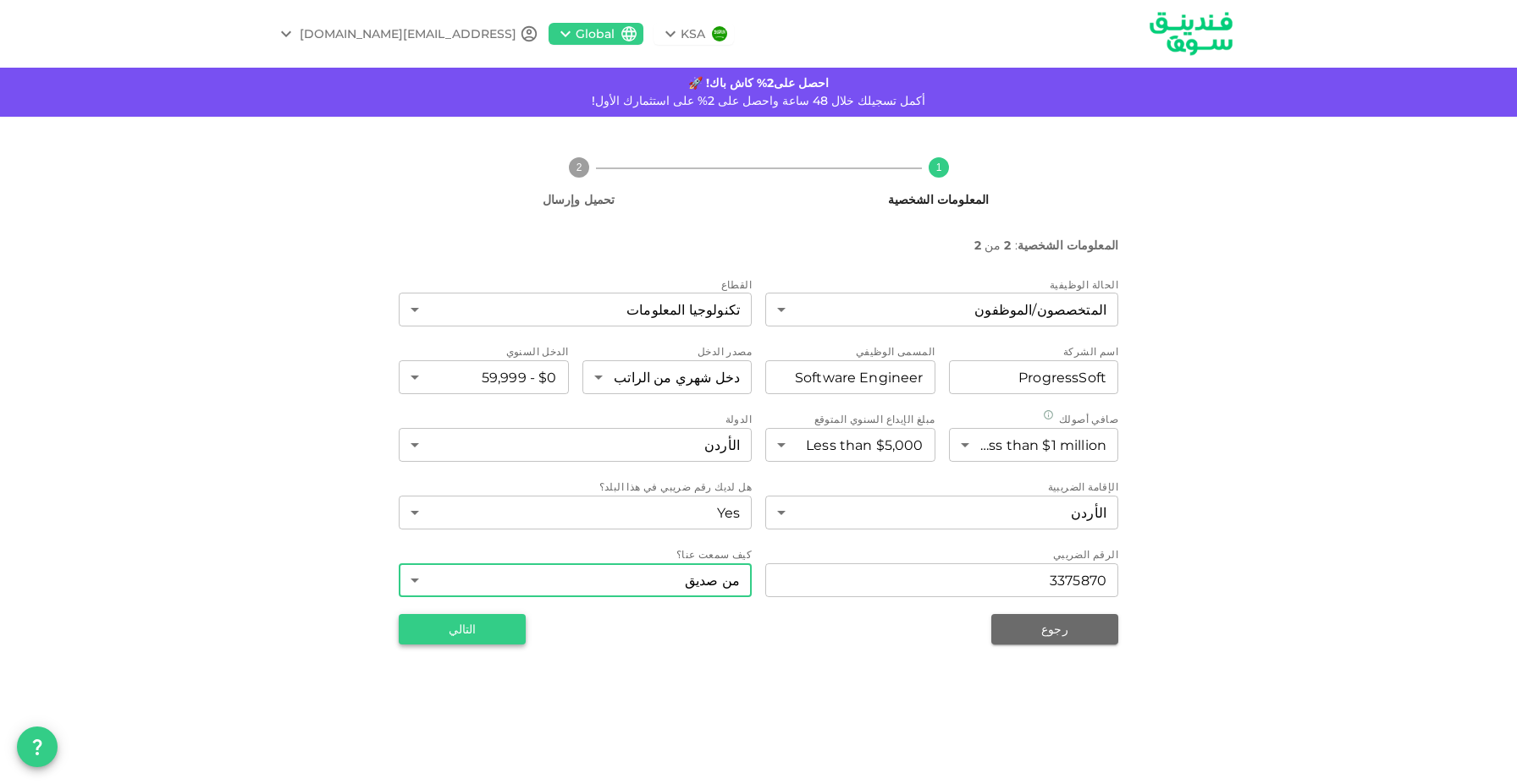
click at [511, 623] on button "التالي" at bounding box center [461, 629] width 127 height 30
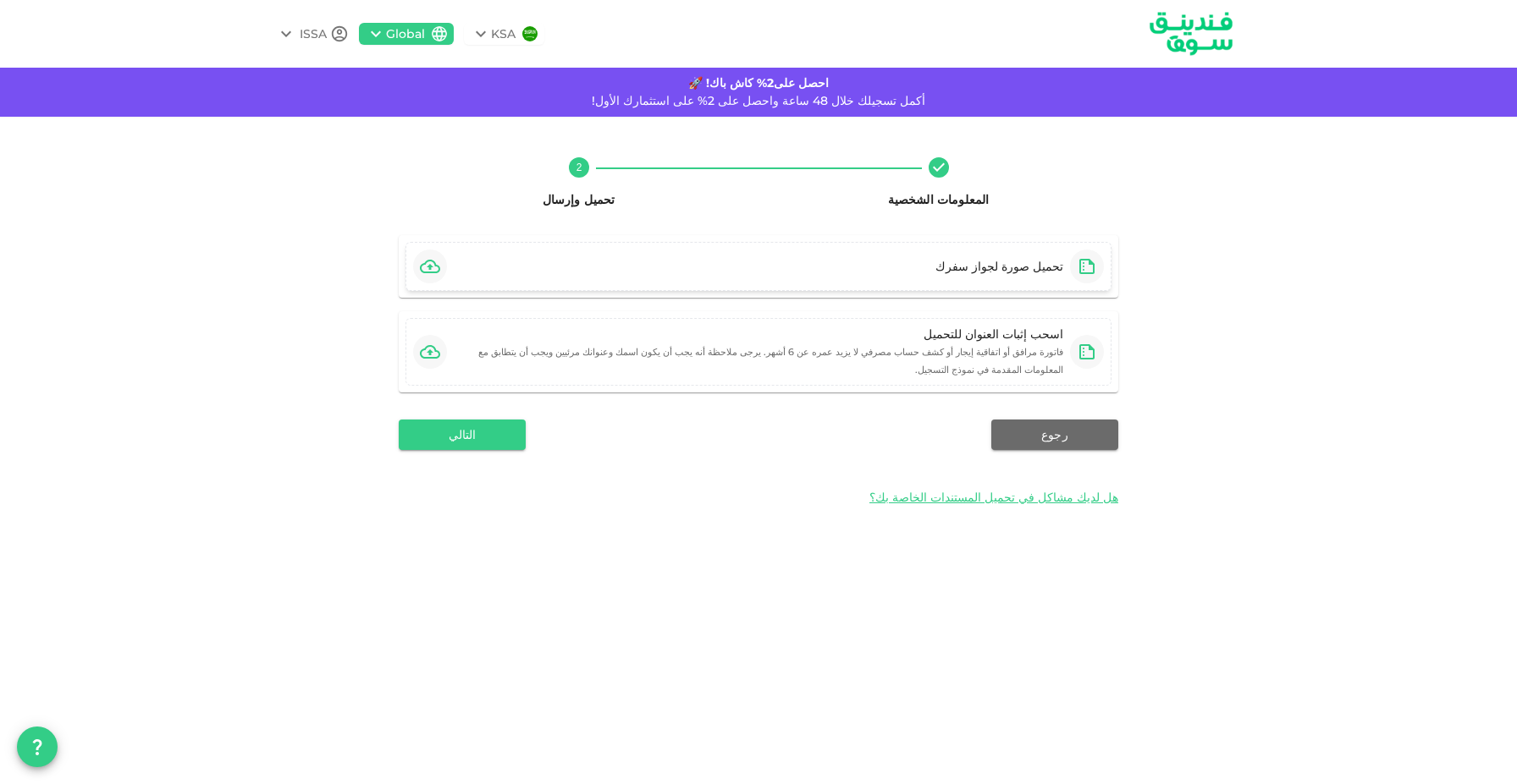
click at [984, 252] on div "تحميل صورة لجواز سفرك" at bounding box center [1016, 266] width 175 height 34
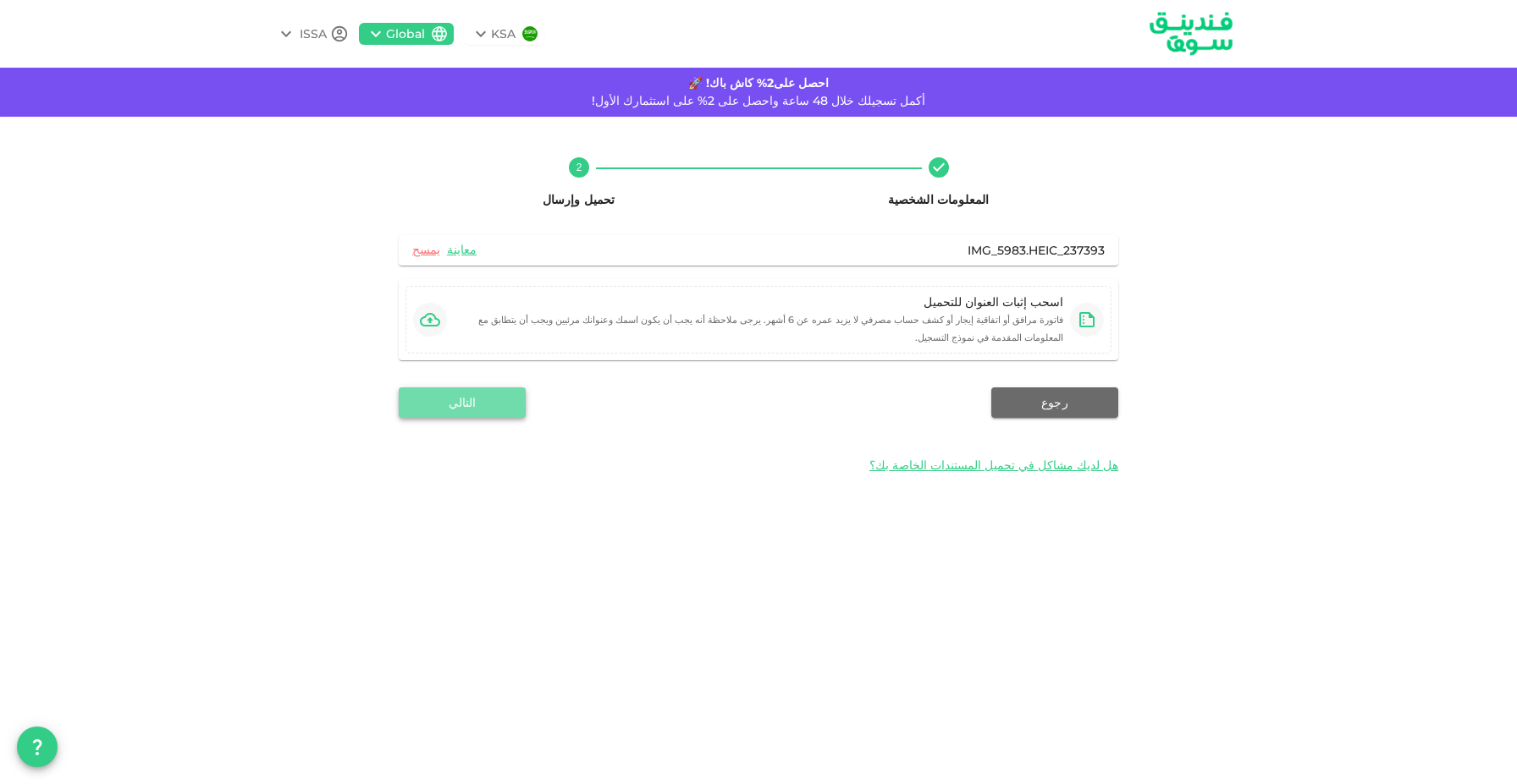
click at [511, 408] on button "التالي" at bounding box center [461, 402] width 127 height 30
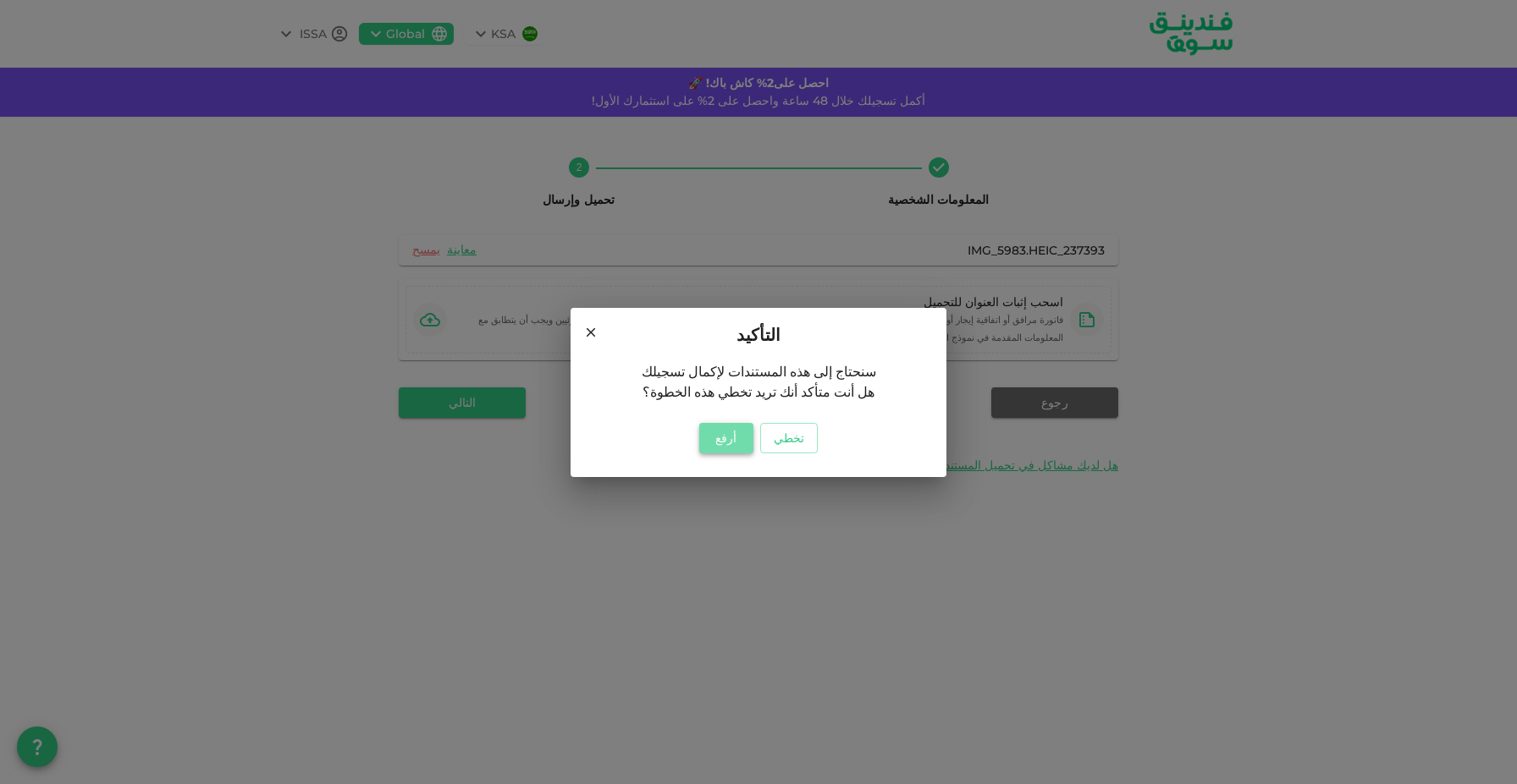
click at [720, 428] on button "أرفع" at bounding box center [726, 438] width 54 height 30
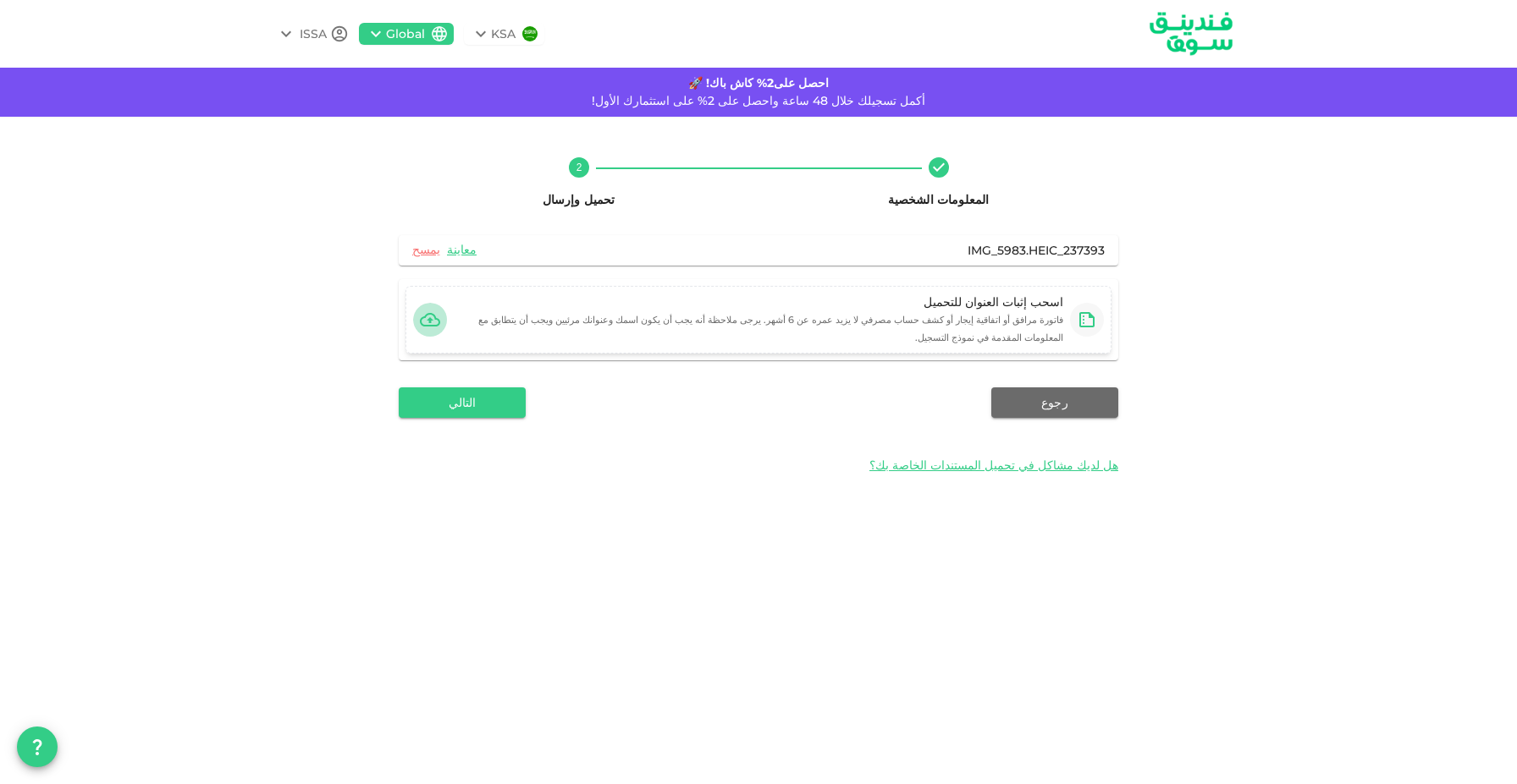
click at [432, 319] on icon "button" at bounding box center [430, 320] width 21 height 14
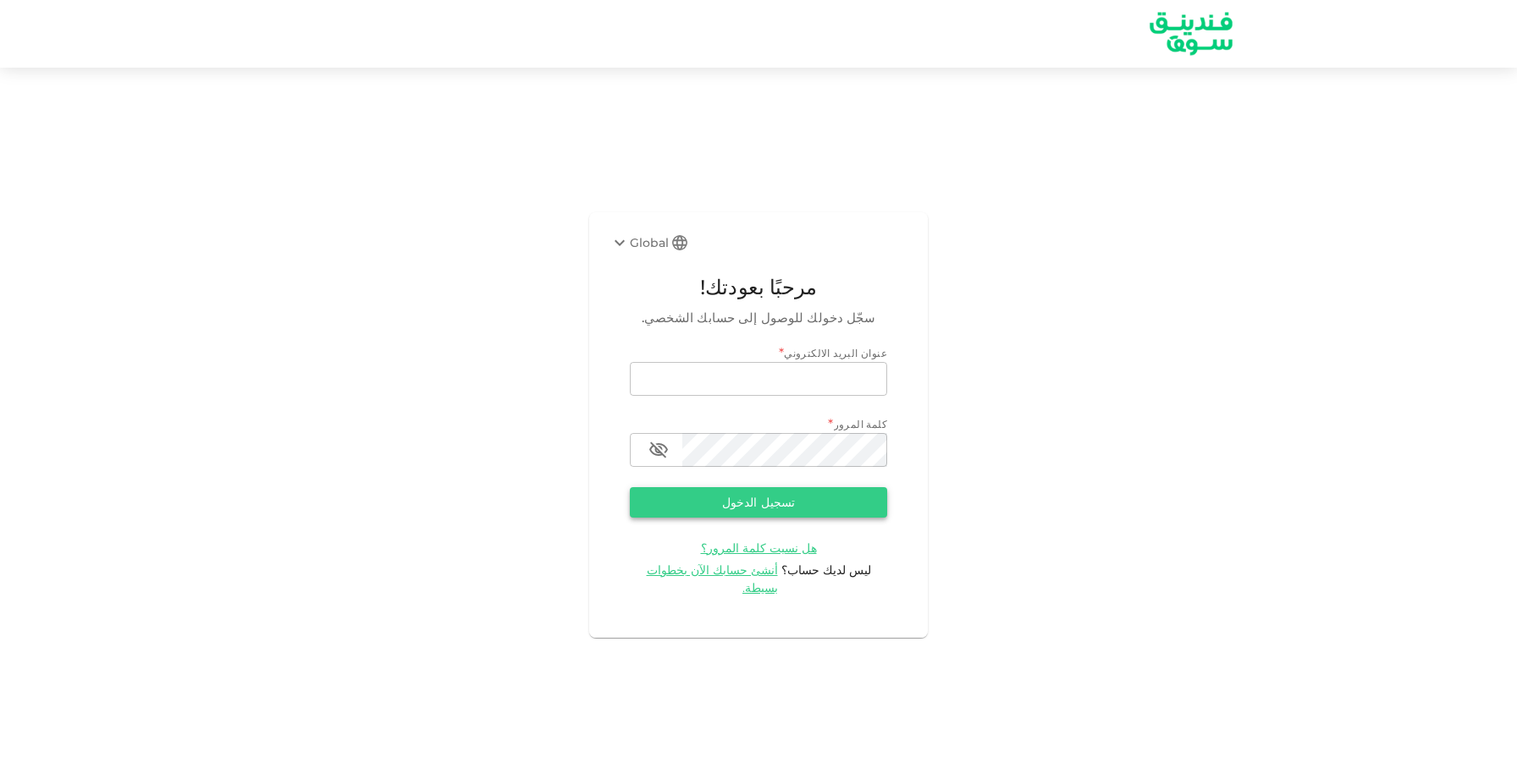
type input "[EMAIL_ADDRESS][DOMAIN_NAME]"
click at [807, 509] on button "تسجيل الدخول" at bounding box center [758, 502] width 257 height 30
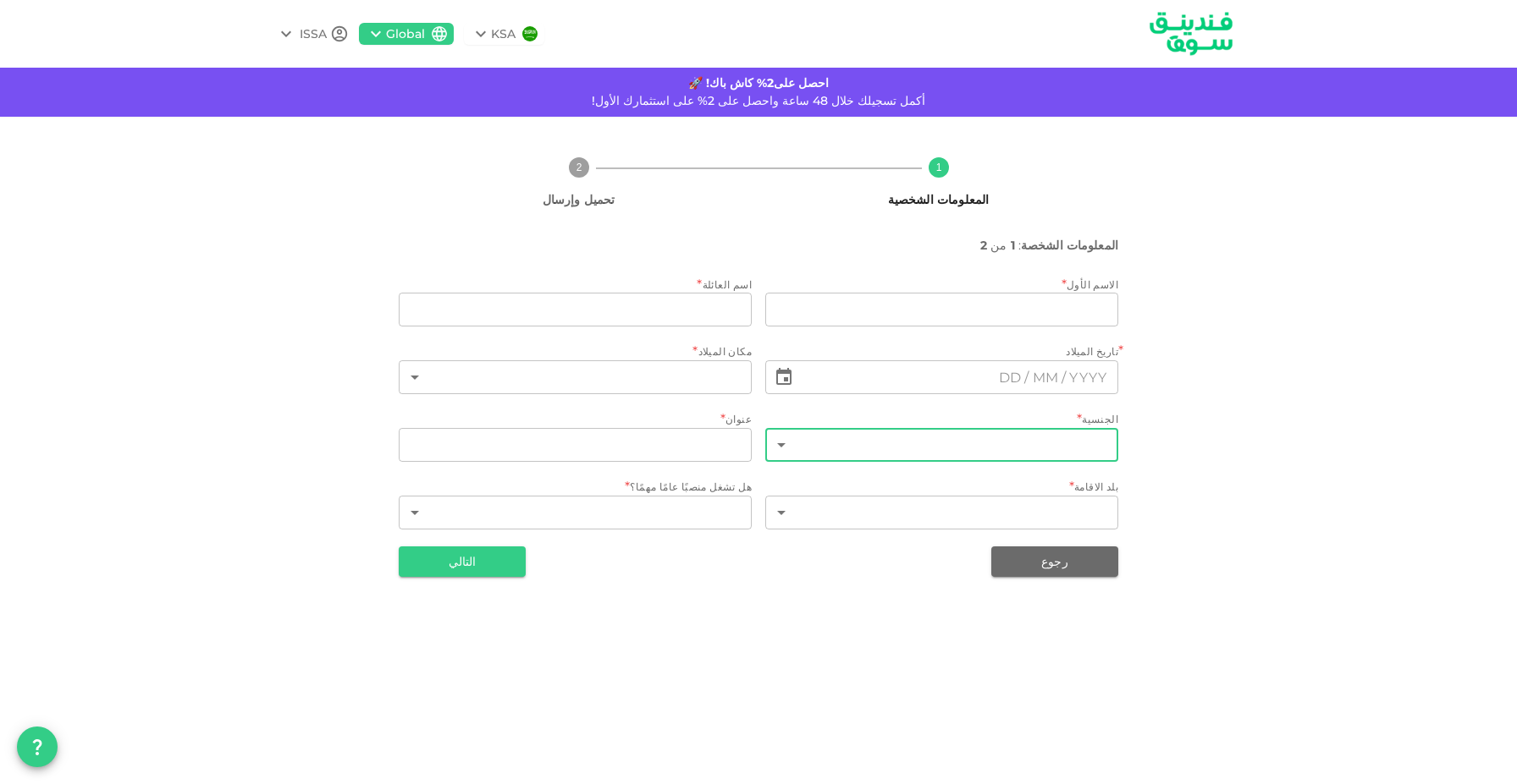
type input "ISSA"
type input "ABDELHADI"
type input "98"
type input "Amman"
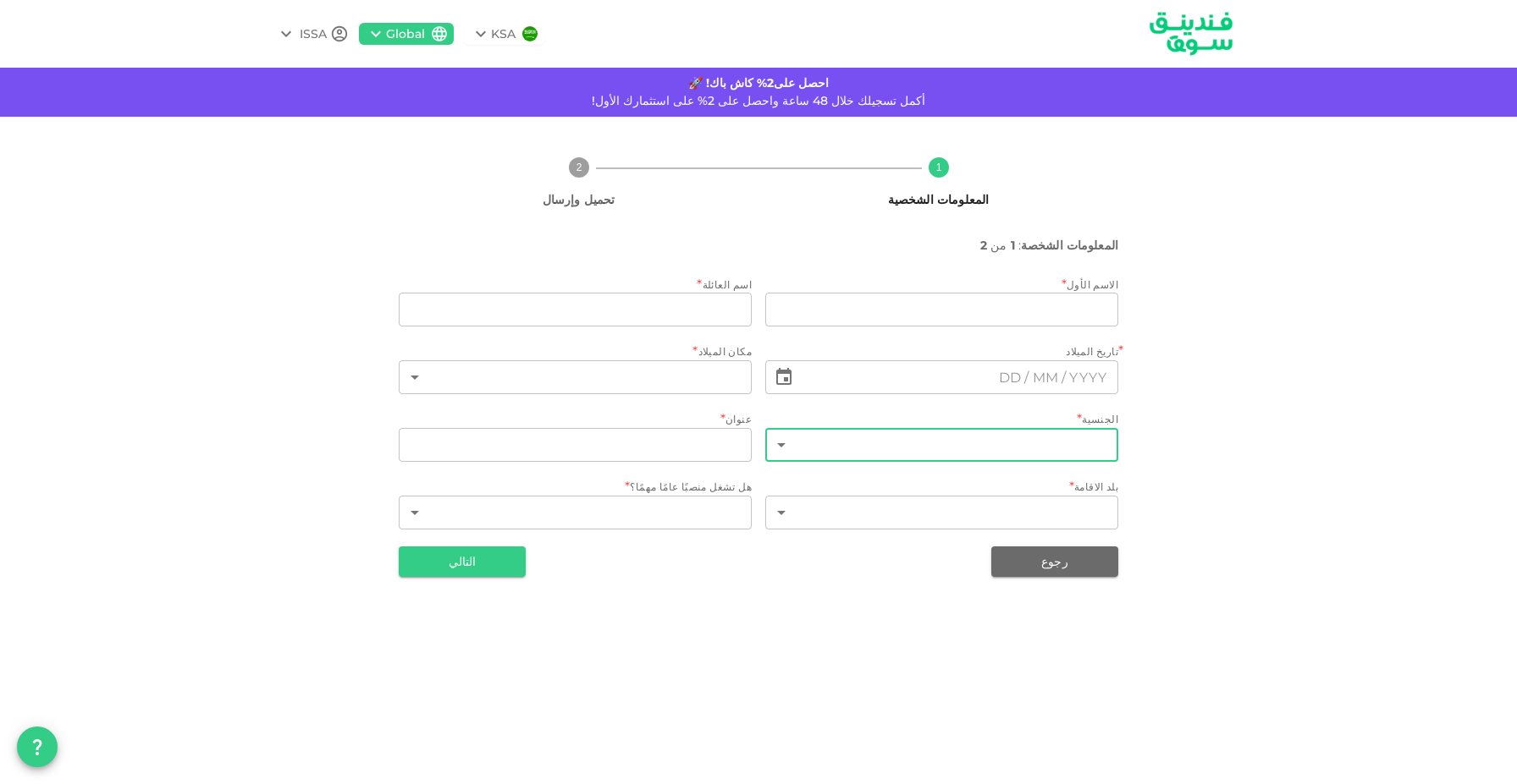
type input "98"
type input "1"
type input "⁦⁨01⁩ / ⁨06⁩ / ⁨1994⁩⁩"
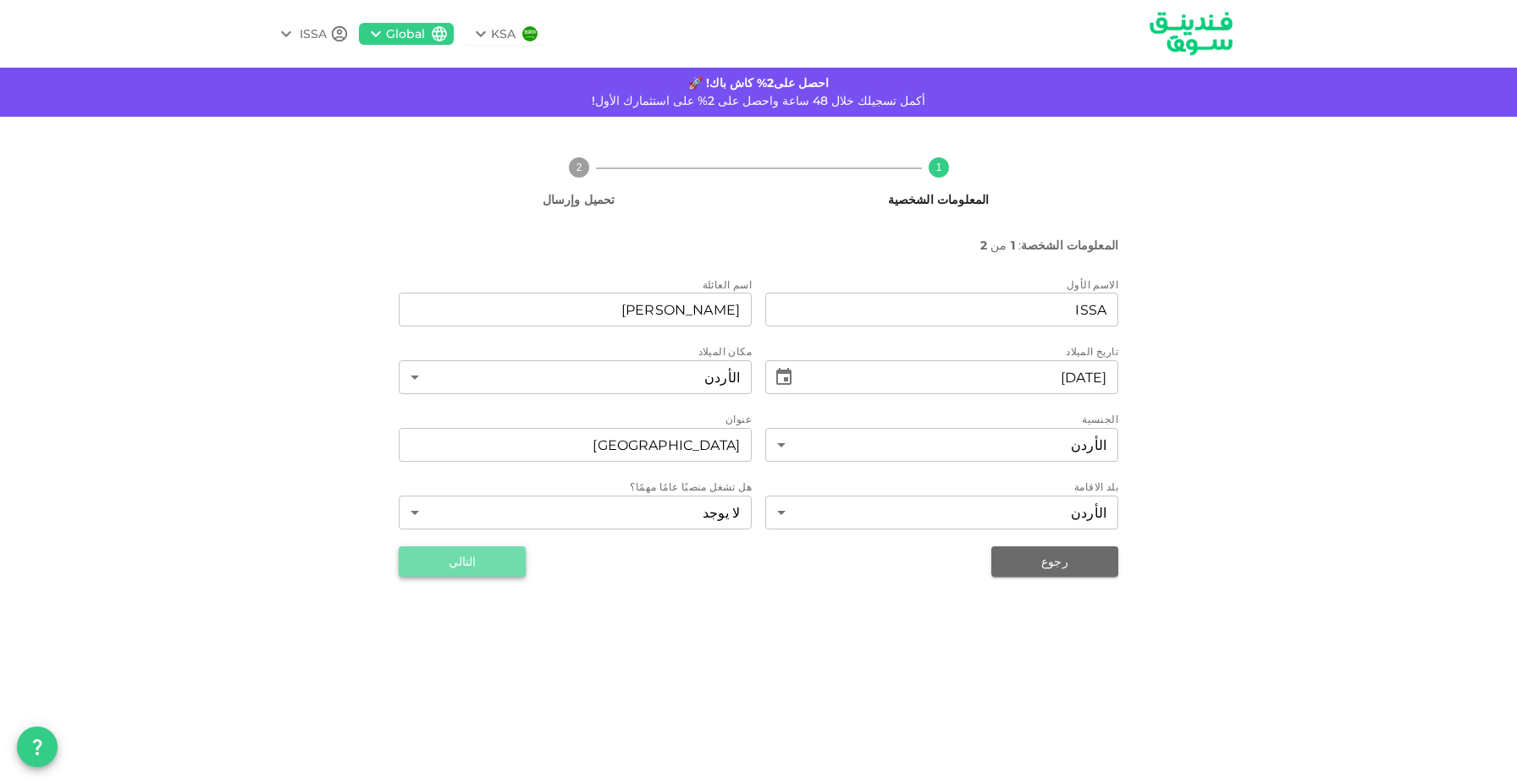
click at [508, 560] on button "التالي" at bounding box center [461, 561] width 127 height 30
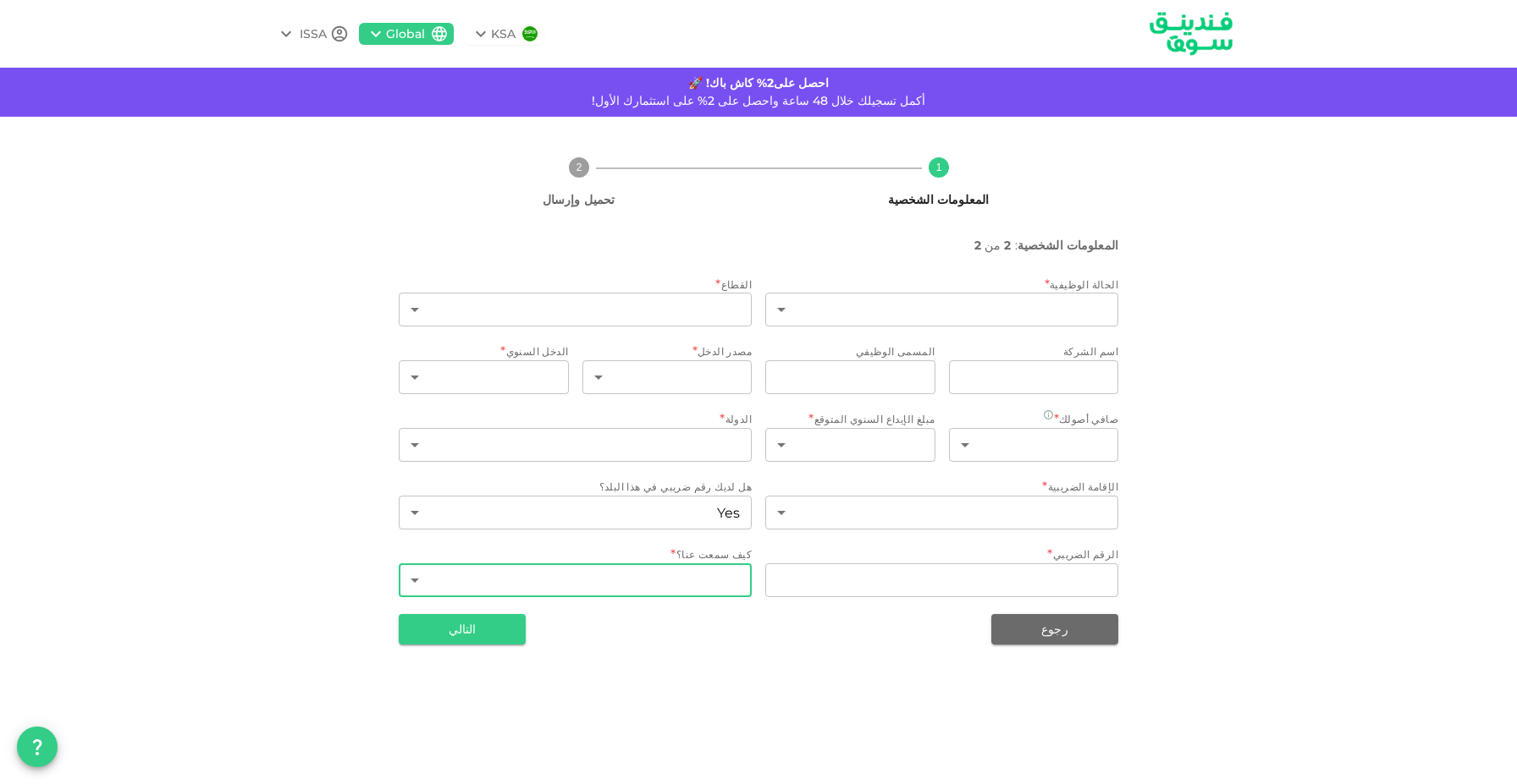
type input "7"
type input "8"
type input "ProgressSoft"
type input "Software Engineer"
type input "1"
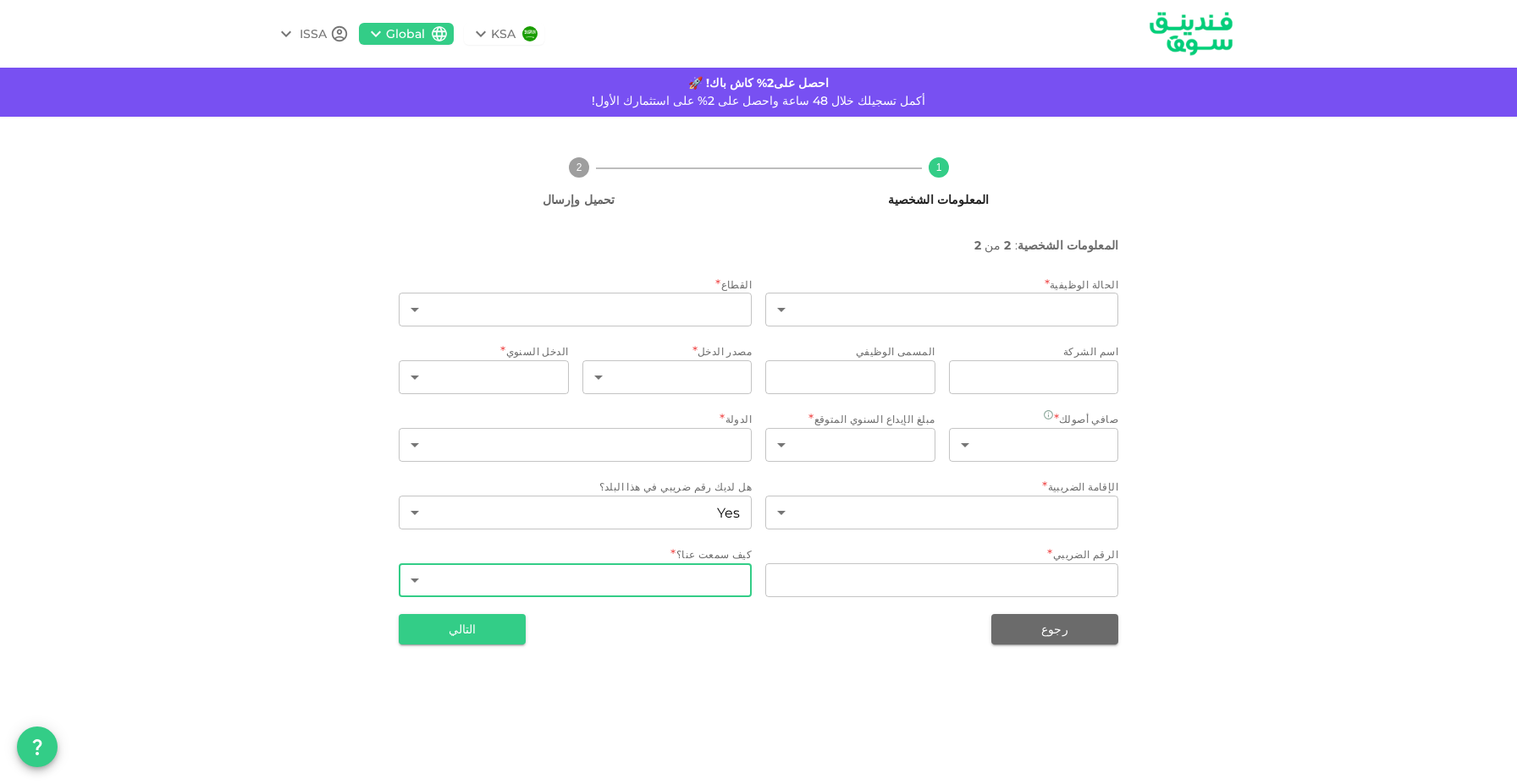
type input "1"
type input "98"
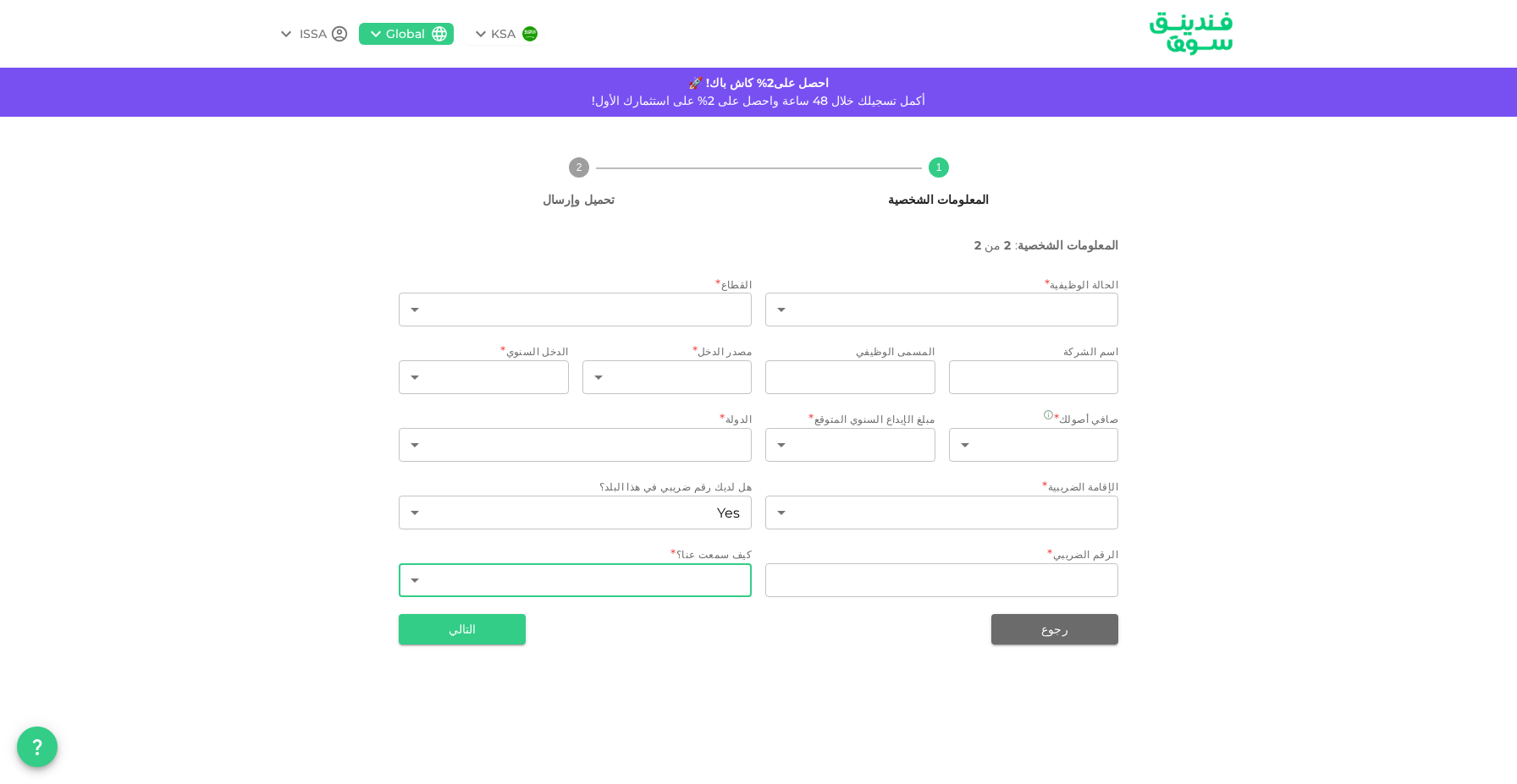
type input "3375870"
type input "10"
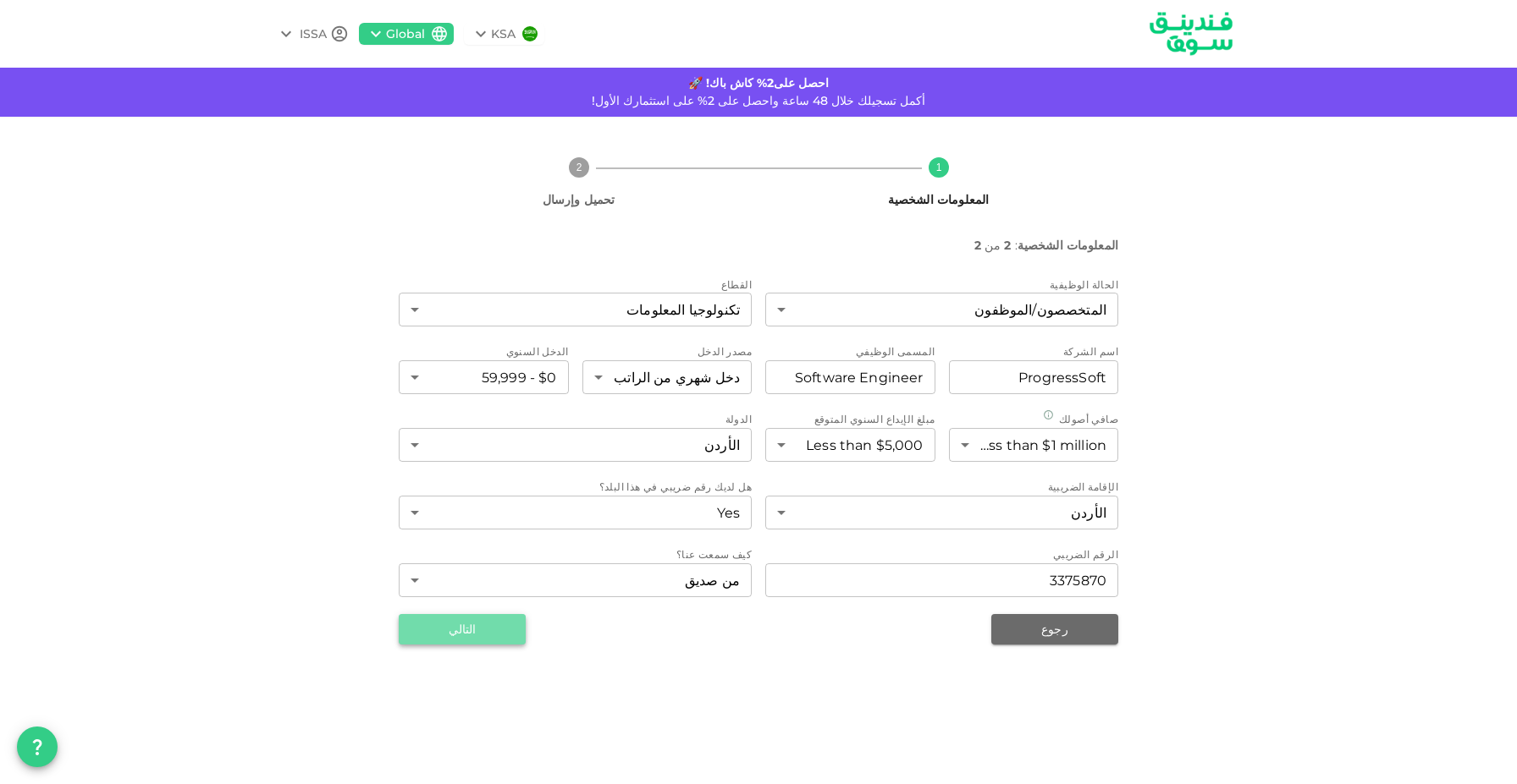
click at [498, 629] on button "التالي" at bounding box center [461, 629] width 127 height 30
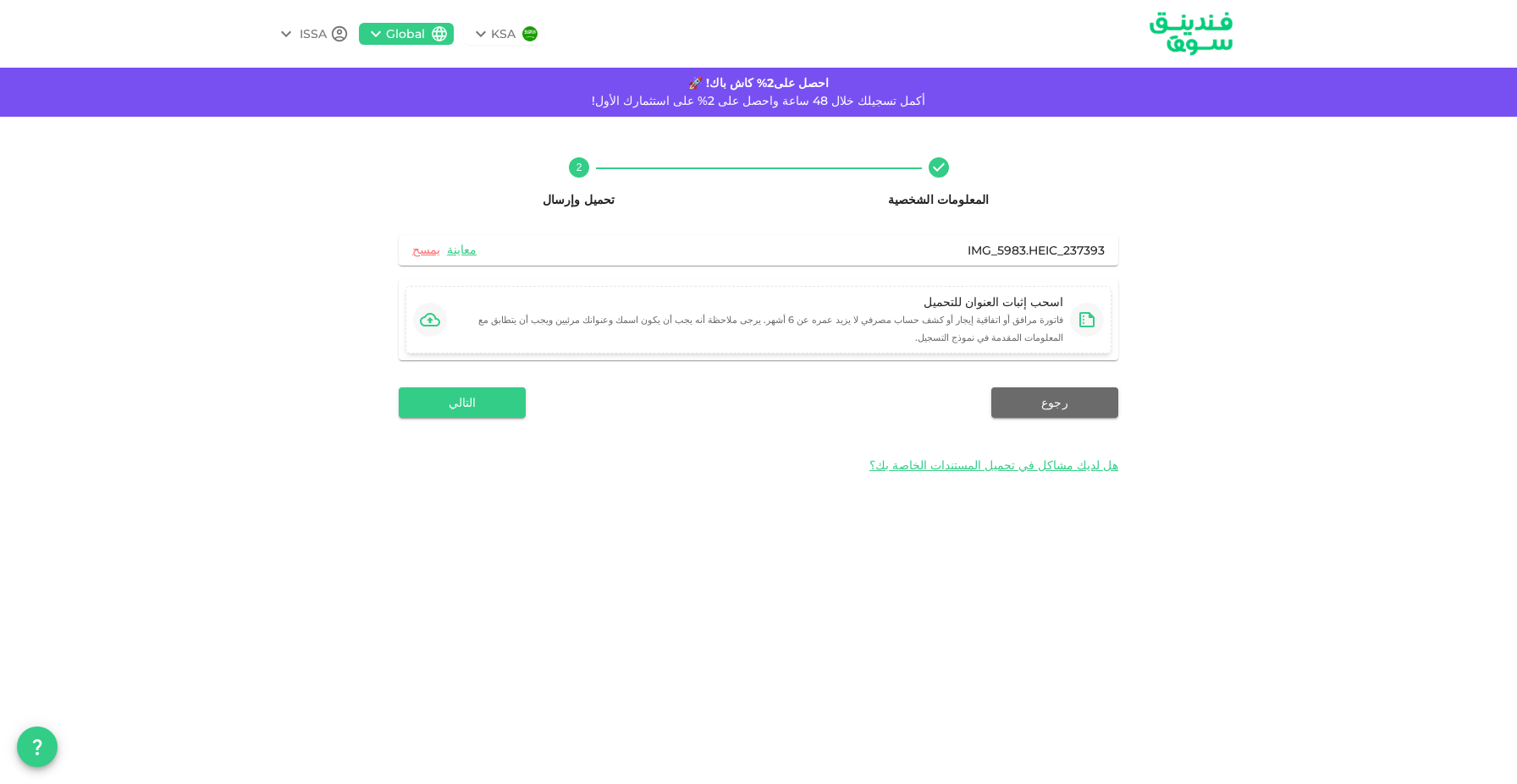
click at [443, 326] on button "button" at bounding box center [429, 319] width 34 height 34
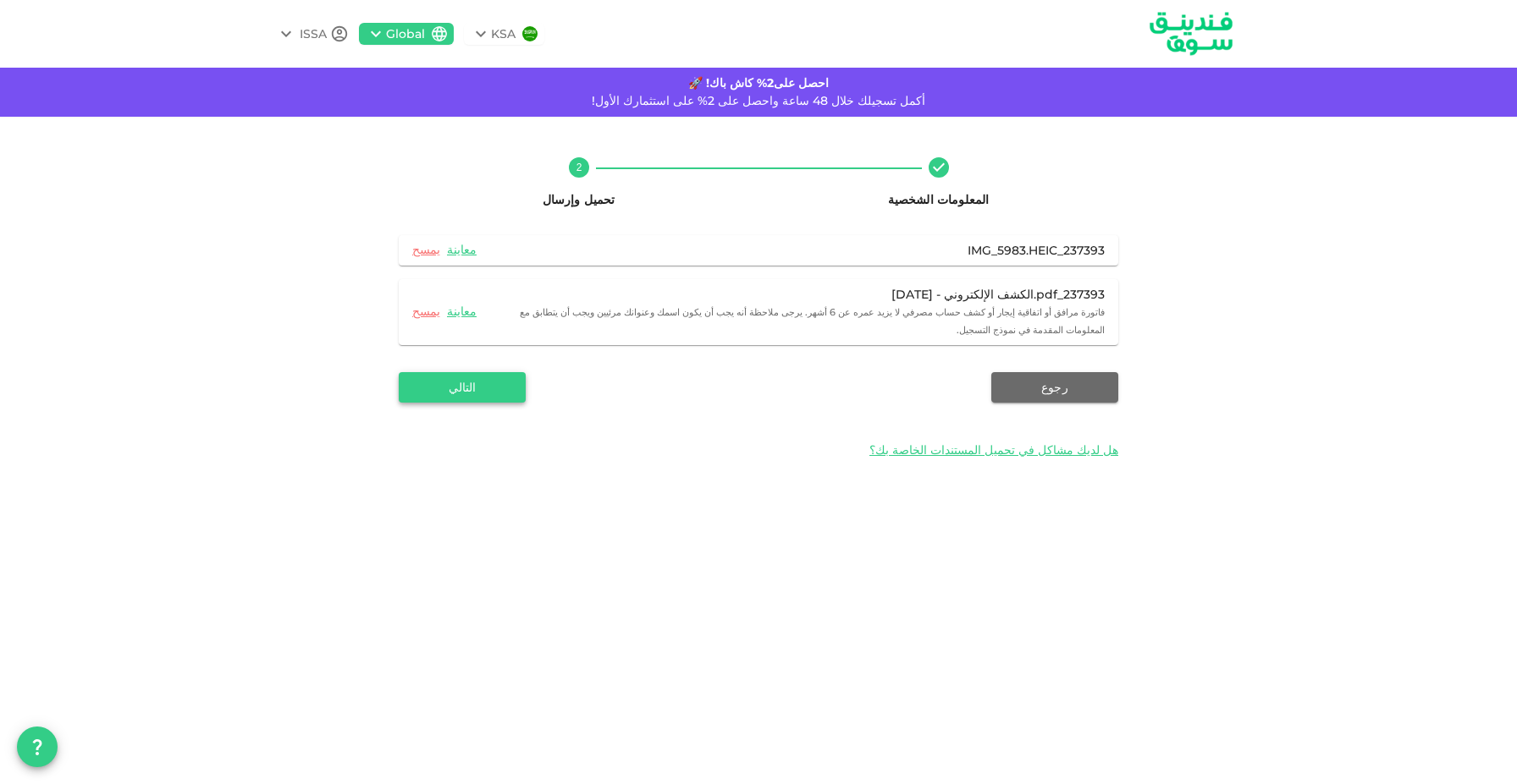
click at [491, 391] on button "التالي" at bounding box center [461, 387] width 127 height 30
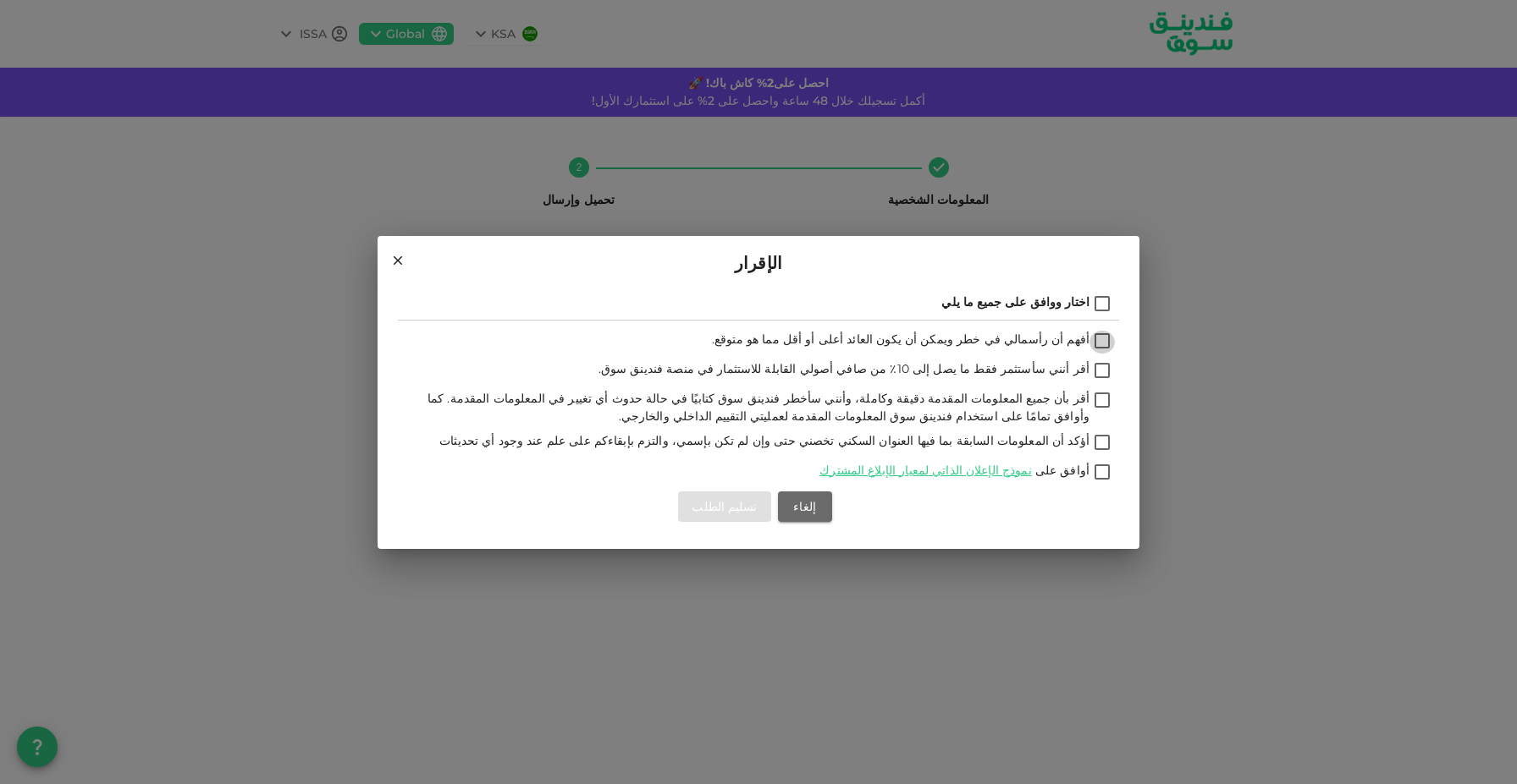
click at [1100, 336] on input "أفهم أن رأسمالي في خطر ويمكن أن يكون العائد أعلى أو أقل مما هو متوقع." at bounding box center [1101, 342] width 25 height 22
checkbox input "true"
click at [1107, 366] on input "أقر أنني سأستثمر فقط ما يصل إلى 10٪ من صافي أصولي القابلة للاستثمار في منصة فند…" at bounding box center [1101, 371] width 25 height 22
checkbox input "true"
click at [1101, 396] on input "أقر بأن جميع المعلومات المقدمة دقيقة وكاملة، وأنني سأخطر فندينق سوق كتابيًا في …" at bounding box center [1101, 401] width 25 height 22
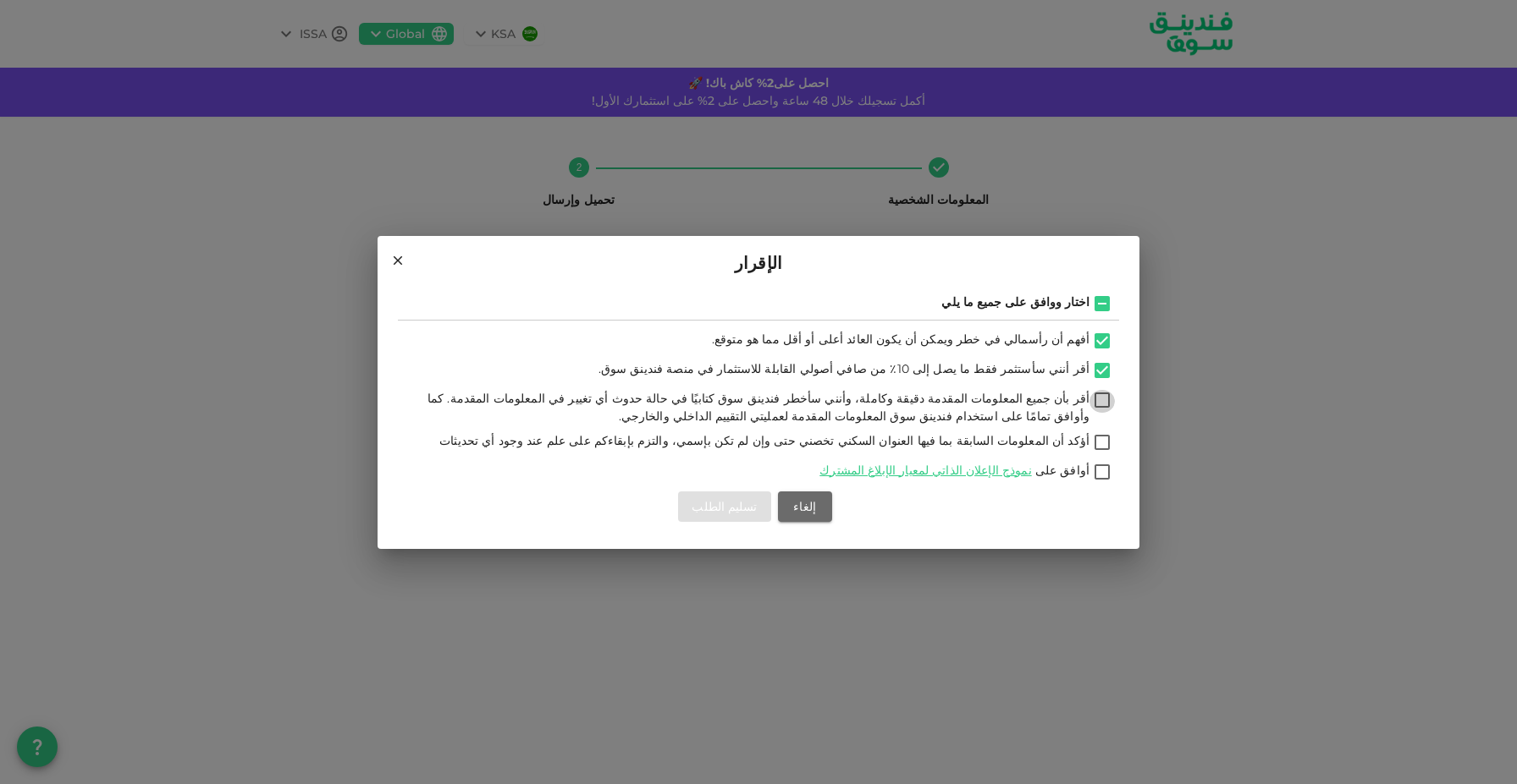
checkbox input "true"
click at [1107, 440] on input "أؤكد أن المعلومات السابقة بما فيها العنوان السكني تخصني حتى وإن لم تكن بإسمي، و…" at bounding box center [1101, 444] width 25 height 22
checkbox input "true"
click at [1107, 470] on input "أوافق على نموذج الإعلان الذاتي لمعيار الإبلاغ المشترك" at bounding box center [1101, 473] width 25 height 22
checkbox input "true"
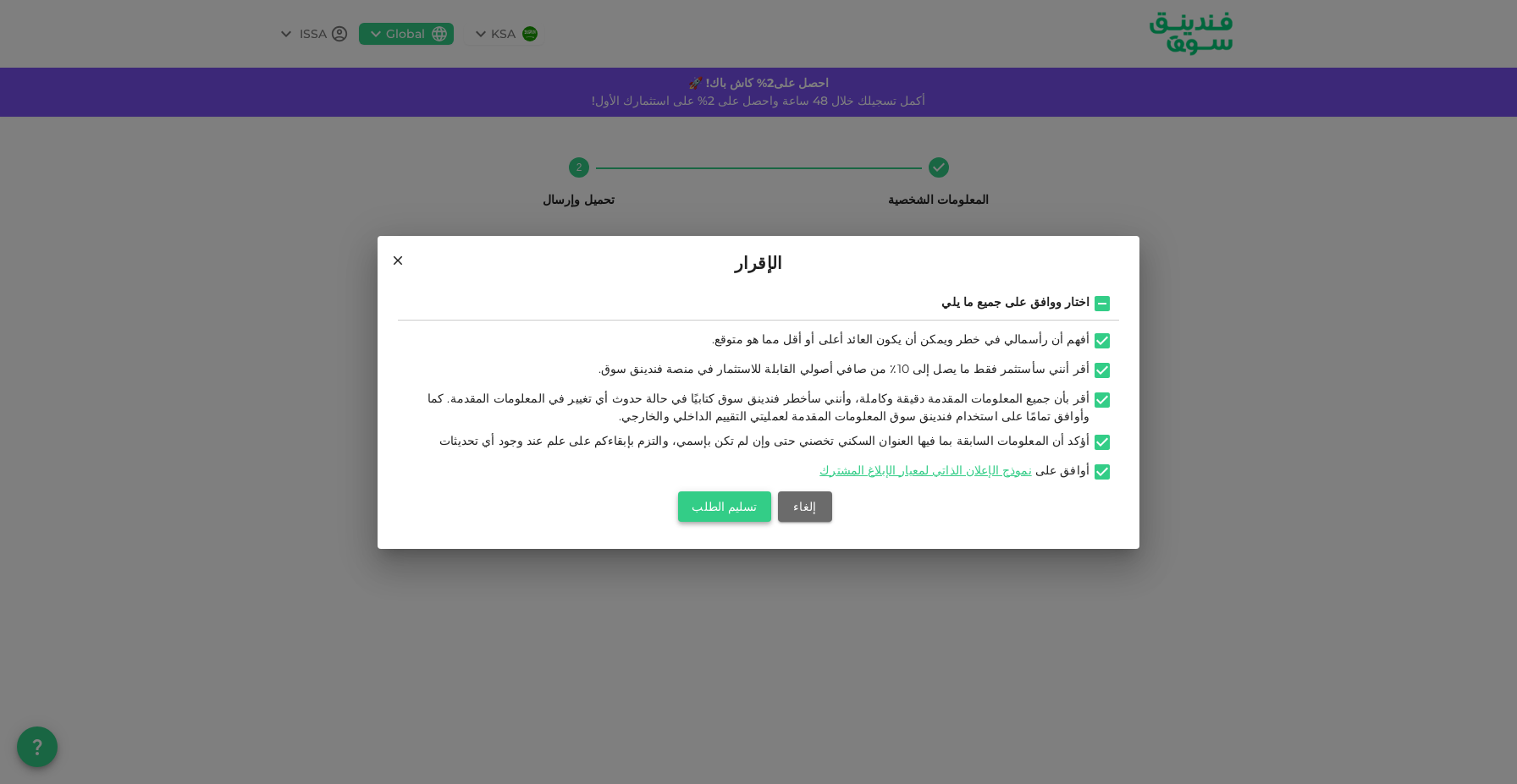
click at [746, 506] on button "تسليم الطلب" at bounding box center [724, 506] width 92 height 30
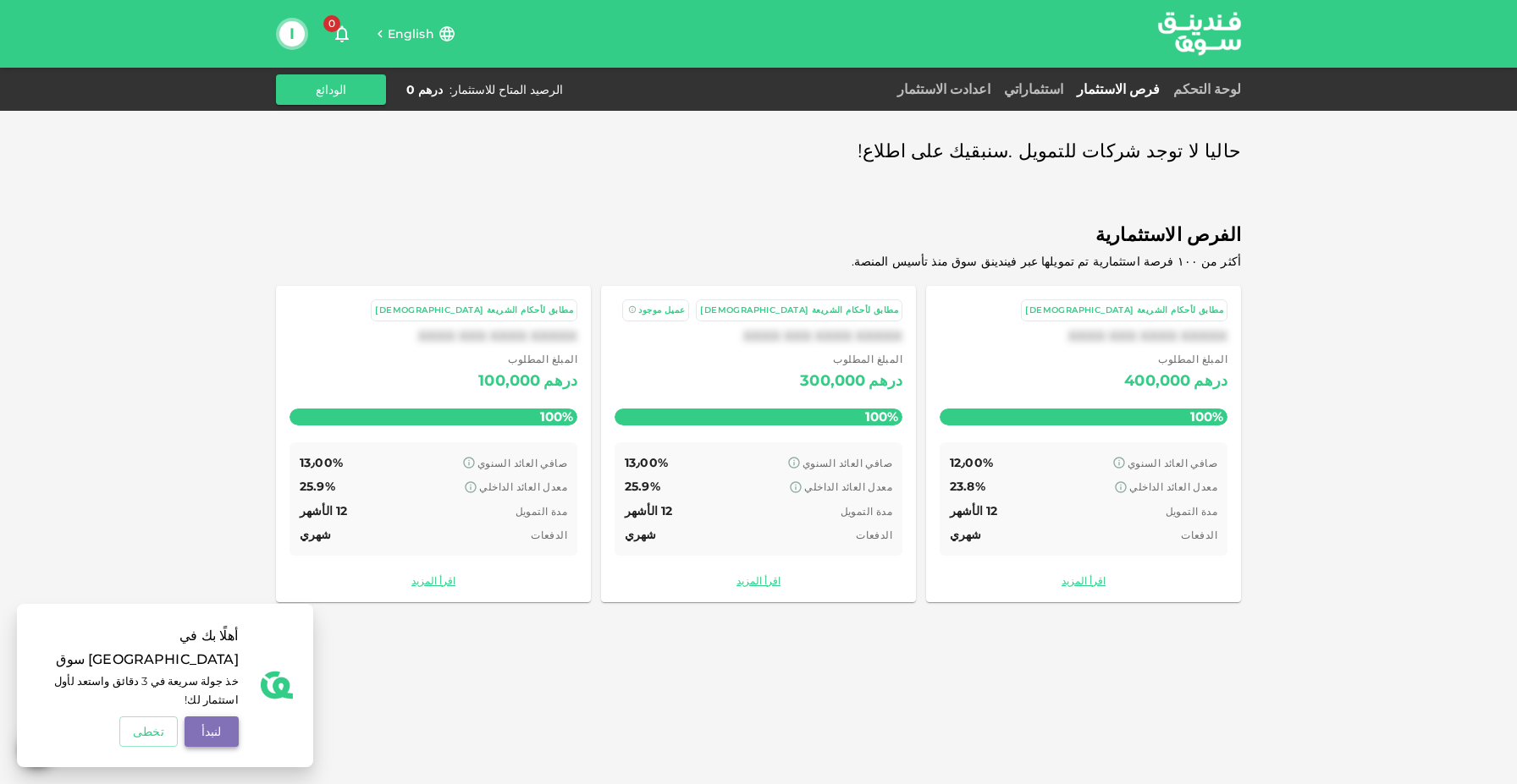
click at [207, 728] on button "لنبدأ" at bounding box center [212, 731] width 54 height 30
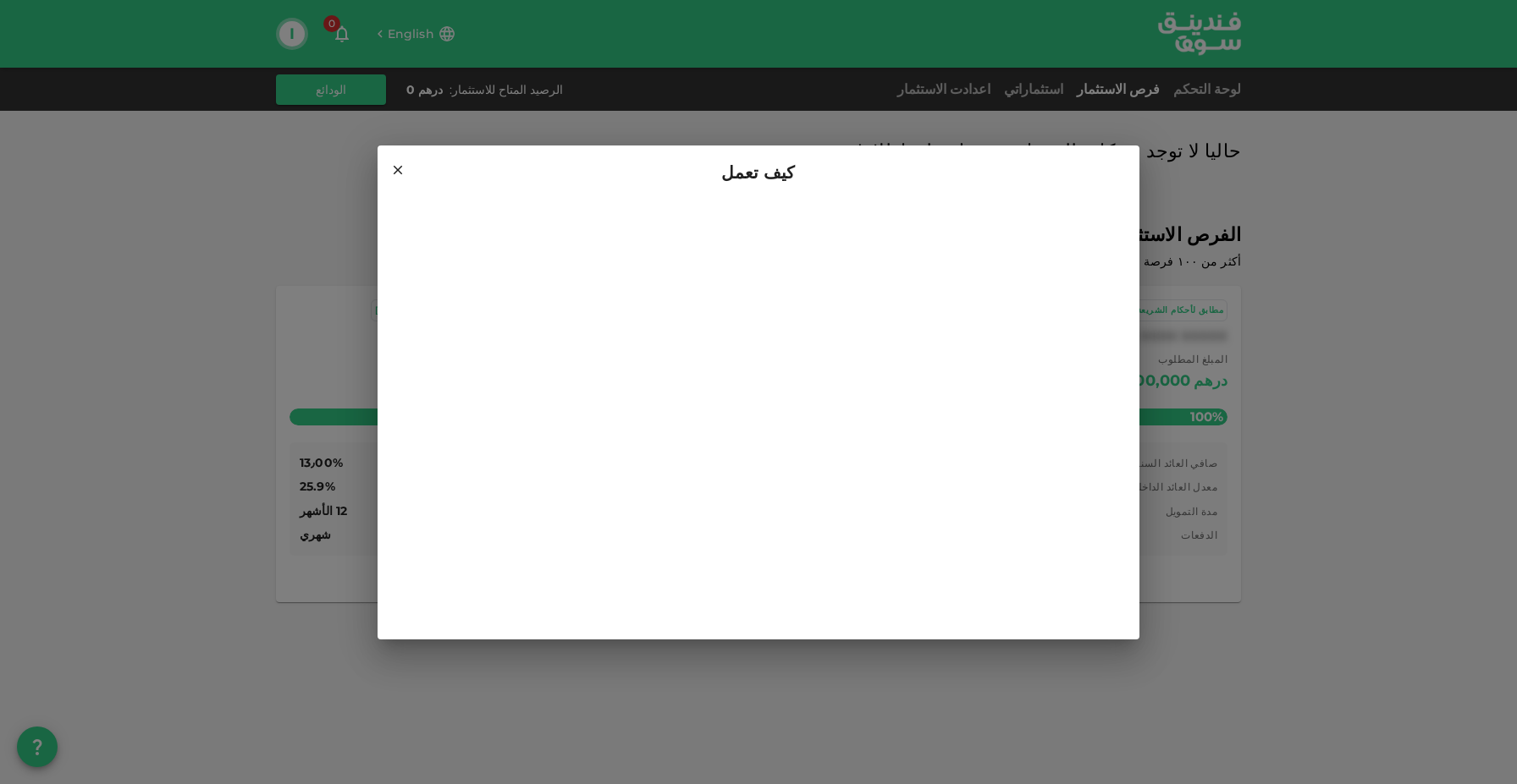
click at [1200, 209] on div "كيف تعمل" at bounding box center [758, 392] width 1517 height 784
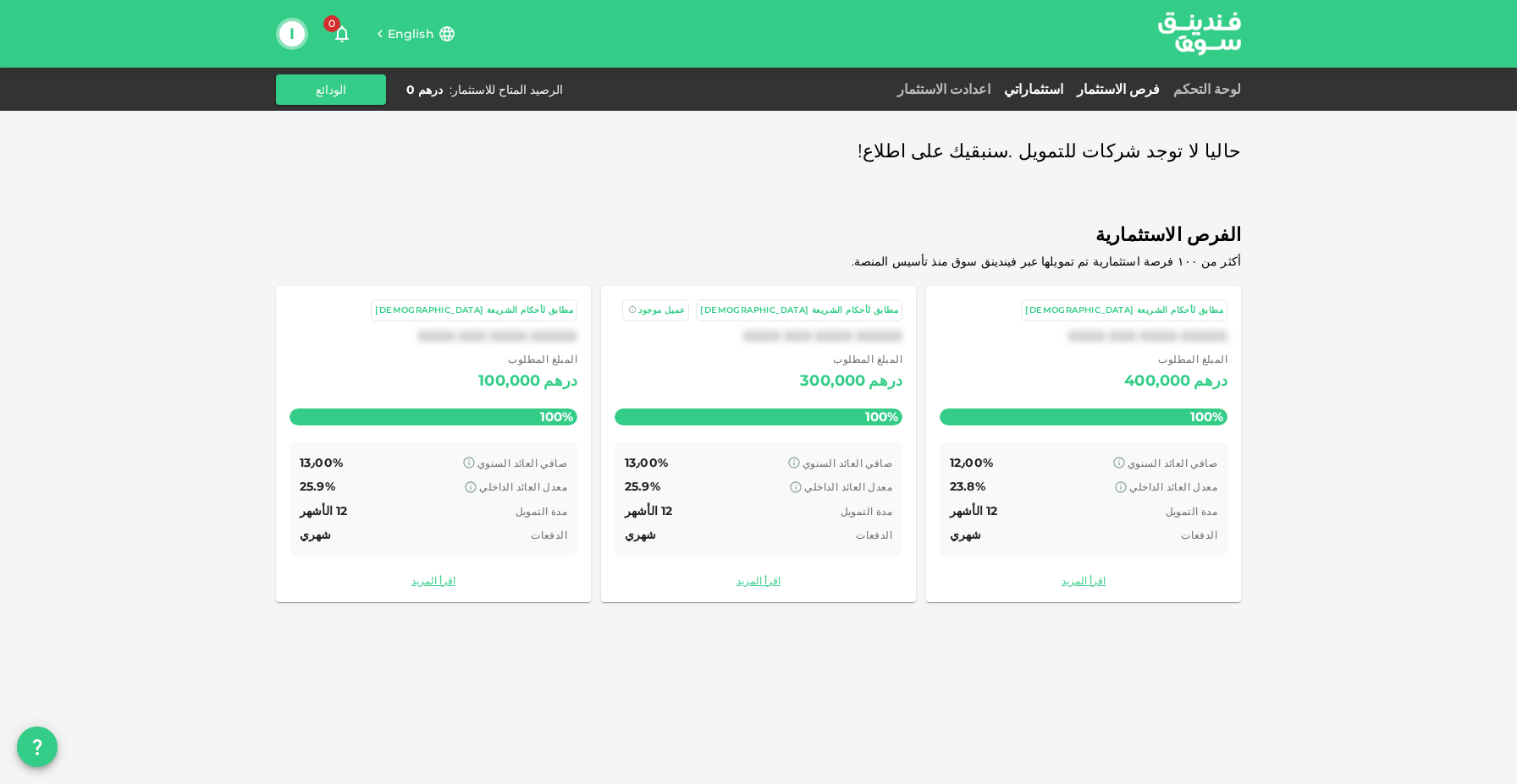
click at [1041, 90] on link "استثماراتي" at bounding box center [1033, 89] width 73 height 16
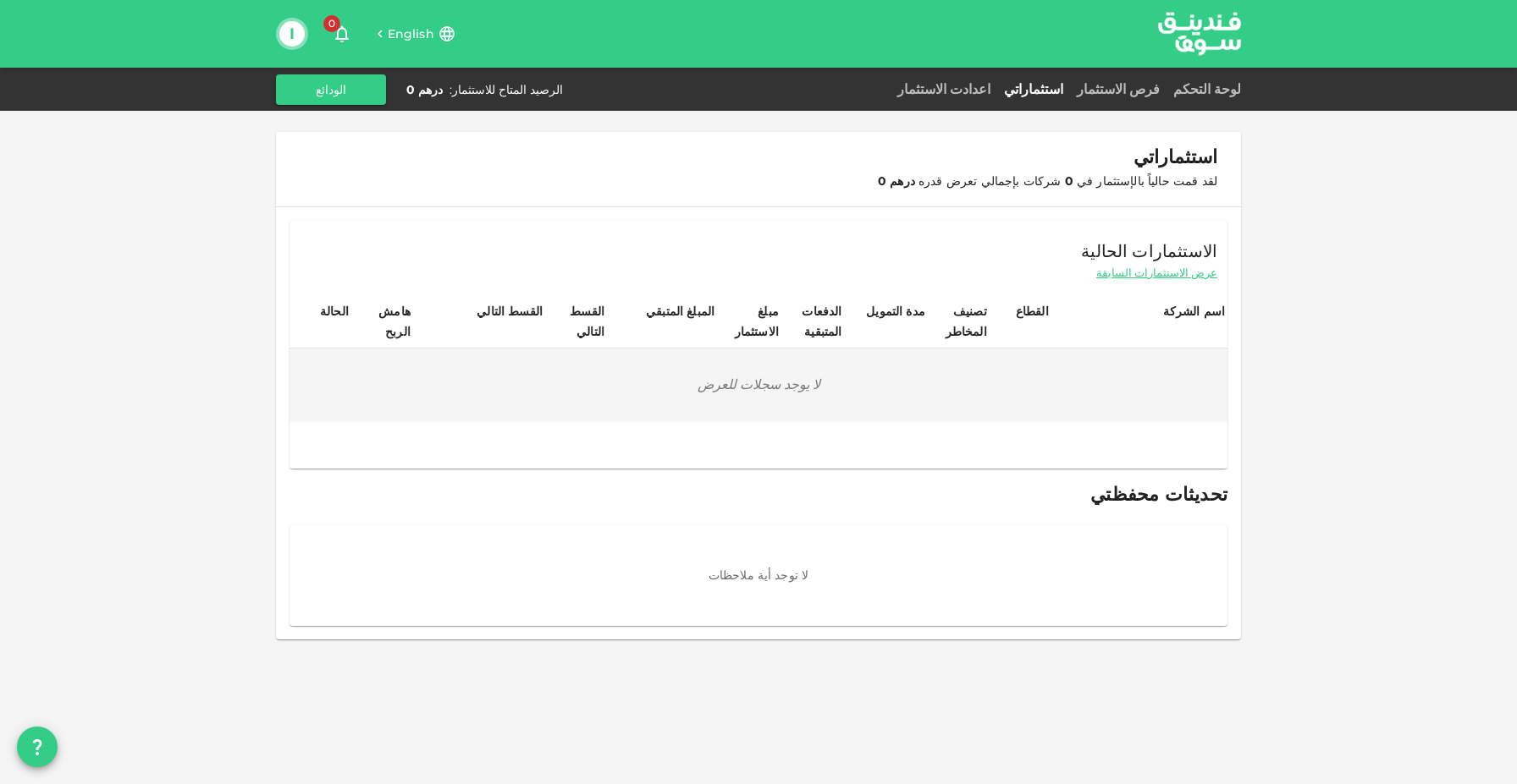
click at [966, 98] on div "اعدادت الاستثمار" at bounding box center [943, 90] width 106 height 21
click at [1187, 94] on link "لوحة التحكم" at bounding box center [1203, 89] width 74 height 16
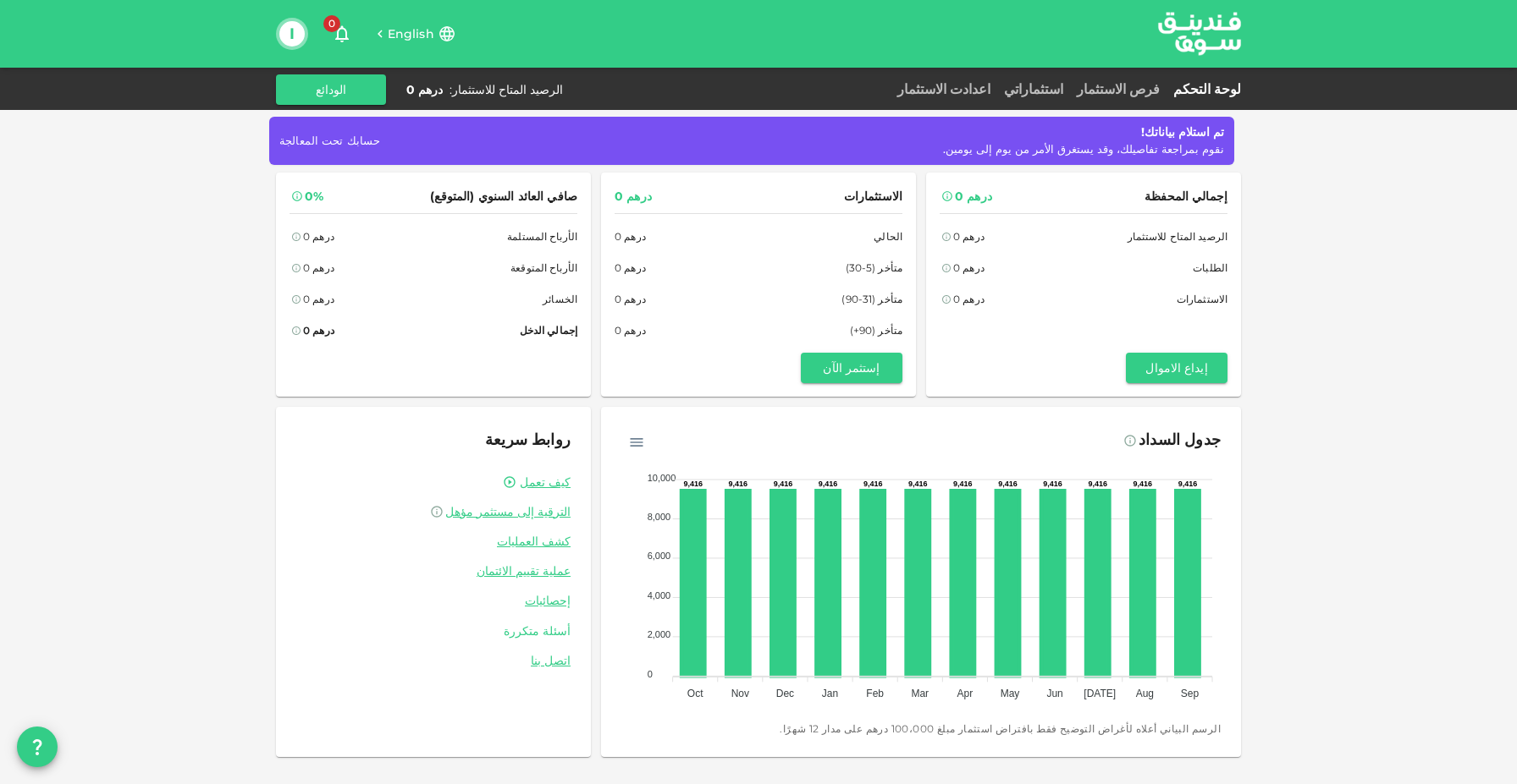
click at [551, 631] on link "أسئلة متكررة" at bounding box center [433, 631] width 274 height 16
click at [351, 88] on button "الودائع" at bounding box center [330, 89] width 110 height 30
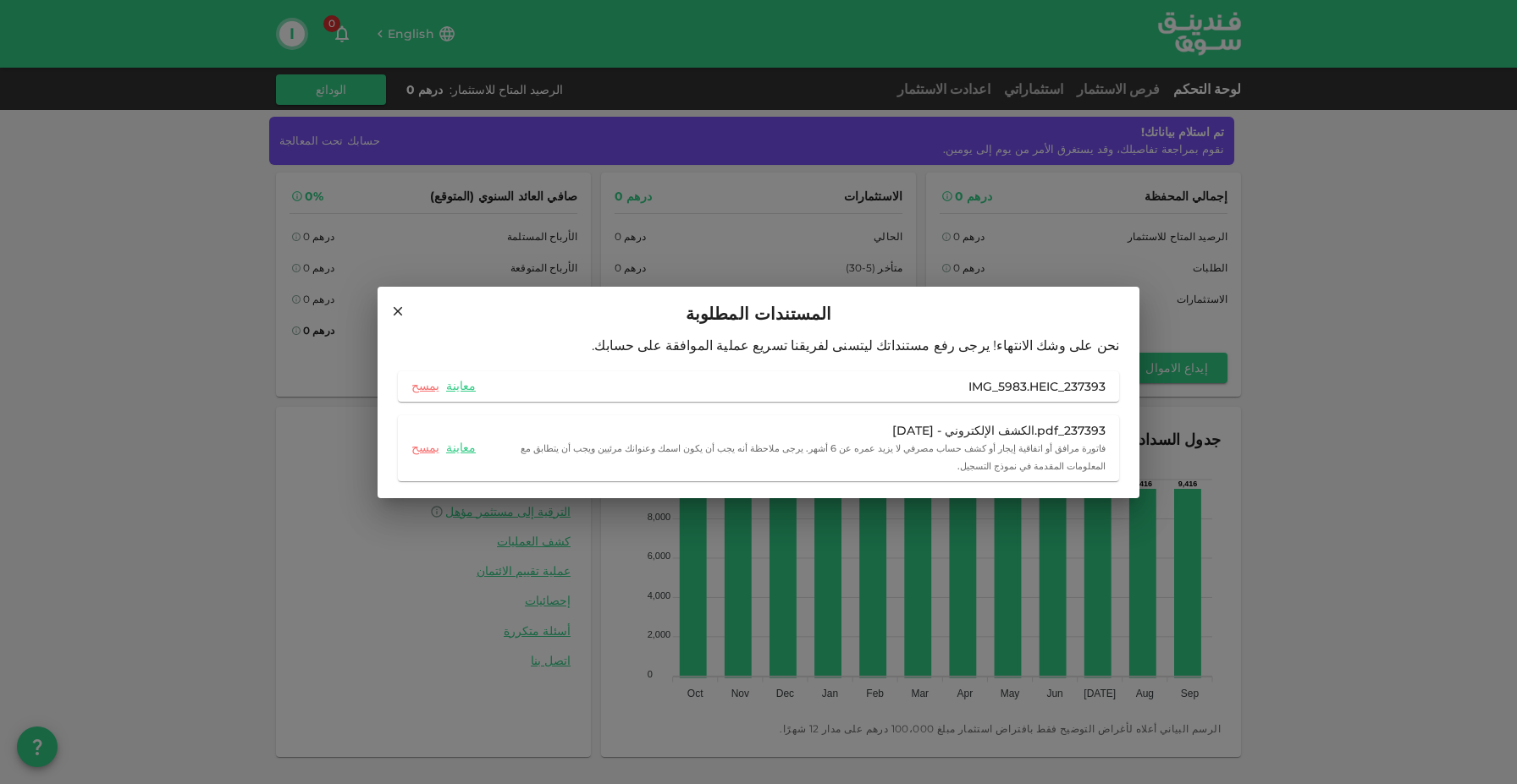
click at [1222, 356] on div "المستندات المطلوبة نحن على وشك الانتهاء! يرجى رفع مستنداتك ليتسنى لفريقنا تسريع…" at bounding box center [758, 392] width 1517 height 784
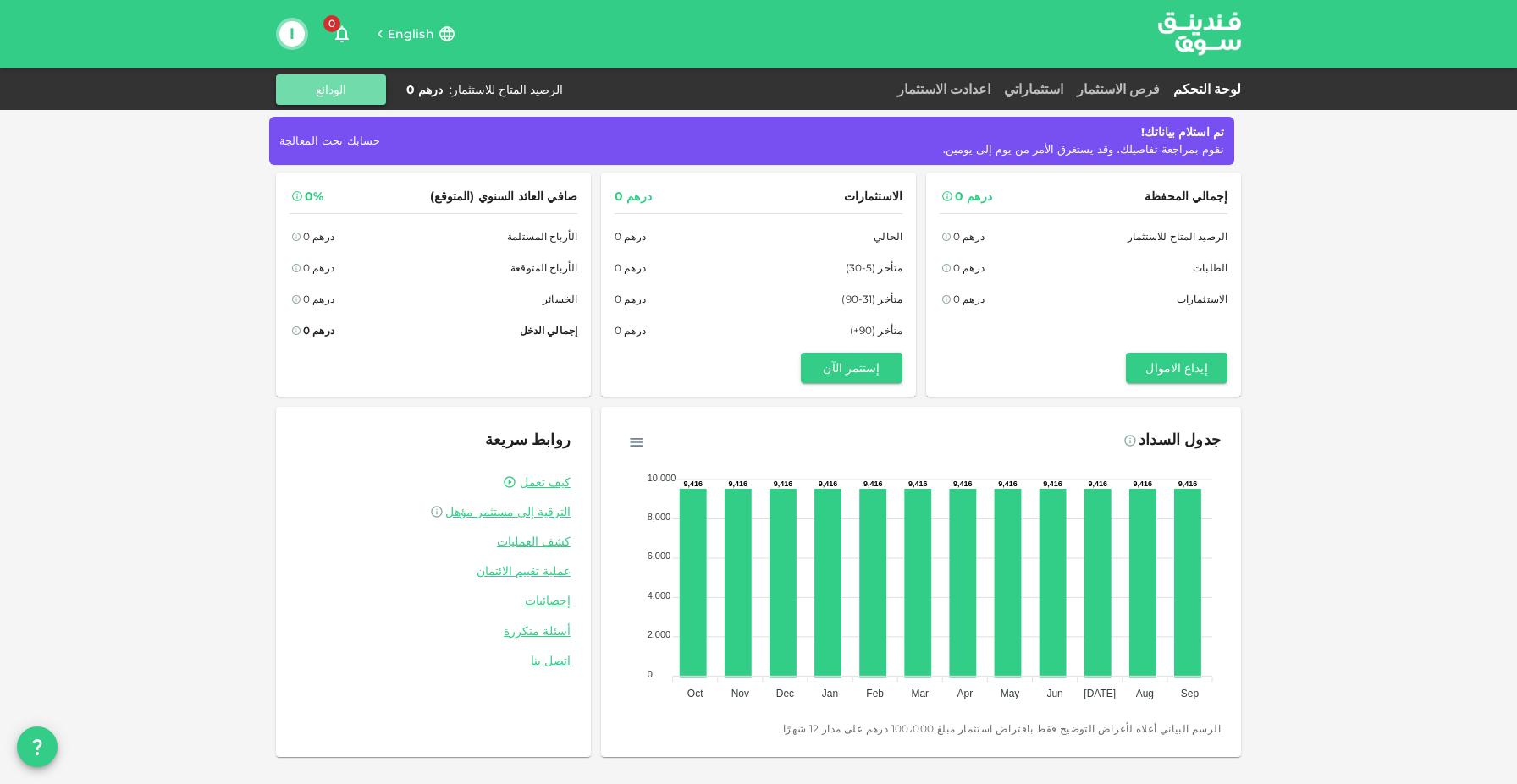
click at [339, 94] on button "الودائع" at bounding box center [330, 89] width 110 height 30
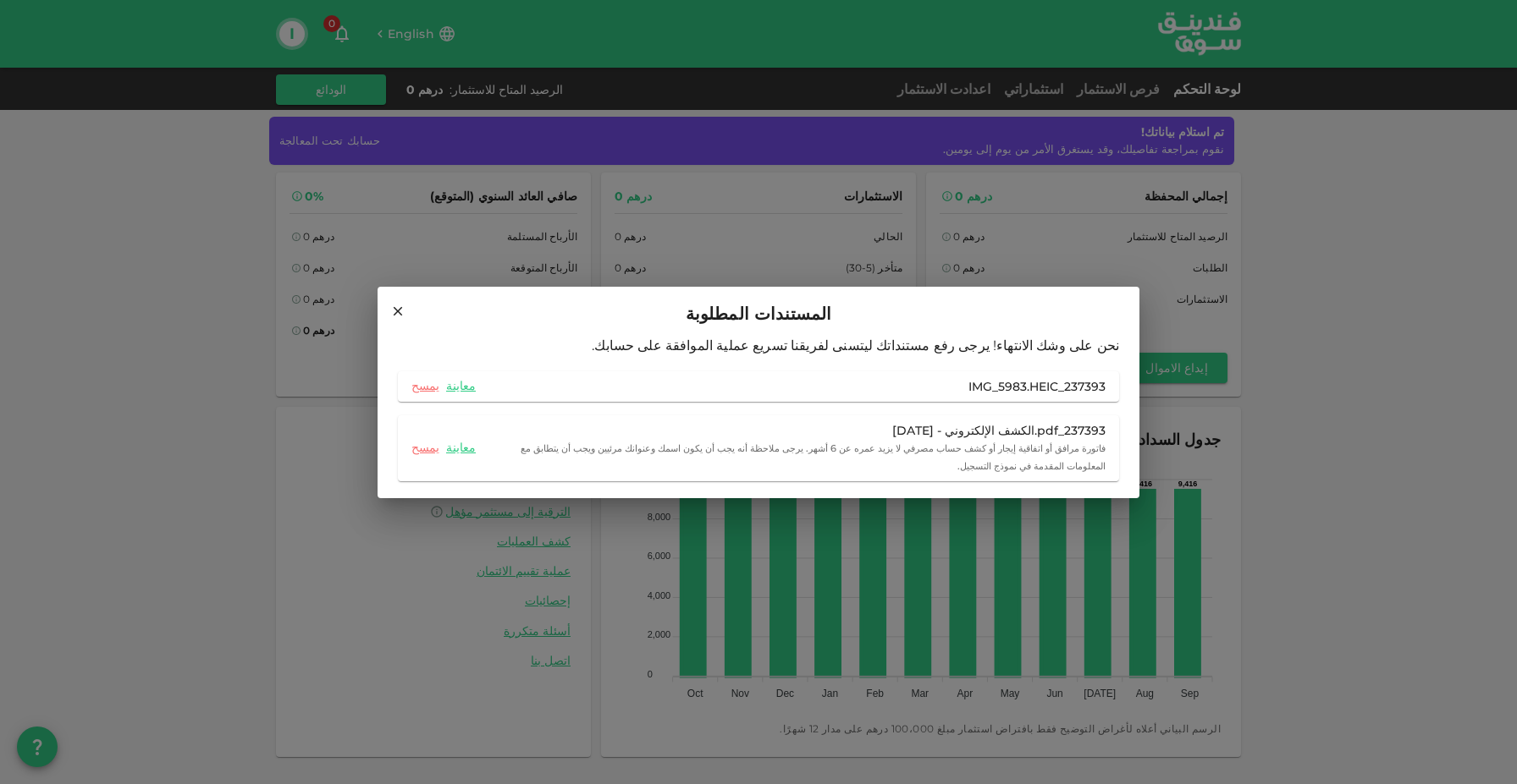
click at [739, 261] on div "المستندات المطلوبة نحن على وشك الانتهاء! يرجى رفع مستنداتك ليتسنى لفريقنا تسريع…" at bounding box center [758, 392] width 1517 height 784
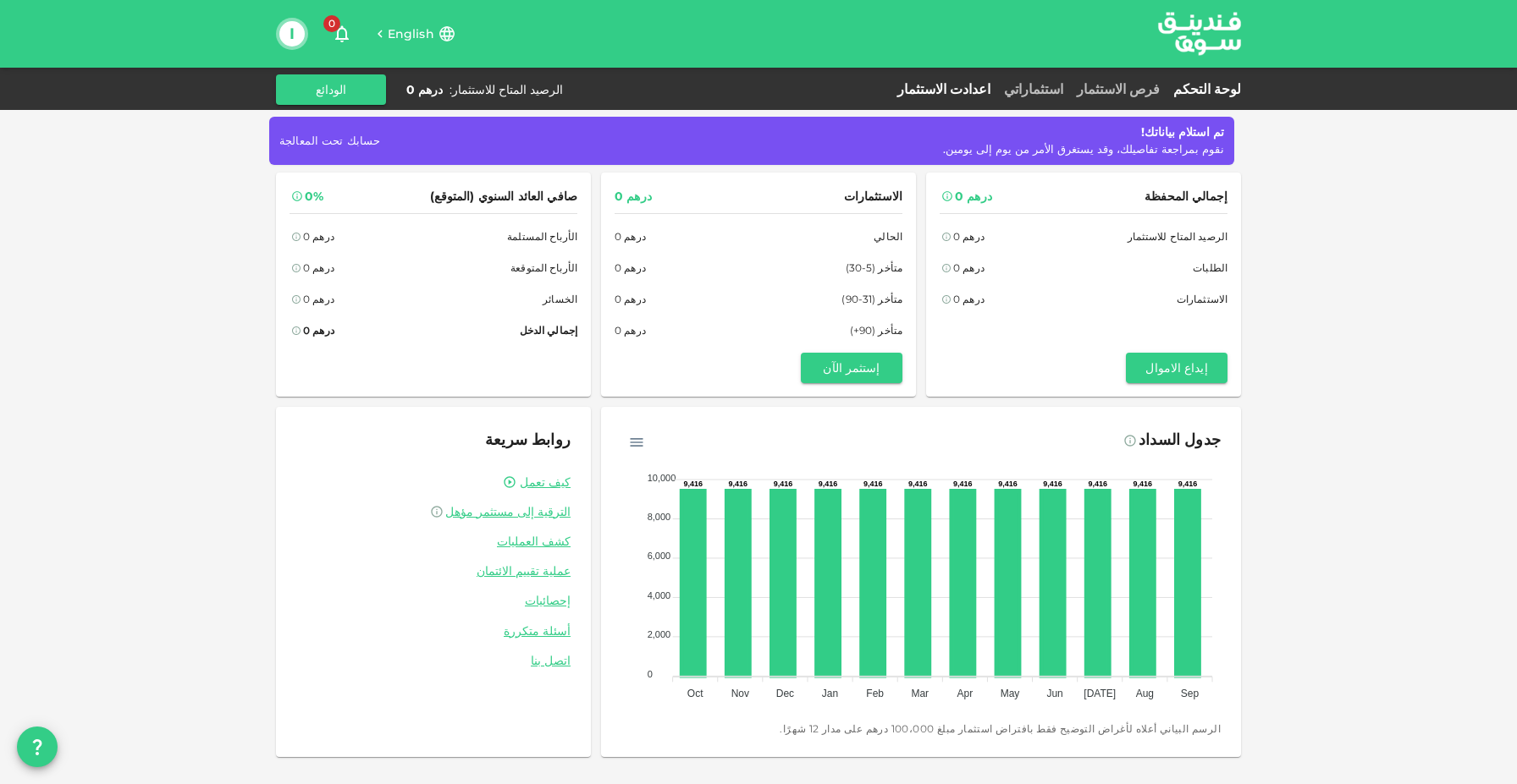
click at [948, 92] on link "اعدادت الاستثمار" at bounding box center [943, 89] width 106 height 16
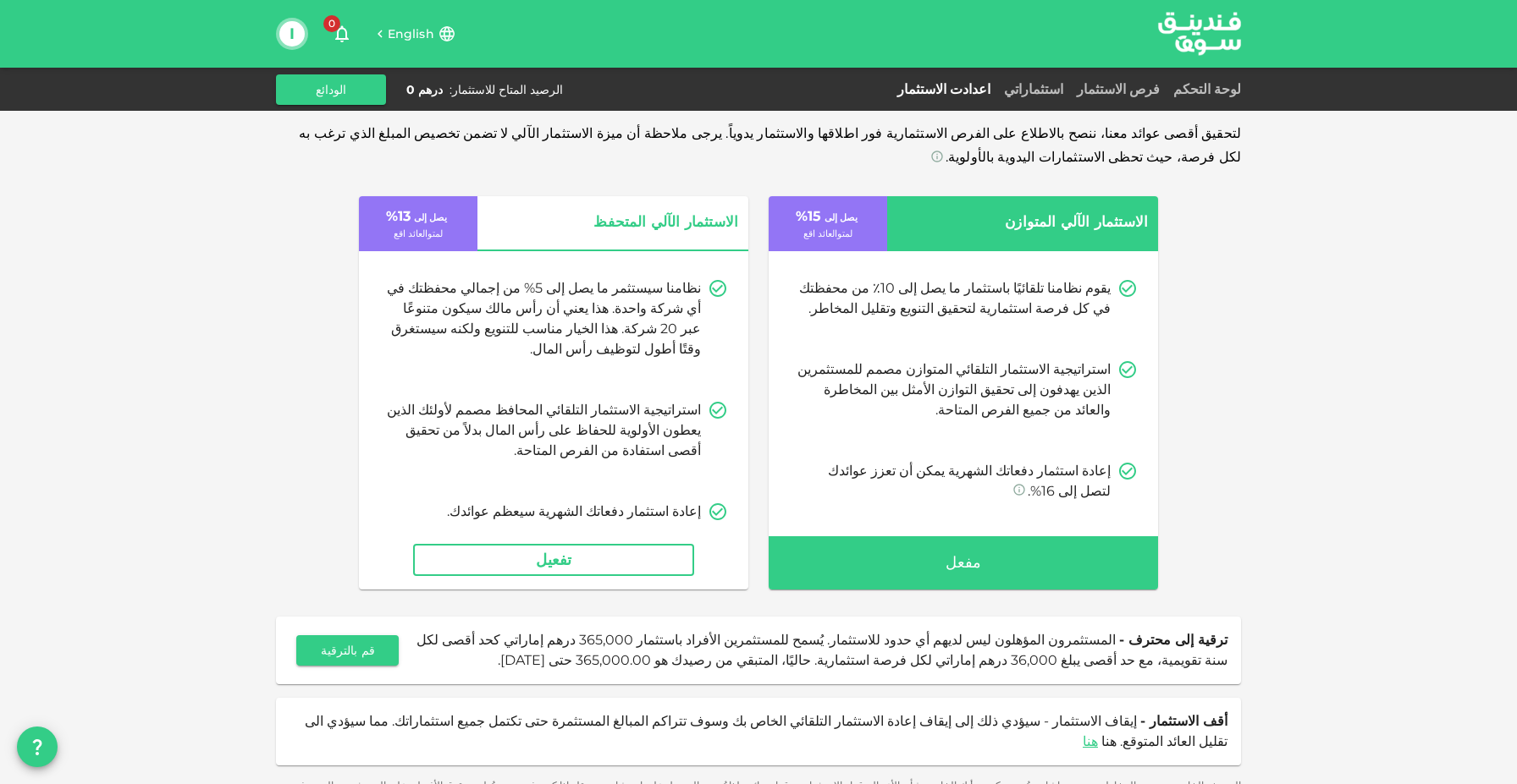
scroll to position [12, 0]
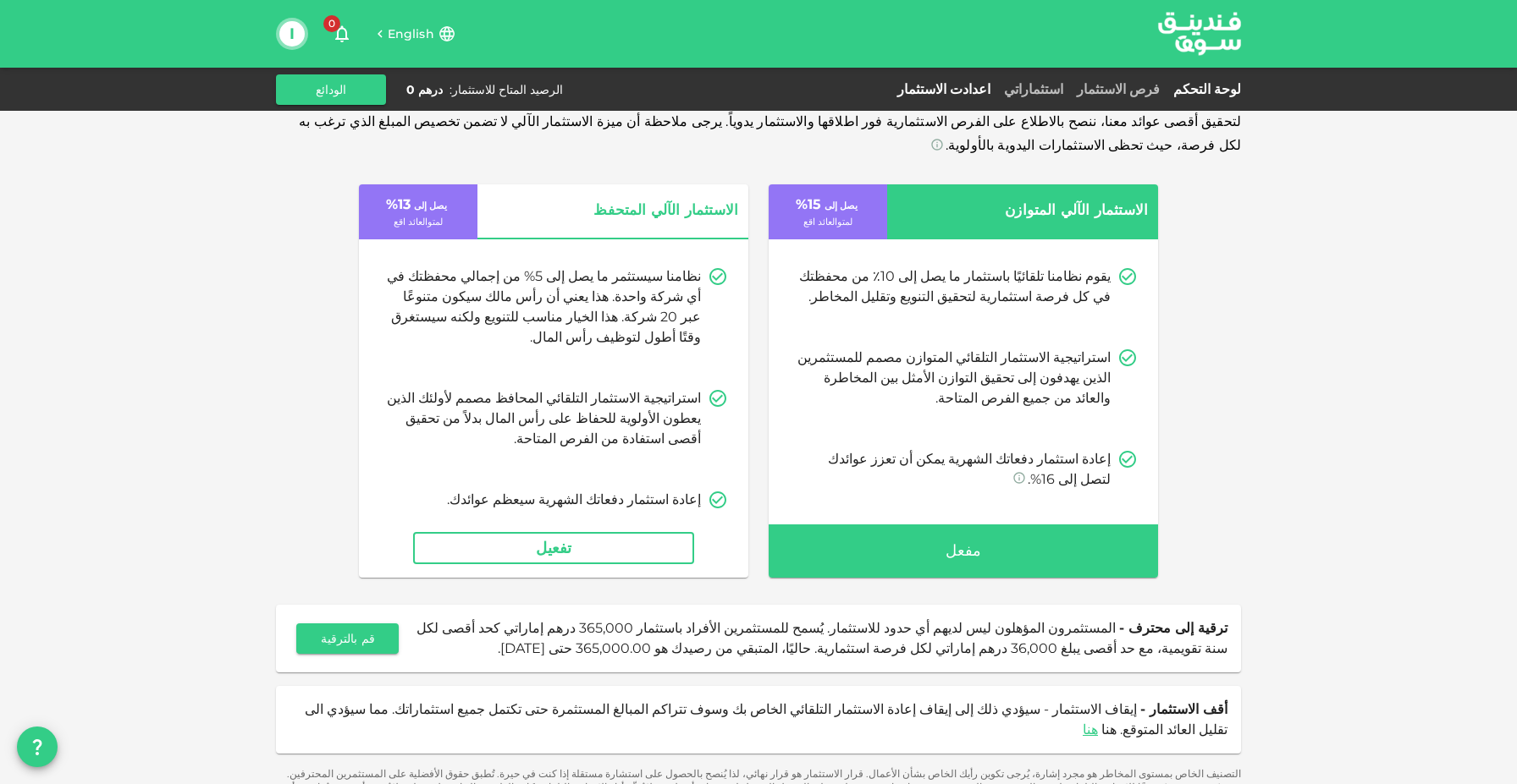
click at [1190, 85] on link "لوحة التحكم" at bounding box center [1203, 89] width 74 height 16
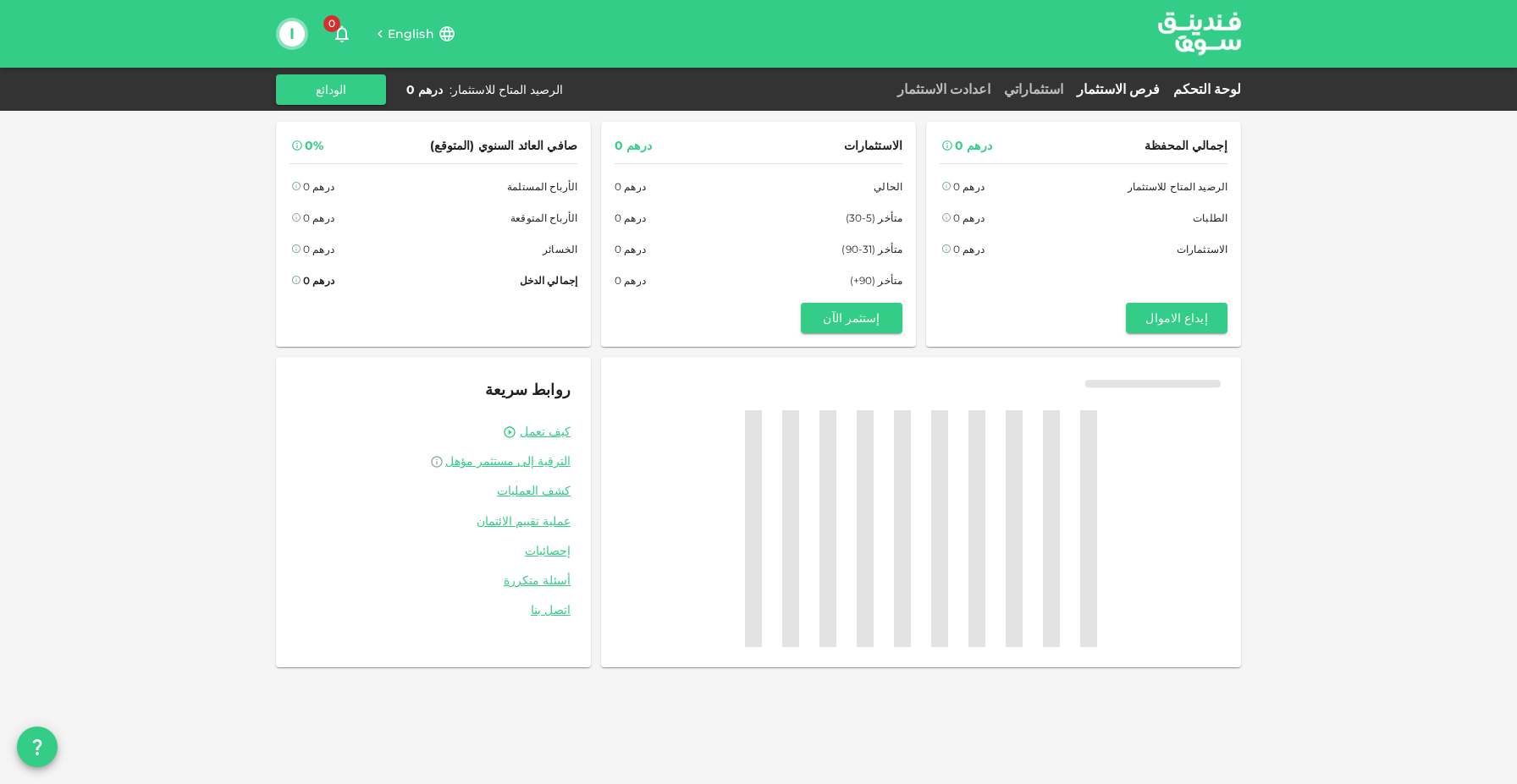
click at [1125, 83] on link "فرص الاستثمار" at bounding box center [1118, 89] width 97 height 16
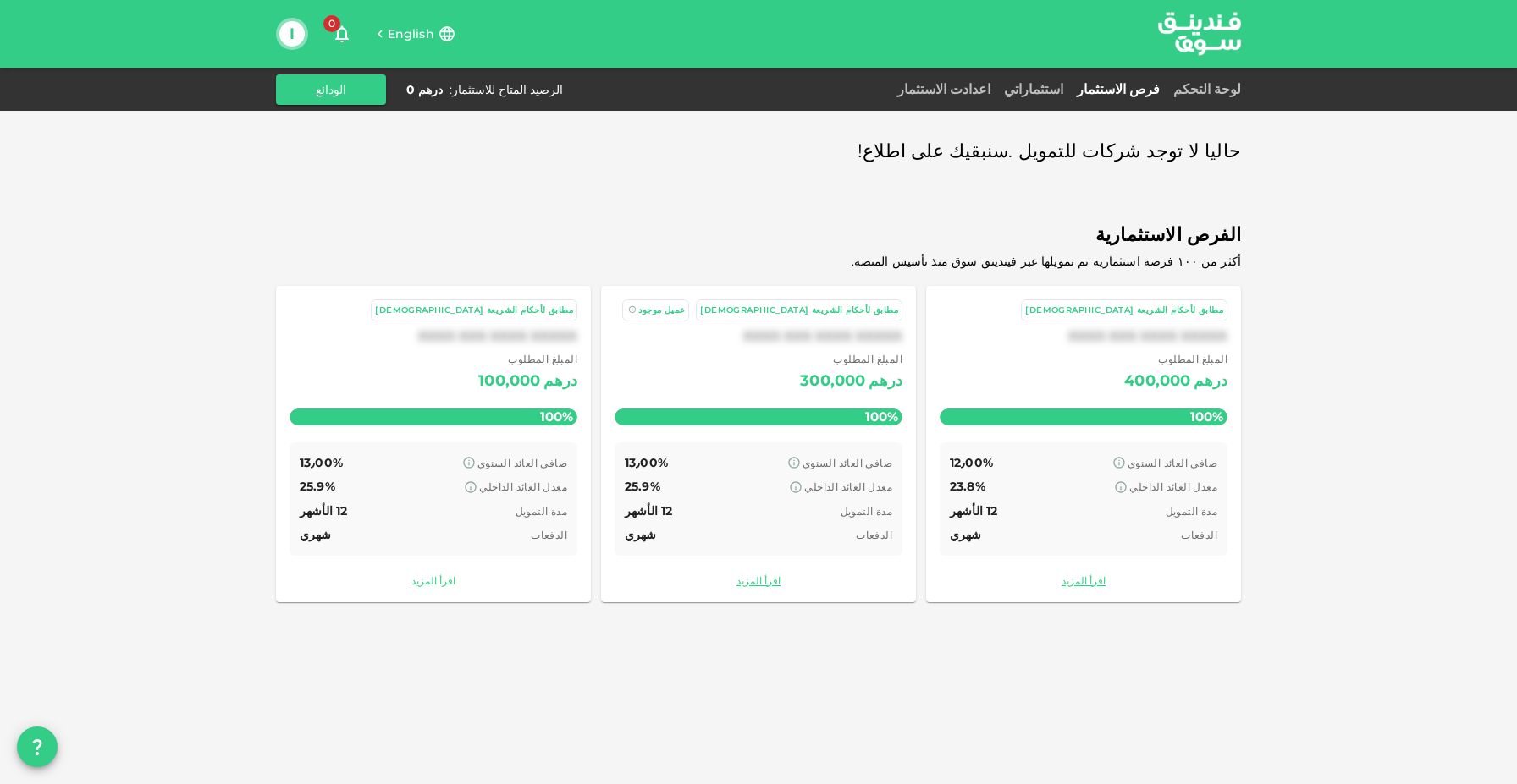
click at [441, 577] on link "اقرأ المزيد" at bounding box center [433, 580] width 288 height 16
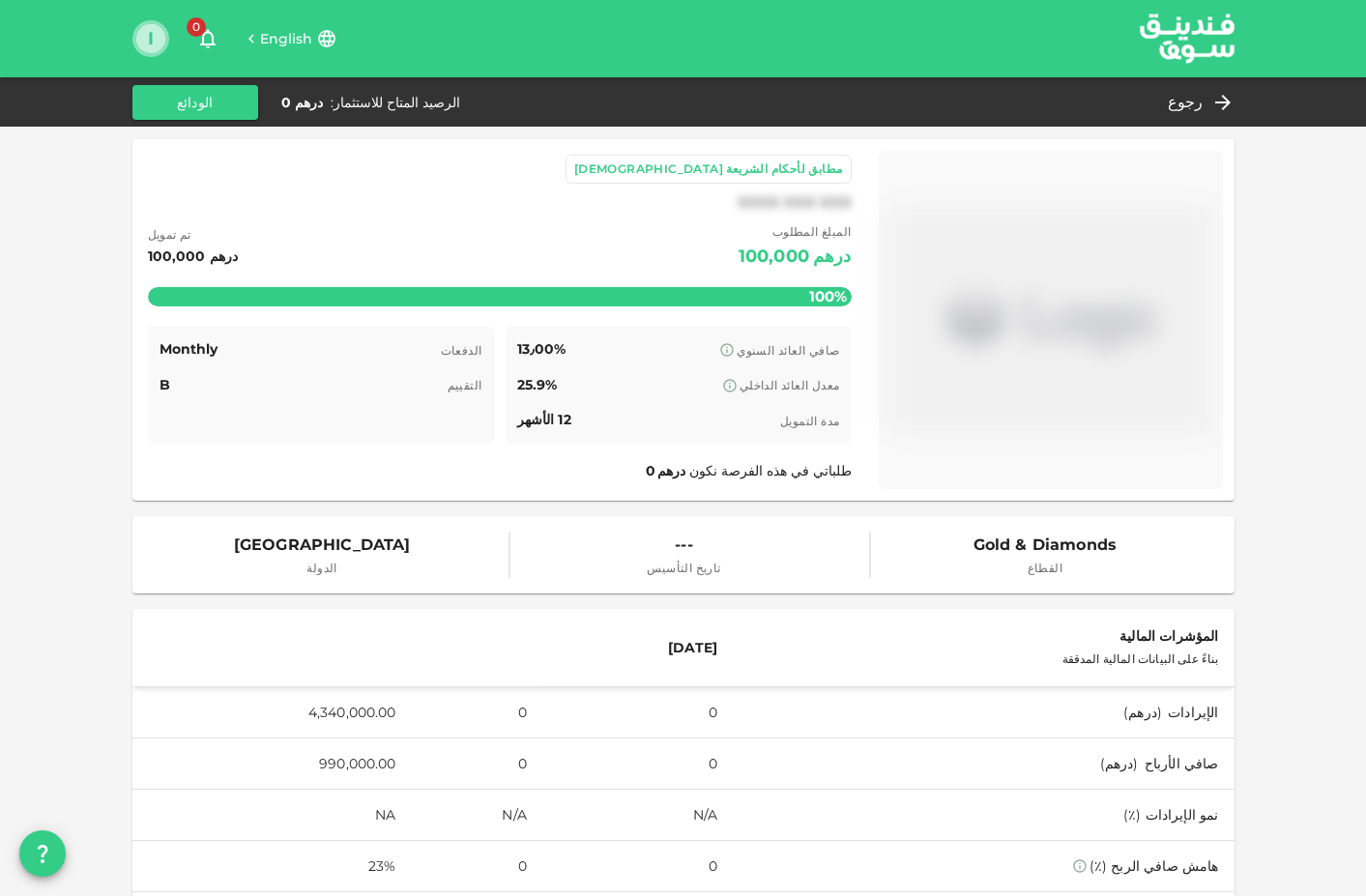
click at [155, 50] on button "I" at bounding box center [150, 37] width 29 height 29
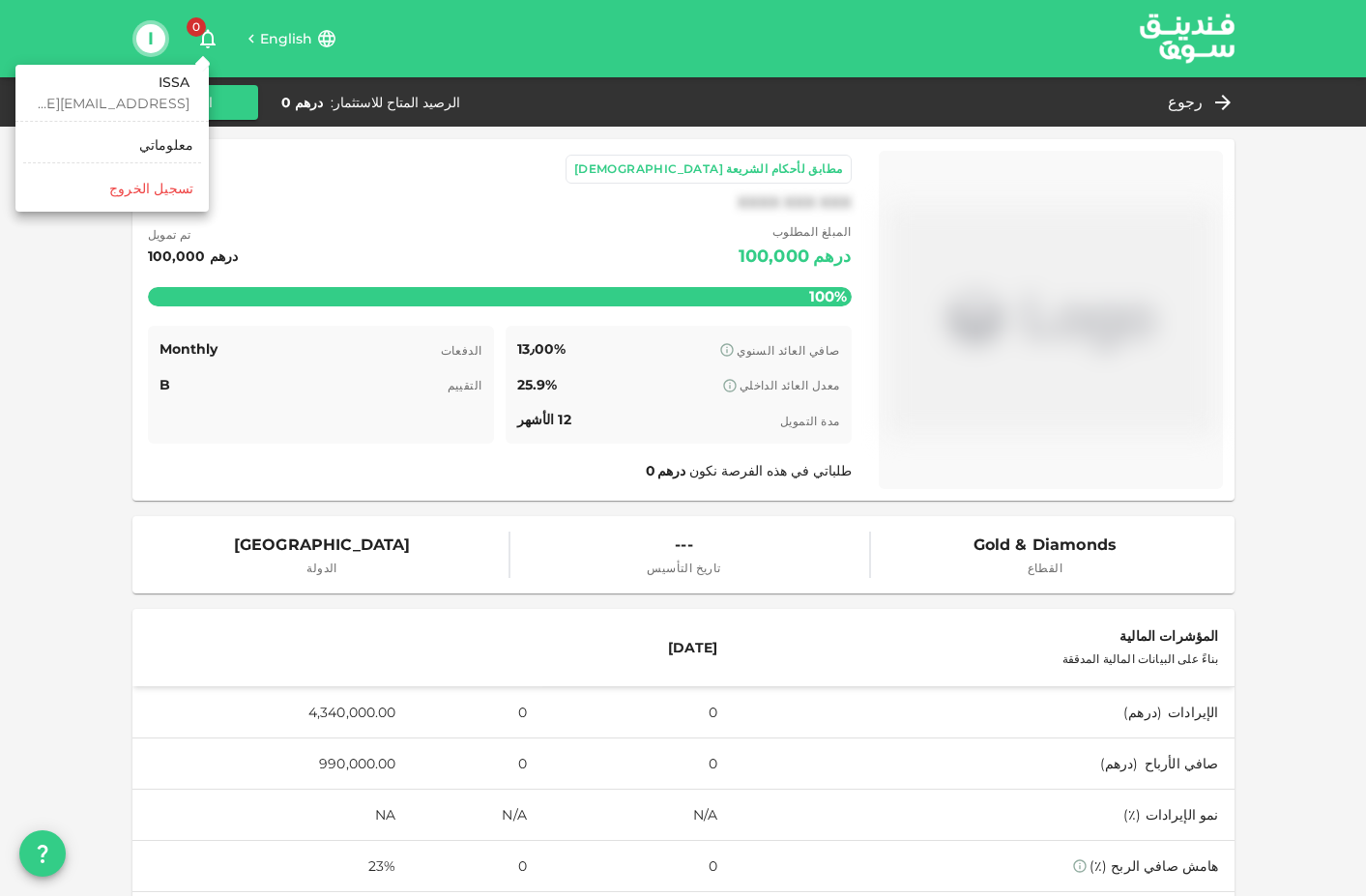
click at [162, 82] on h6 "ISSA" at bounding box center [112, 83] width 155 height 22
click at [1197, 26] on div at bounding box center [683, 448] width 1366 height 896
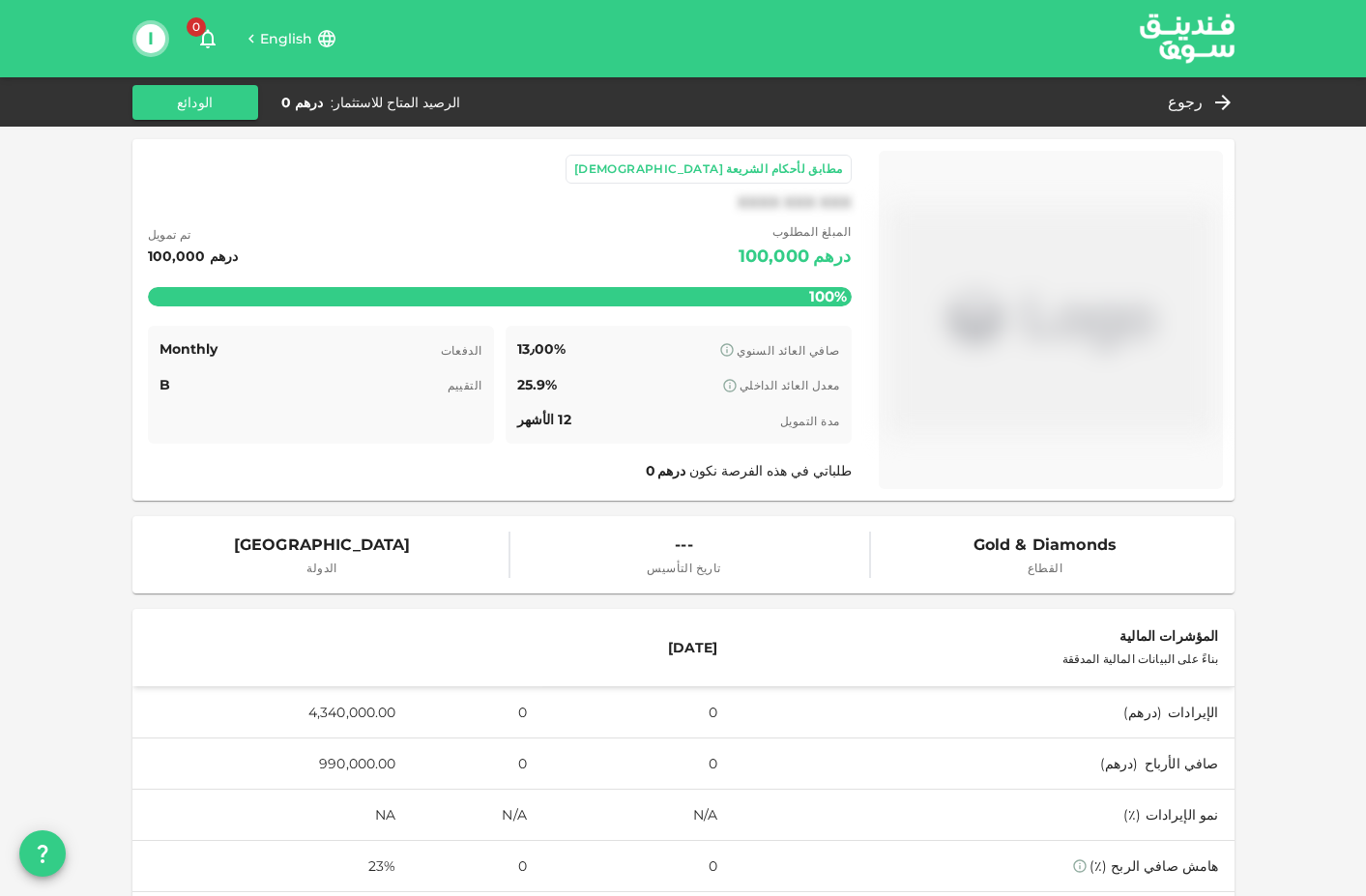
click at [1192, 87] on div "رجوع الرصيد المتاح للاستثمار : درهم 0 الودائع" at bounding box center [683, 102] width 1102 height 35
click at [1192, 94] on span "رجوع" at bounding box center [1186, 102] width 36 height 27
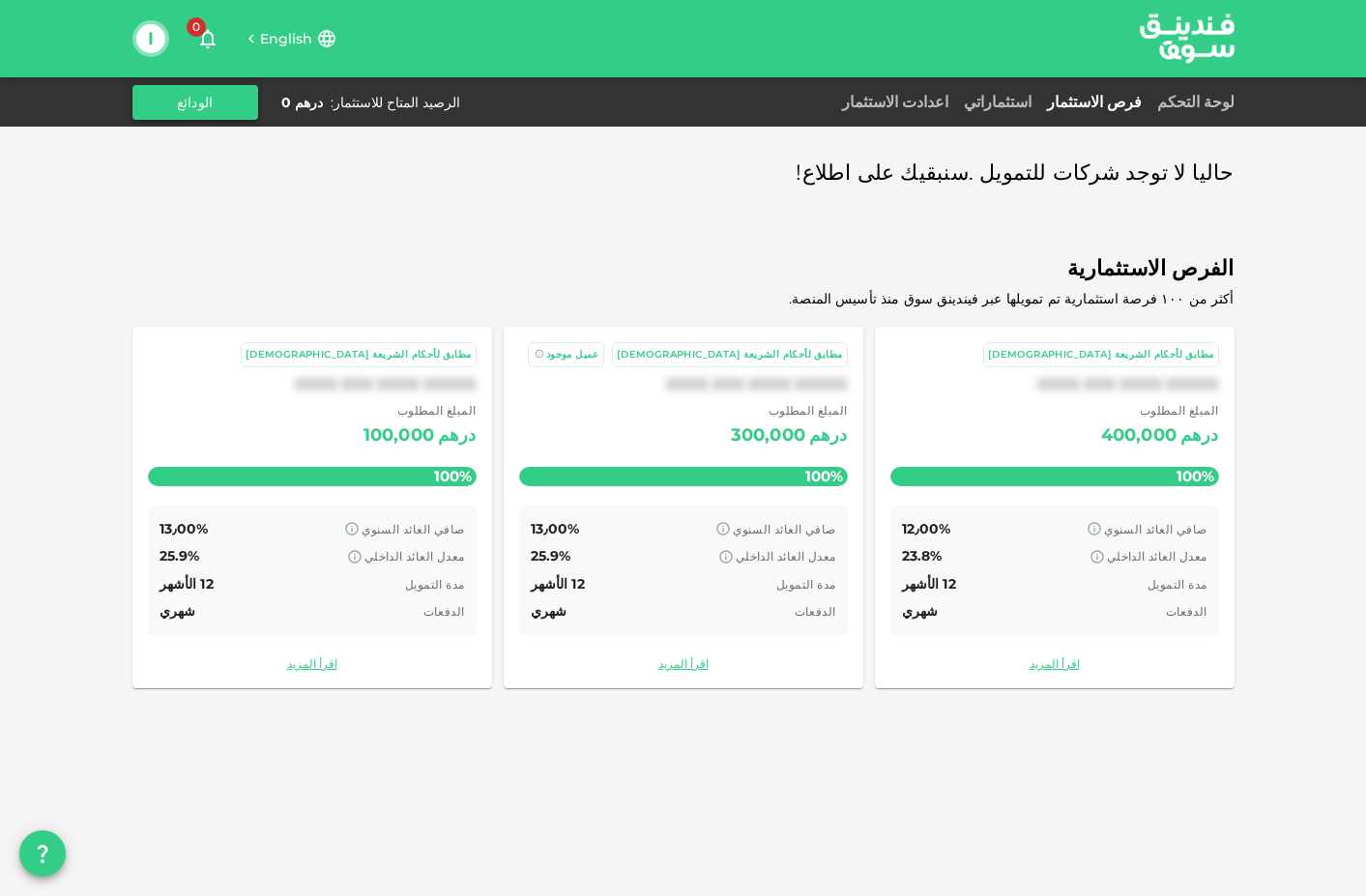
click at [208, 103] on button "الودائع" at bounding box center [194, 102] width 125 height 35
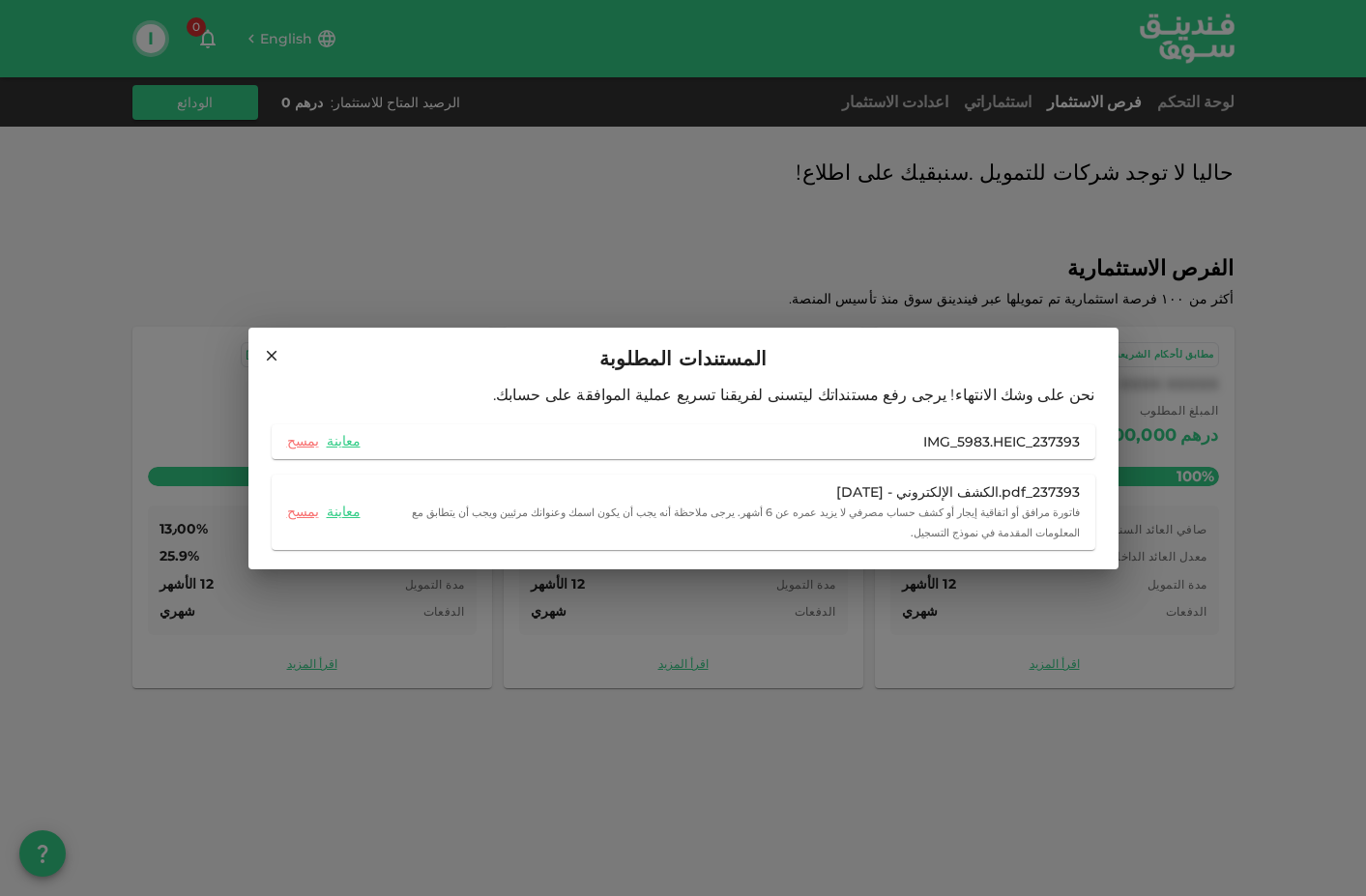
click at [986, 436] on div "237393_IMG_5983.HEIC" at bounding box center [1002, 442] width 157 height 20
click at [338, 440] on link "معاينة" at bounding box center [343, 441] width 34 height 19
click at [761, 100] on div "المستندات المطلوبة نحن على وشك الانتهاء! يرجى رفع مستنداتك ليتسنى لفريقنا تسريع…" at bounding box center [683, 448] width 1366 height 896
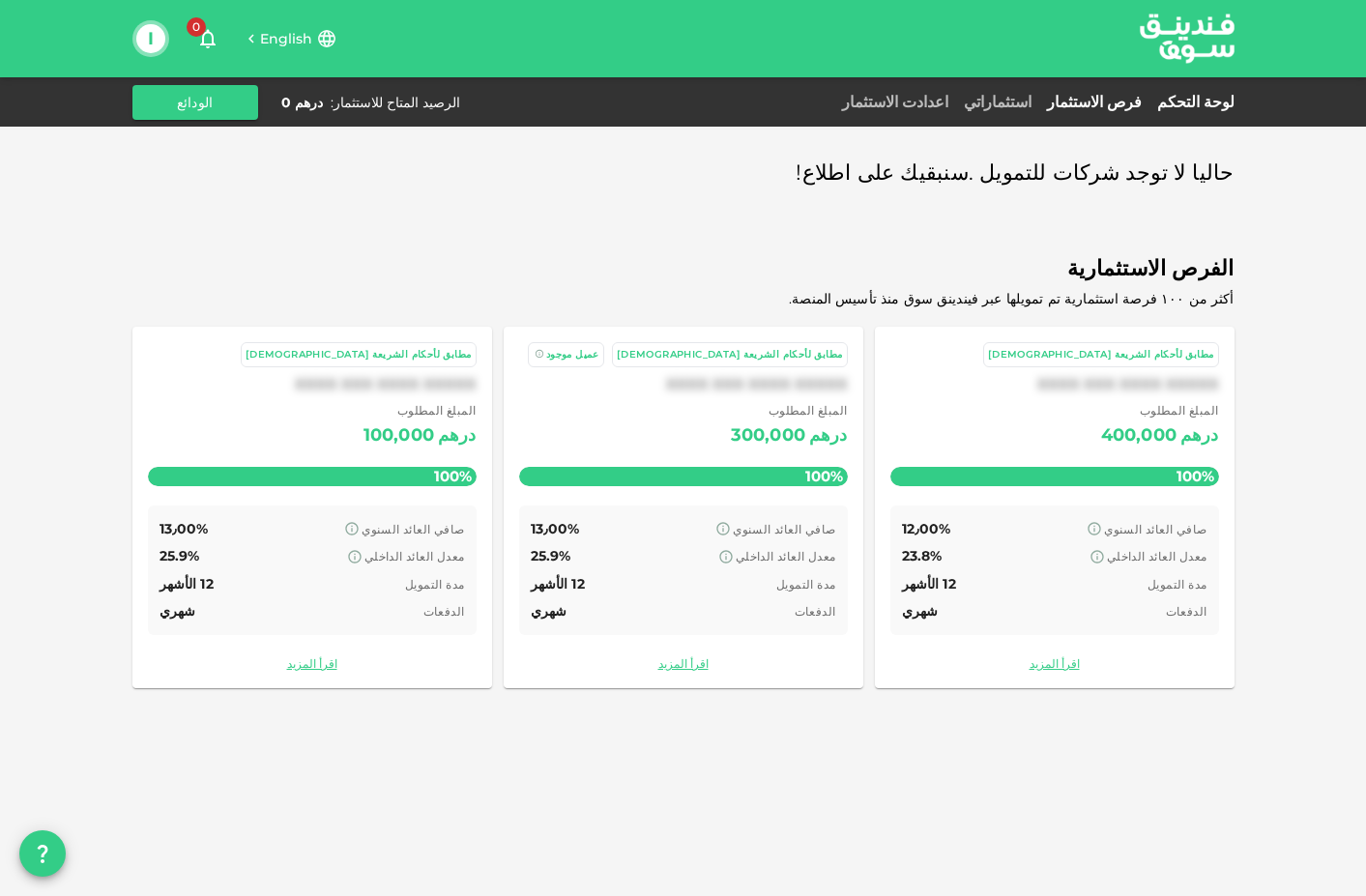
click at [1211, 109] on link "لوحة التحكم" at bounding box center [1192, 102] width 85 height 19
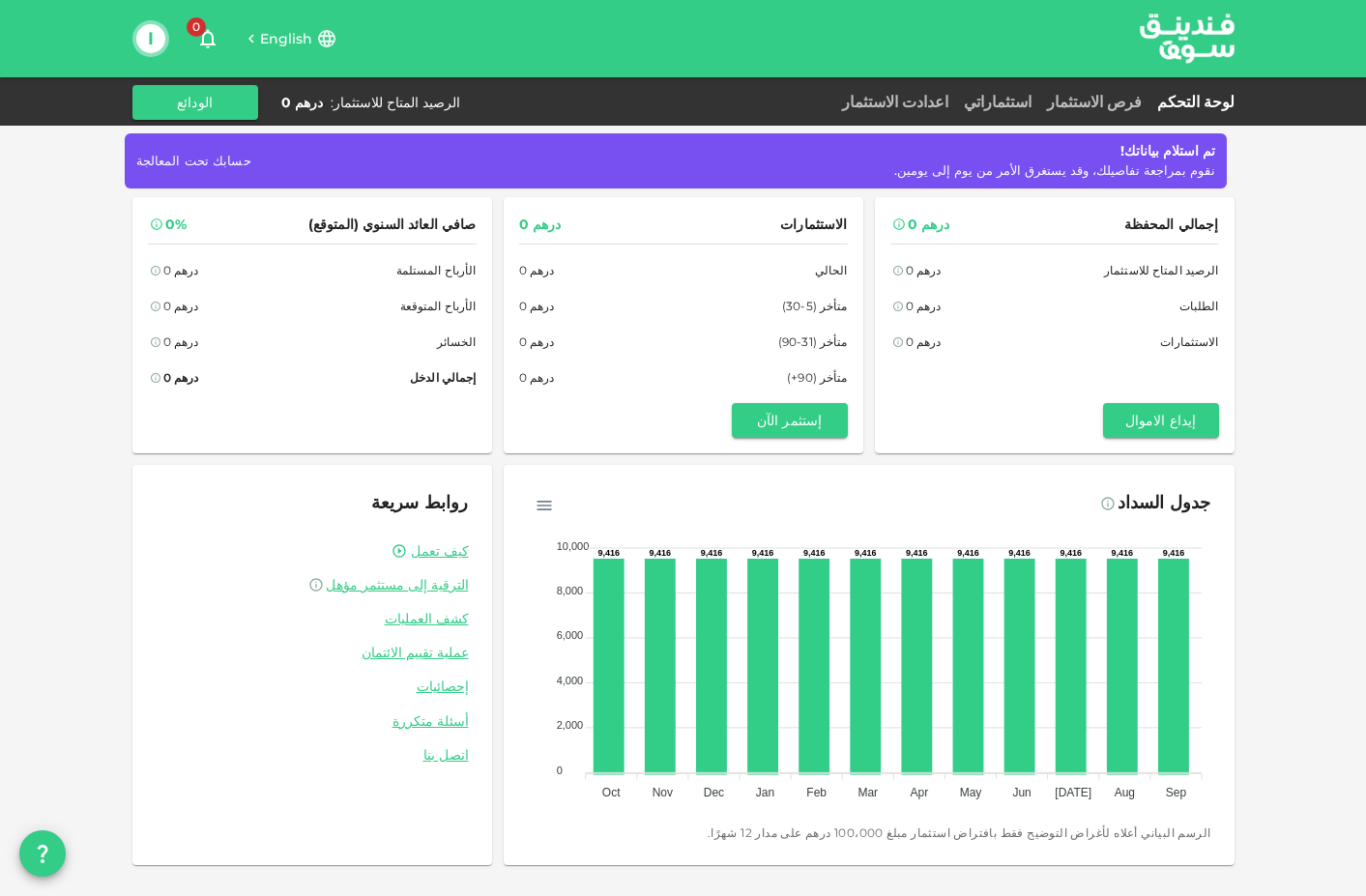
click at [183, 157] on span "حسابك تحت المعالجة" at bounding box center [193, 161] width 115 height 16
click at [248, 160] on div "تم استلام بياناتك! نقوم بمراجعة تفاصيلك، وقد يستغرق الأمر من يوم إلى يومين. حسا…" at bounding box center [675, 161] width 1079 height 39
